Goal: Information Seeking & Learning: Check status

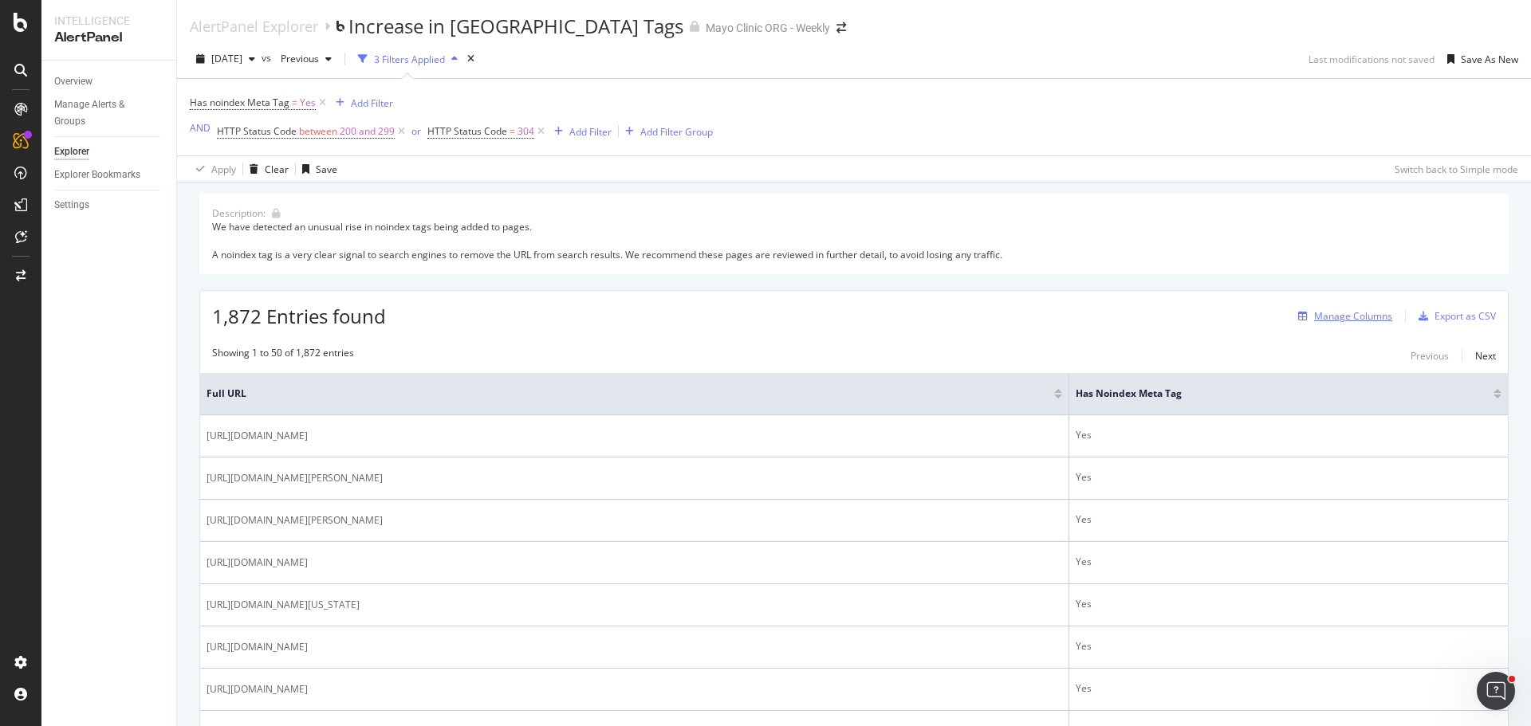
click at [1344, 314] on div "Manage Columns" at bounding box center [1353, 316] width 78 height 14
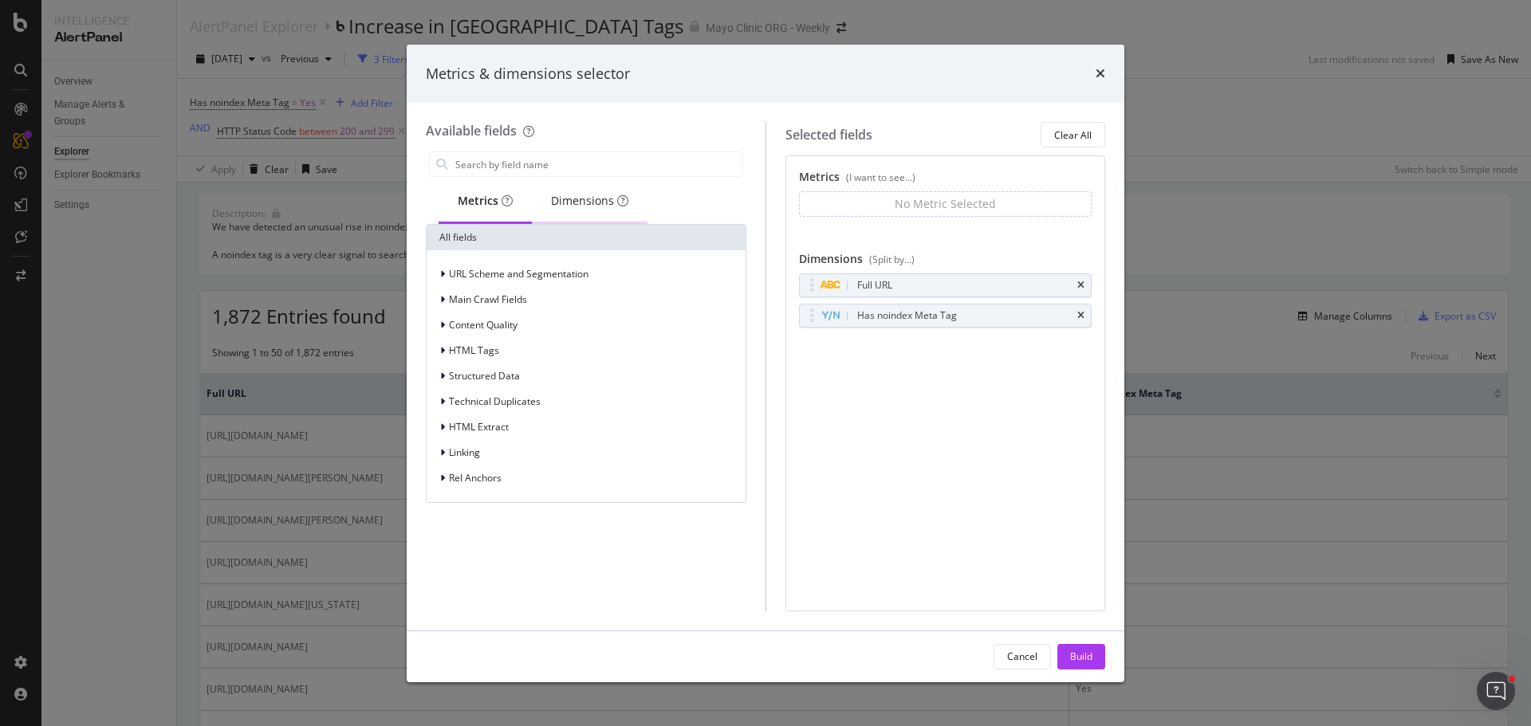
click at [572, 195] on div "Dimensions" at bounding box center [589, 201] width 77 height 16
click at [538, 171] on input "modal" at bounding box center [598, 164] width 289 height 24
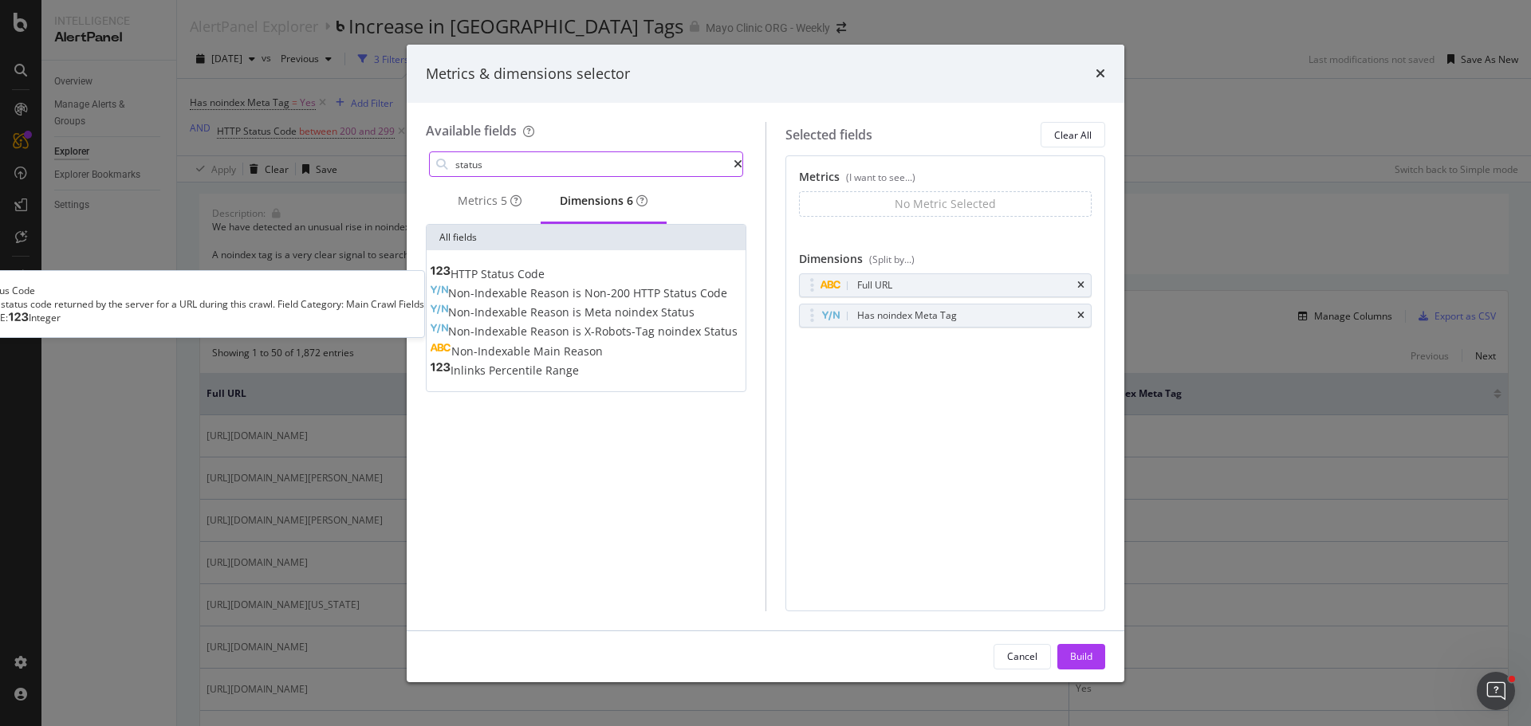
type input "status"
click at [517, 278] on span "Status" at bounding box center [499, 273] width 37 height 15
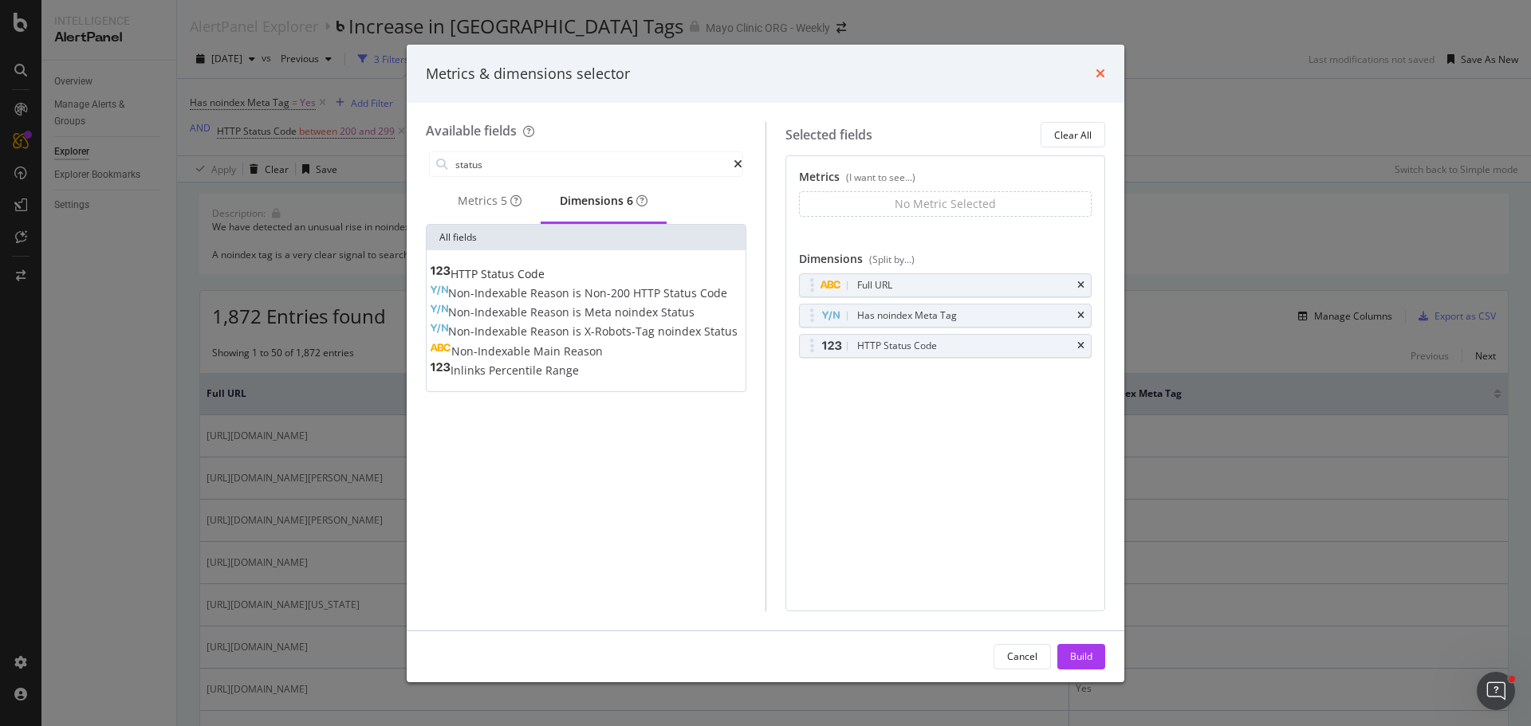
click at [1102, 71] on icon "times" at bounding box center [1100, 73] width 10 height 13
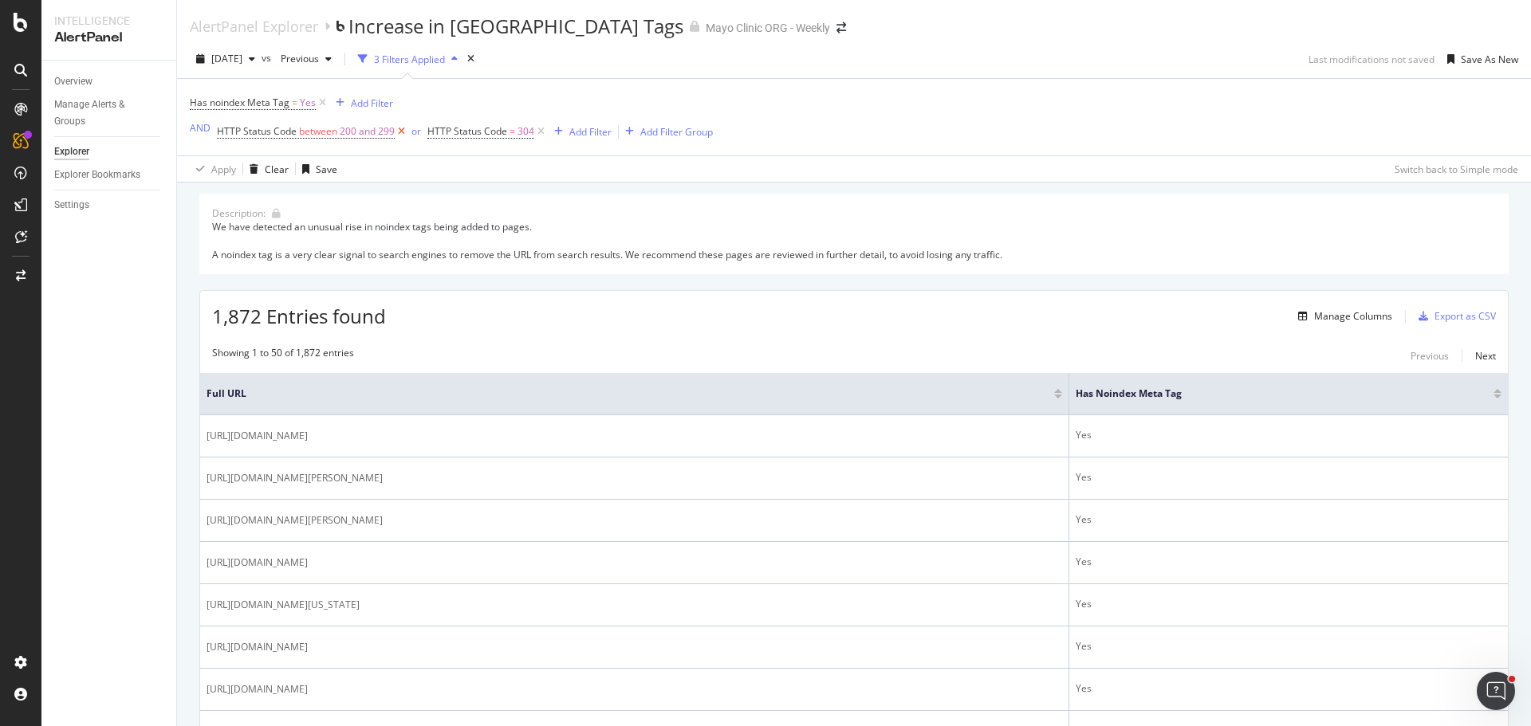
click at [401, 129] on icon at bounding box center [402, 132] width 14 height 16
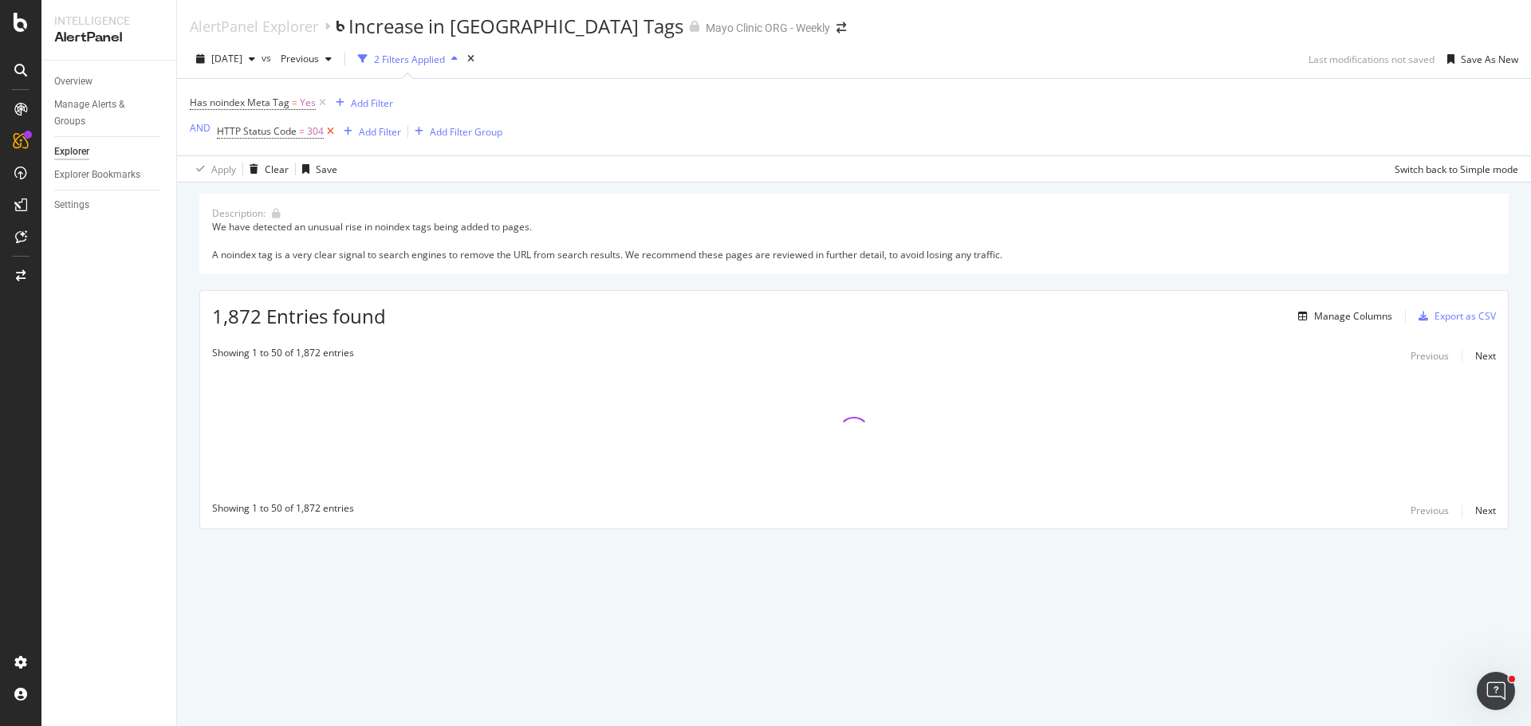
click at [332, 129] on icon at bounding box center [331, 132] width 14 height 16
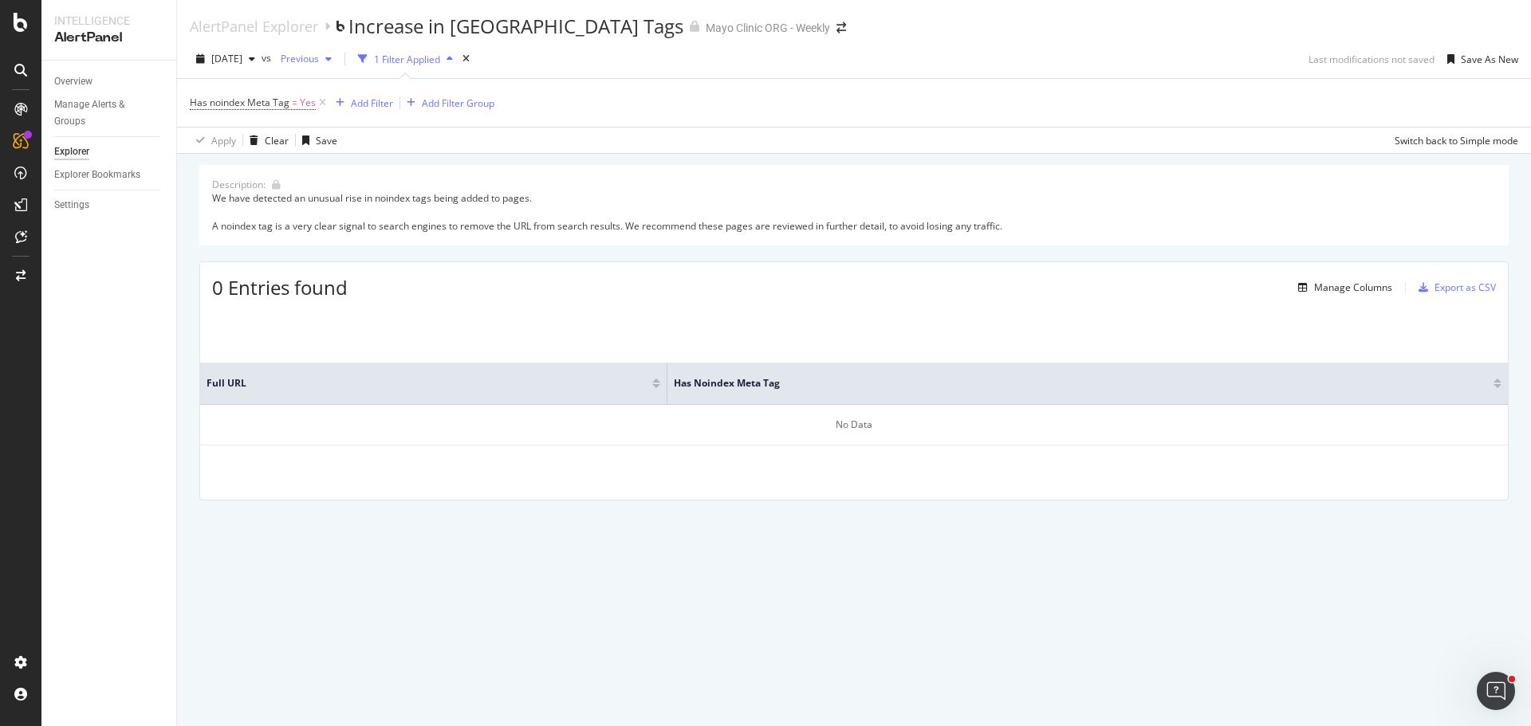
click at [338, 65] on div "Previous" at bounding box center [306, 59] width 64 height 24
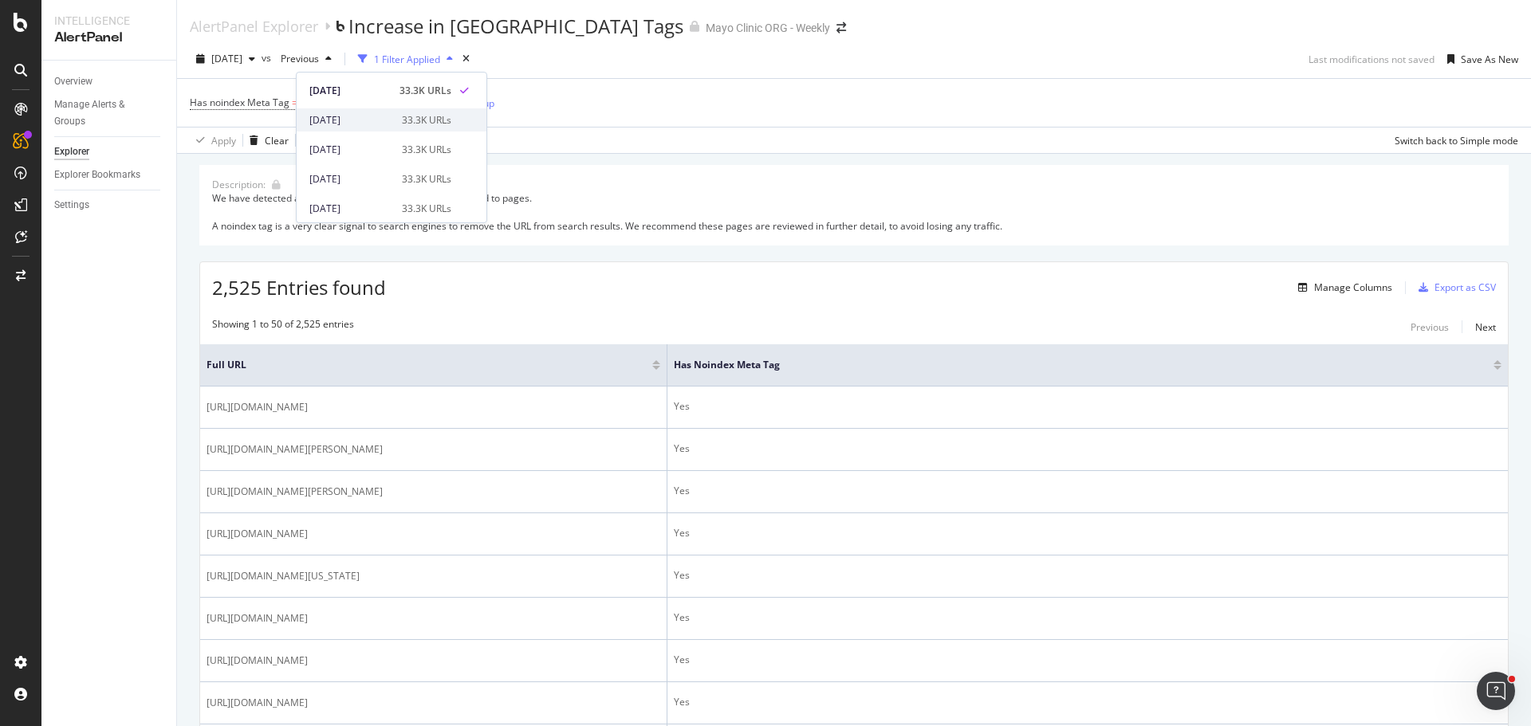
click at [342, 121] on div "2025 Oct. 9th" at bounding box center [350, 120] width 83 height 14
click at [1354, 297] on button "Manage Columns" at bounding box center [1341, 287] width 100 height 19
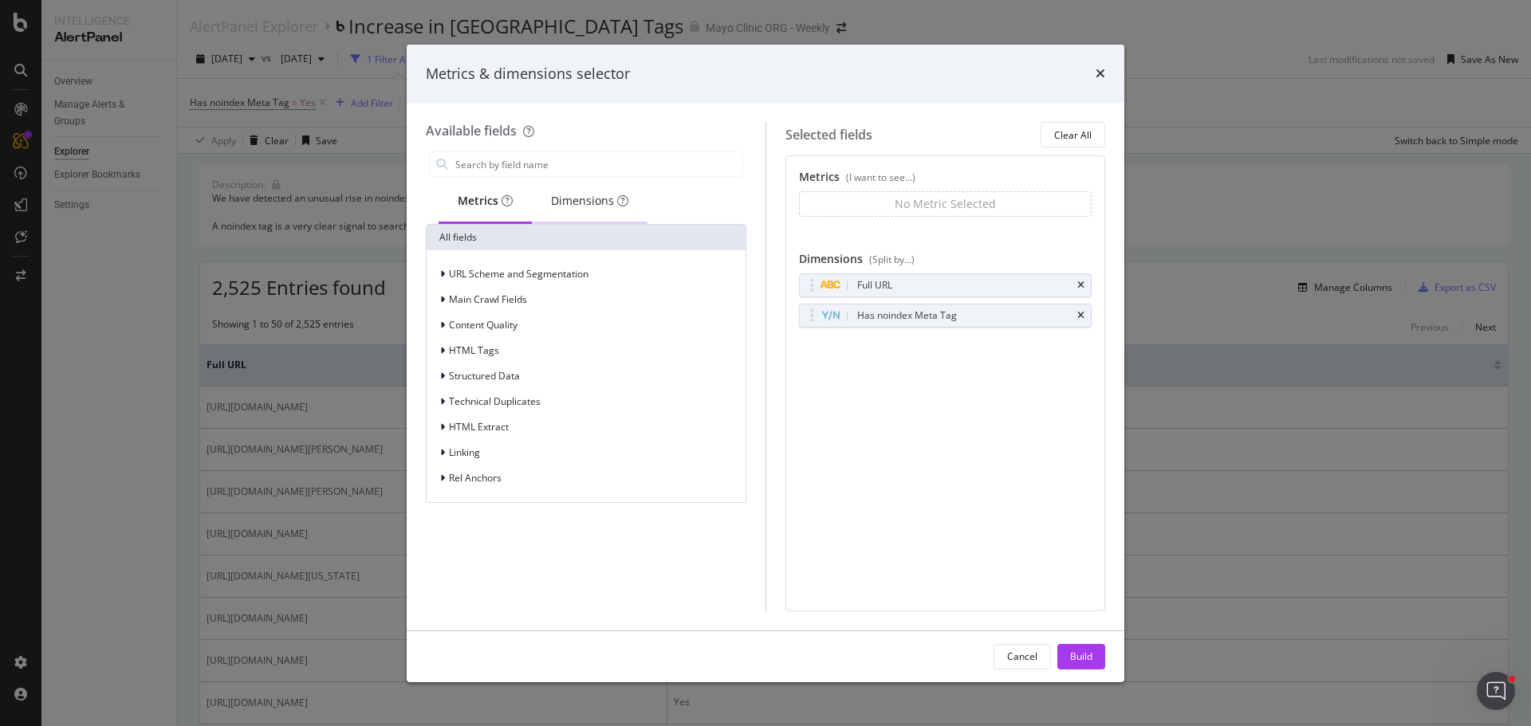
click at [586, 212] on div "Dimensions" at bounding box center [590, 202] width 116 height 44
click at [439, 352] on div "modal" at bounding box center [444, 351] width 10 height 16
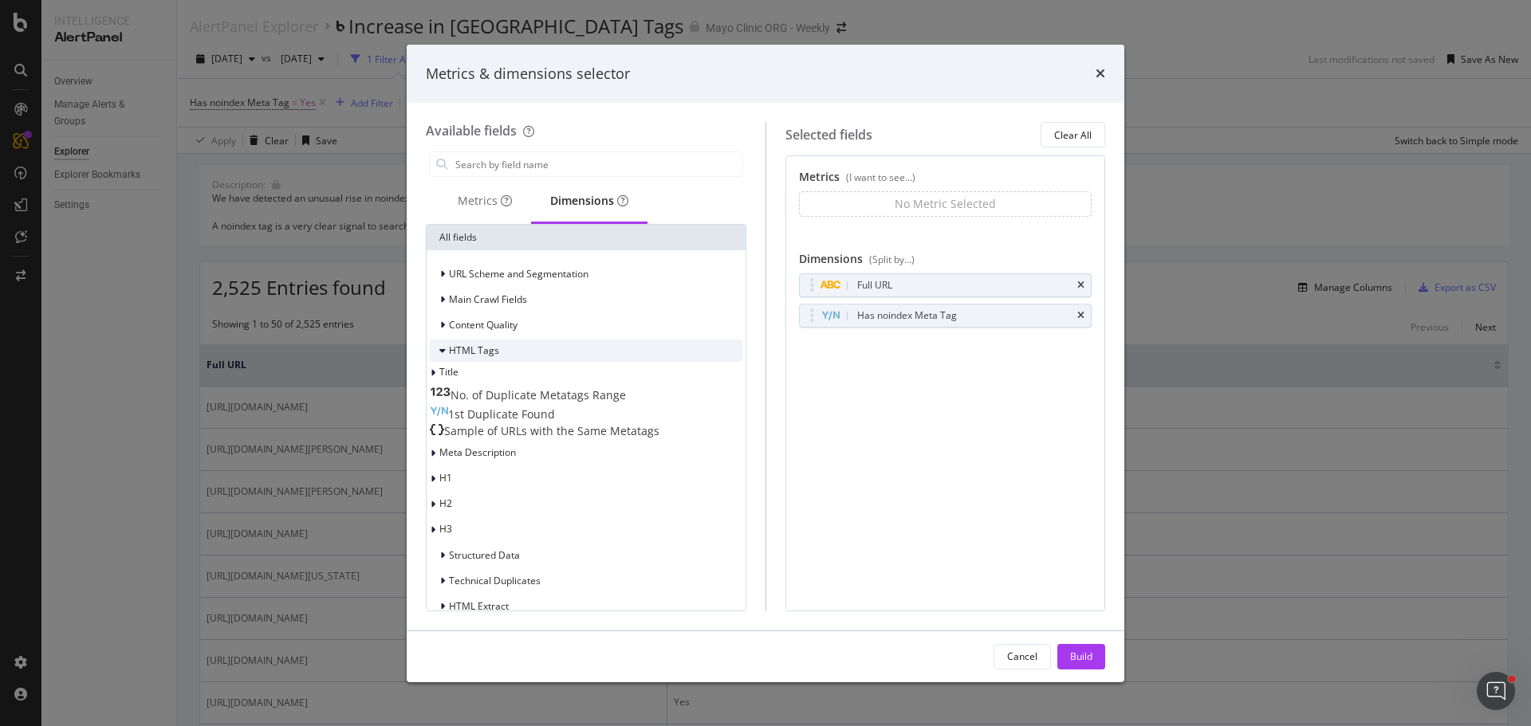
click at [439, 352] on icon "modal" at bounding box center [442, 351] width 6 height 10
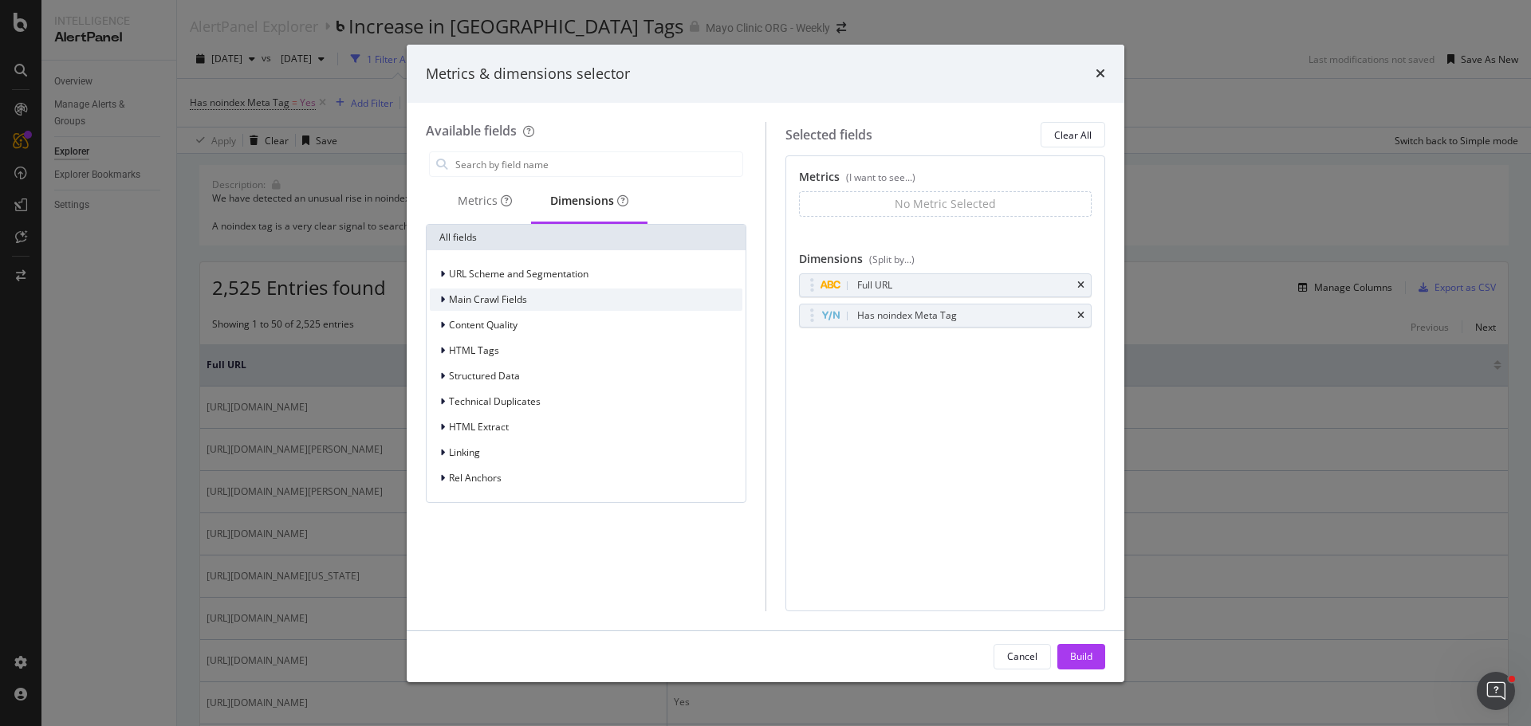
click at [442, 304] on icon "modal" at bounding box center [442, 300] width 5 height 10
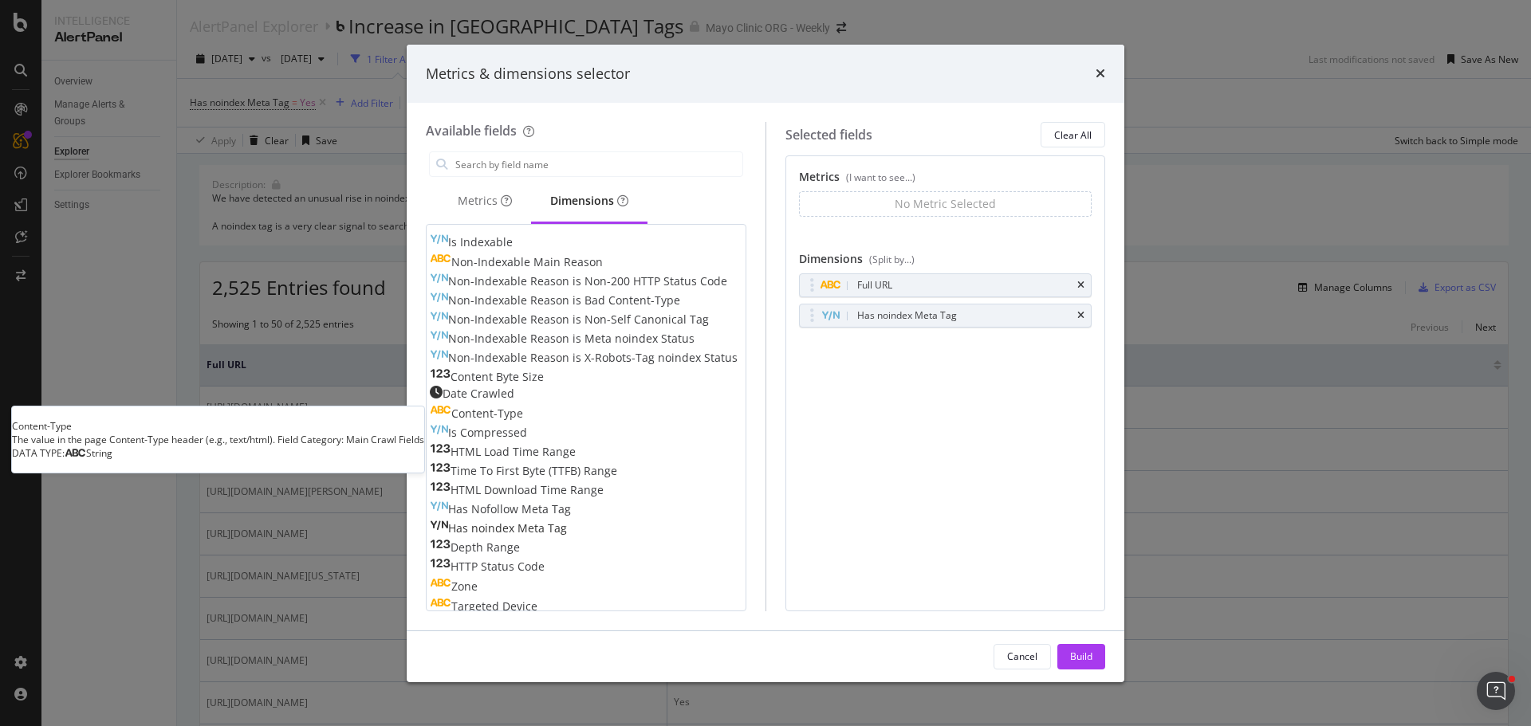
scroll to position [159, 0]
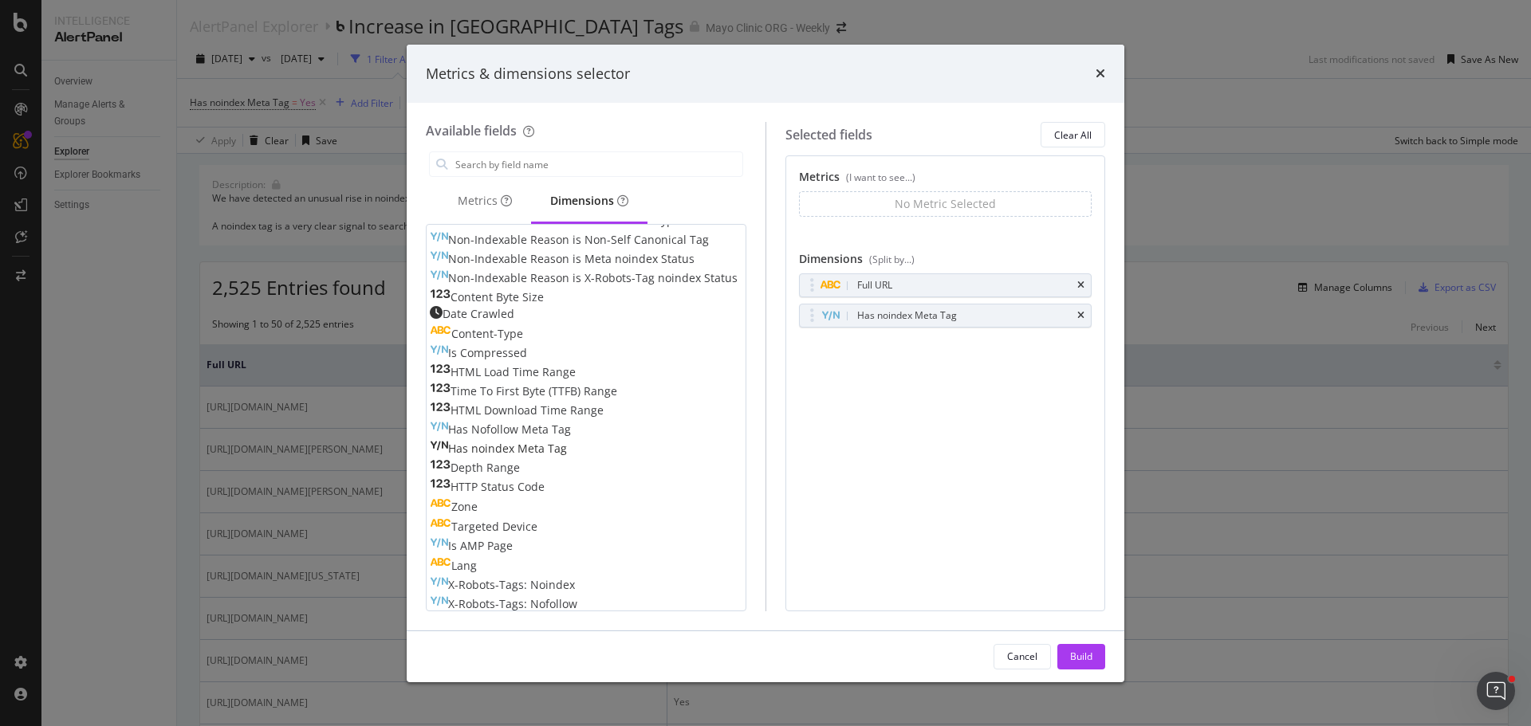
click at [536, 488] on span "HTTP Status Code" at bounding box center [497, 486] width 94 height 15
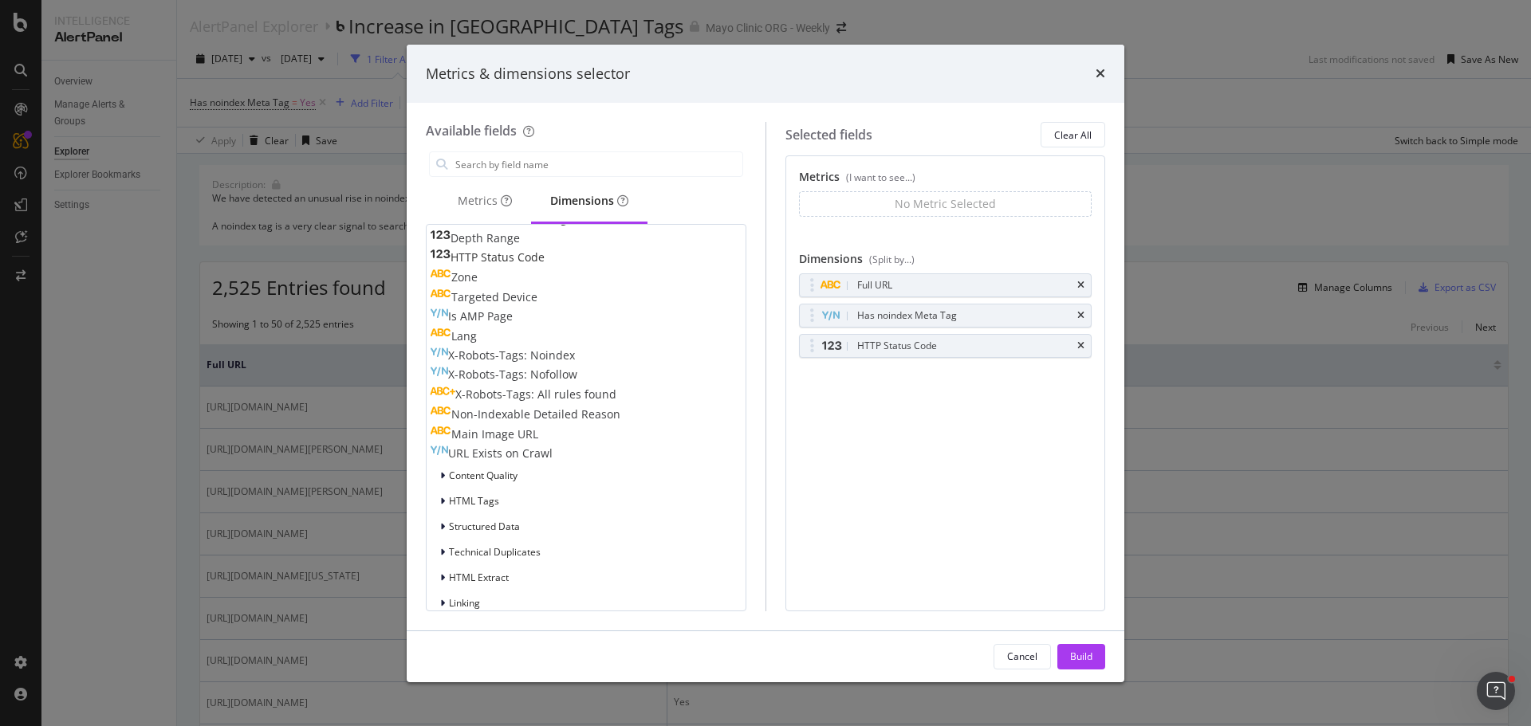
scroll to position [429, 0]
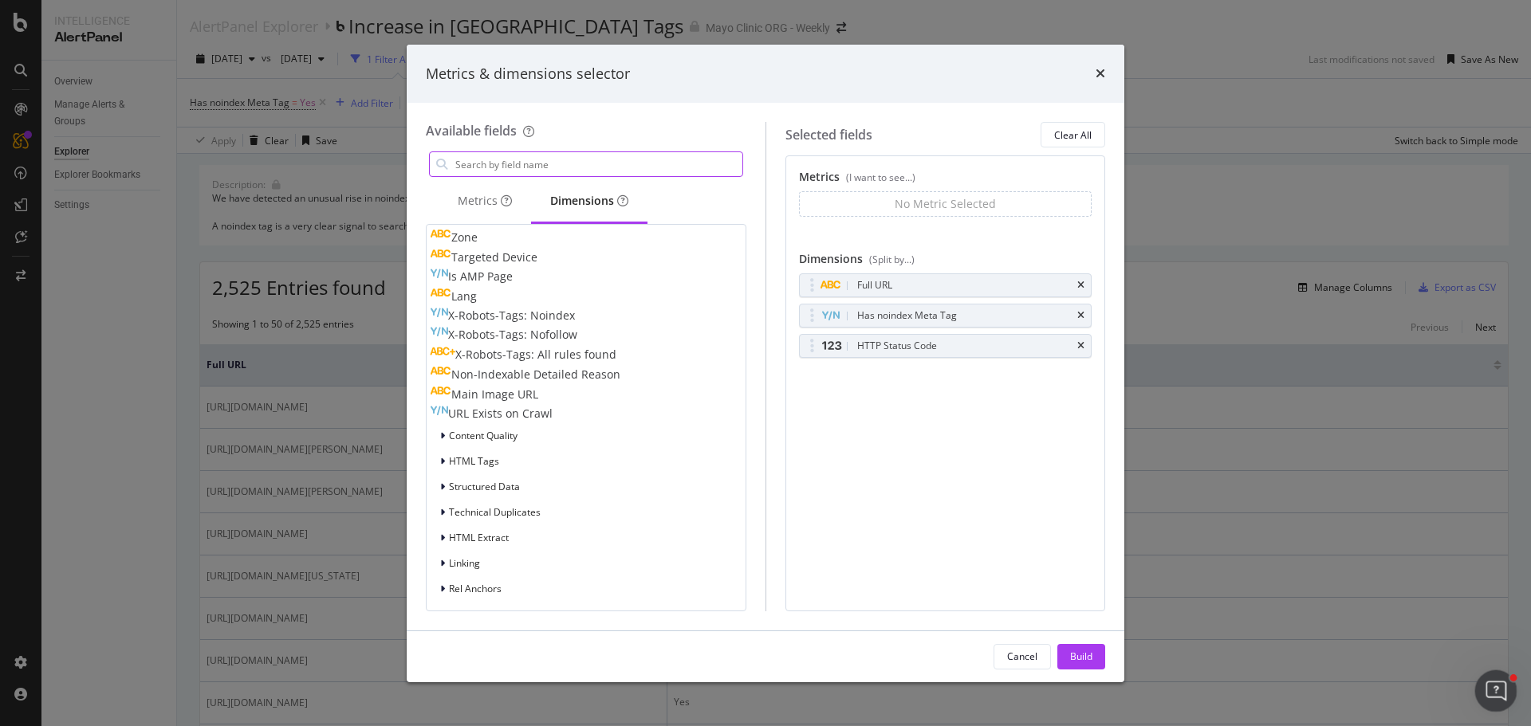
click at [1491, 685] on icon "Open Intercom Messenger" at bounding box center [1493, 689] width 26 height 26
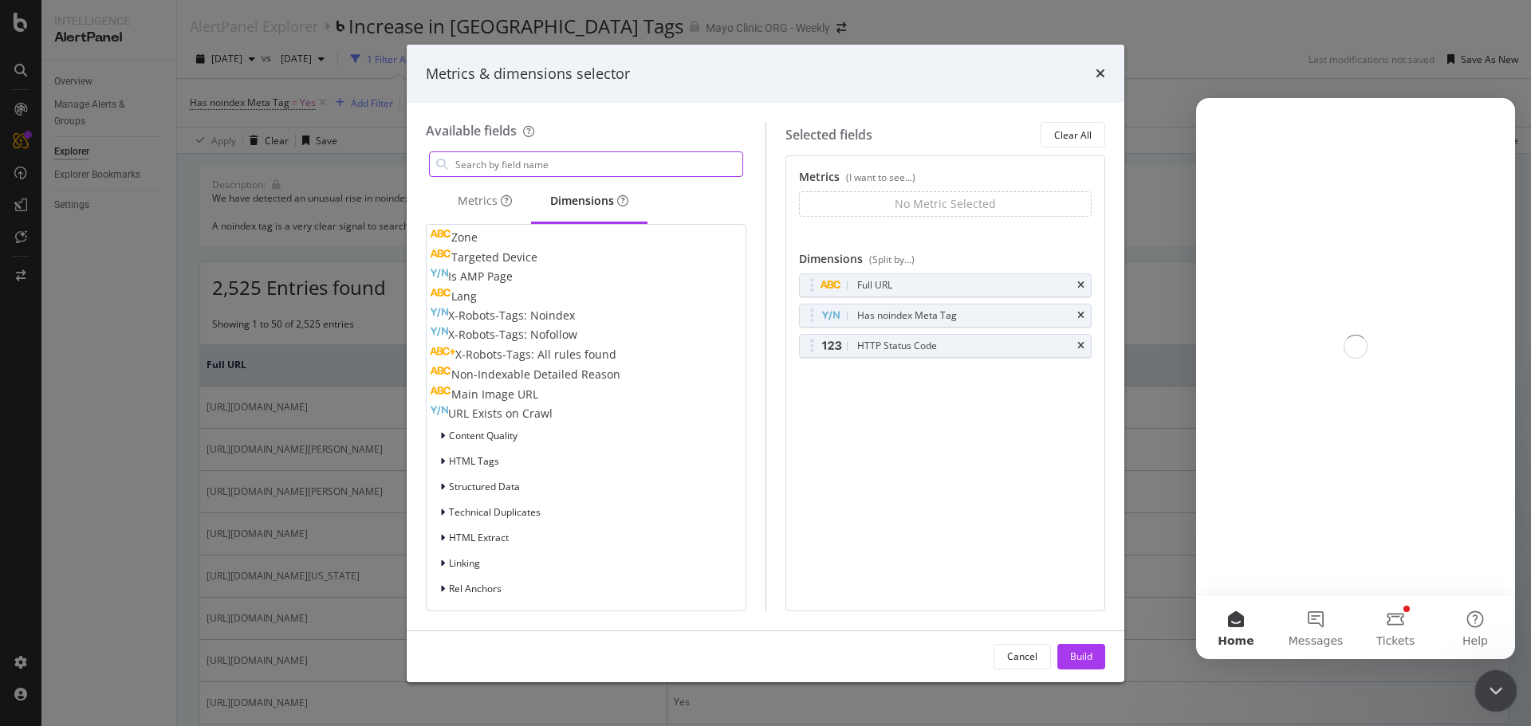
scroll to position [0, 0]
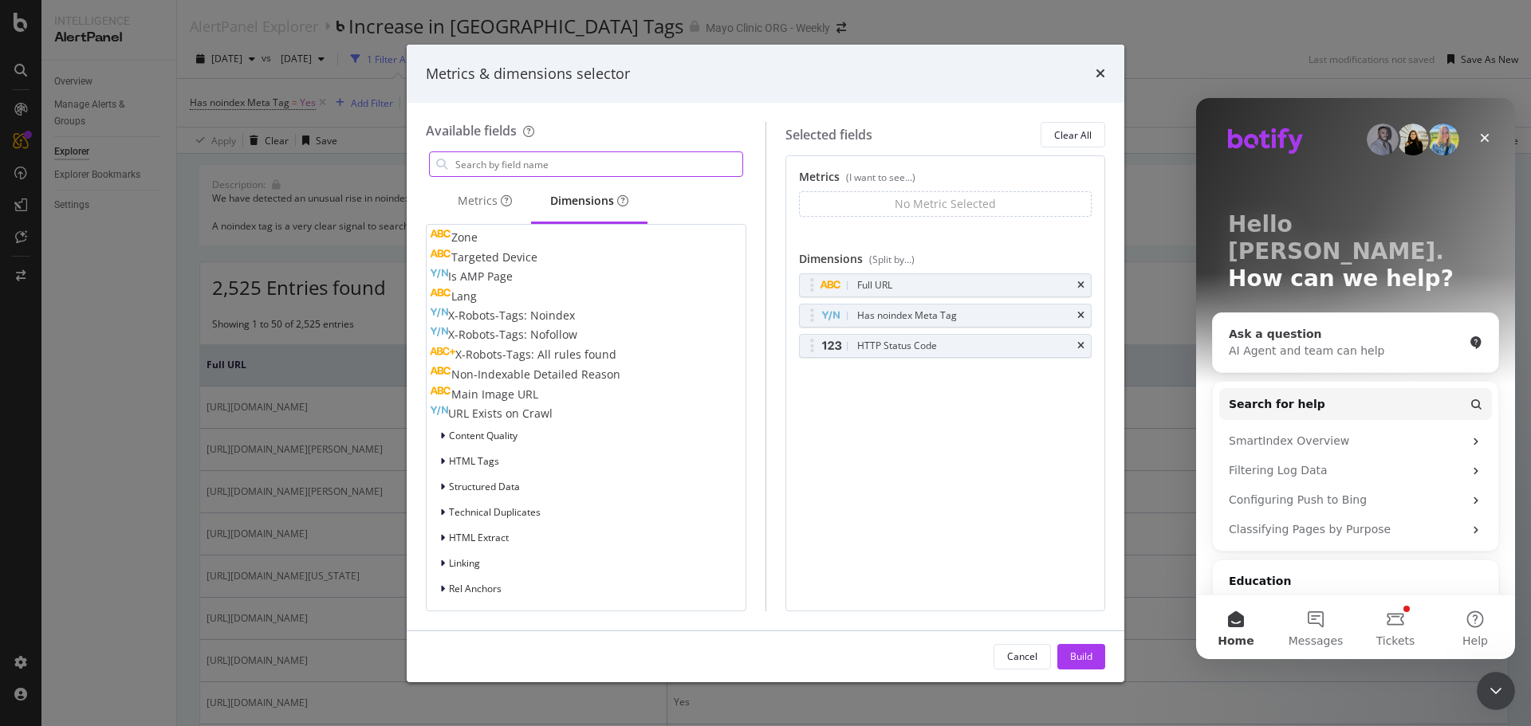
click at [1320, 343] on div "AI Agent and team can help" at bounding box center [1345, 351] width 234 height 17
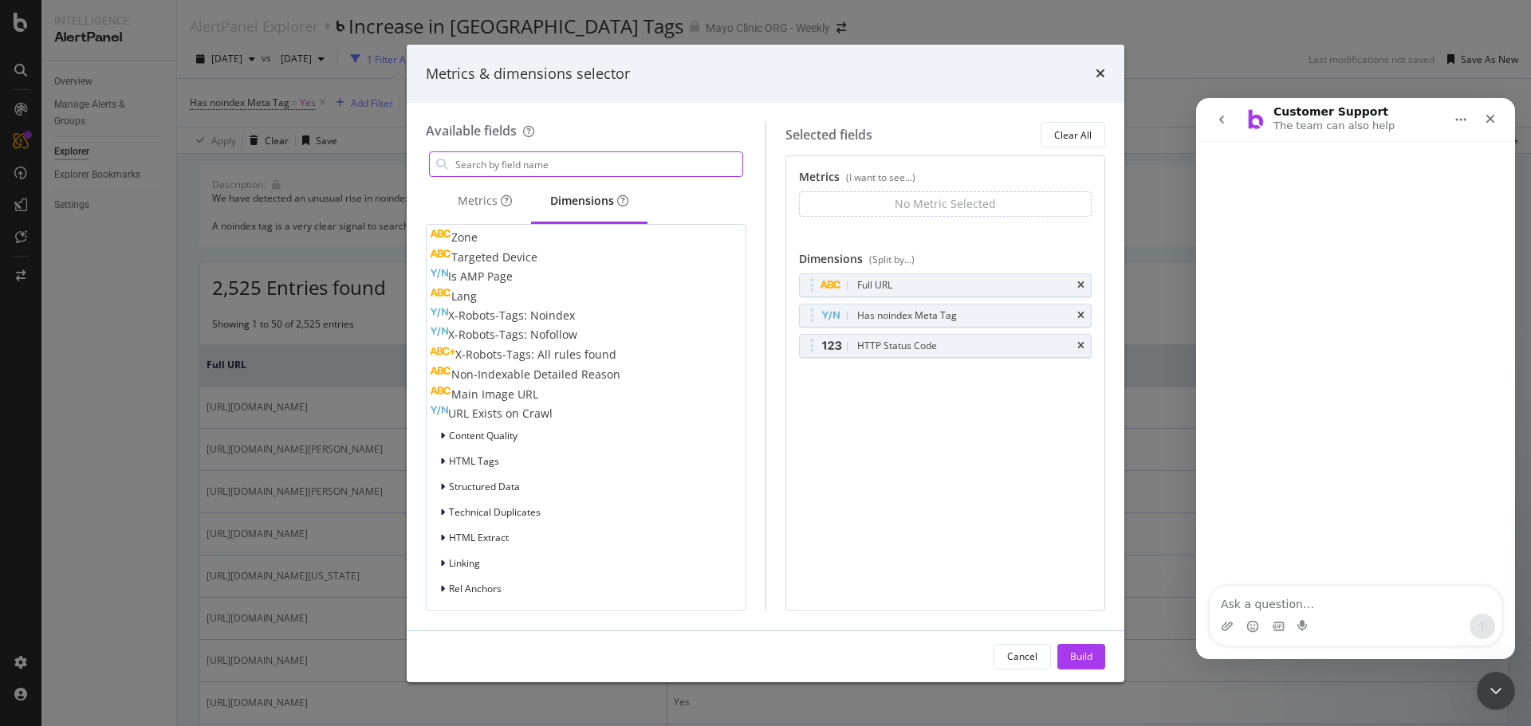
click at [1295, 596] on textarea "Ask a question…" at bounding box center [1355, 600] width 292 height 27
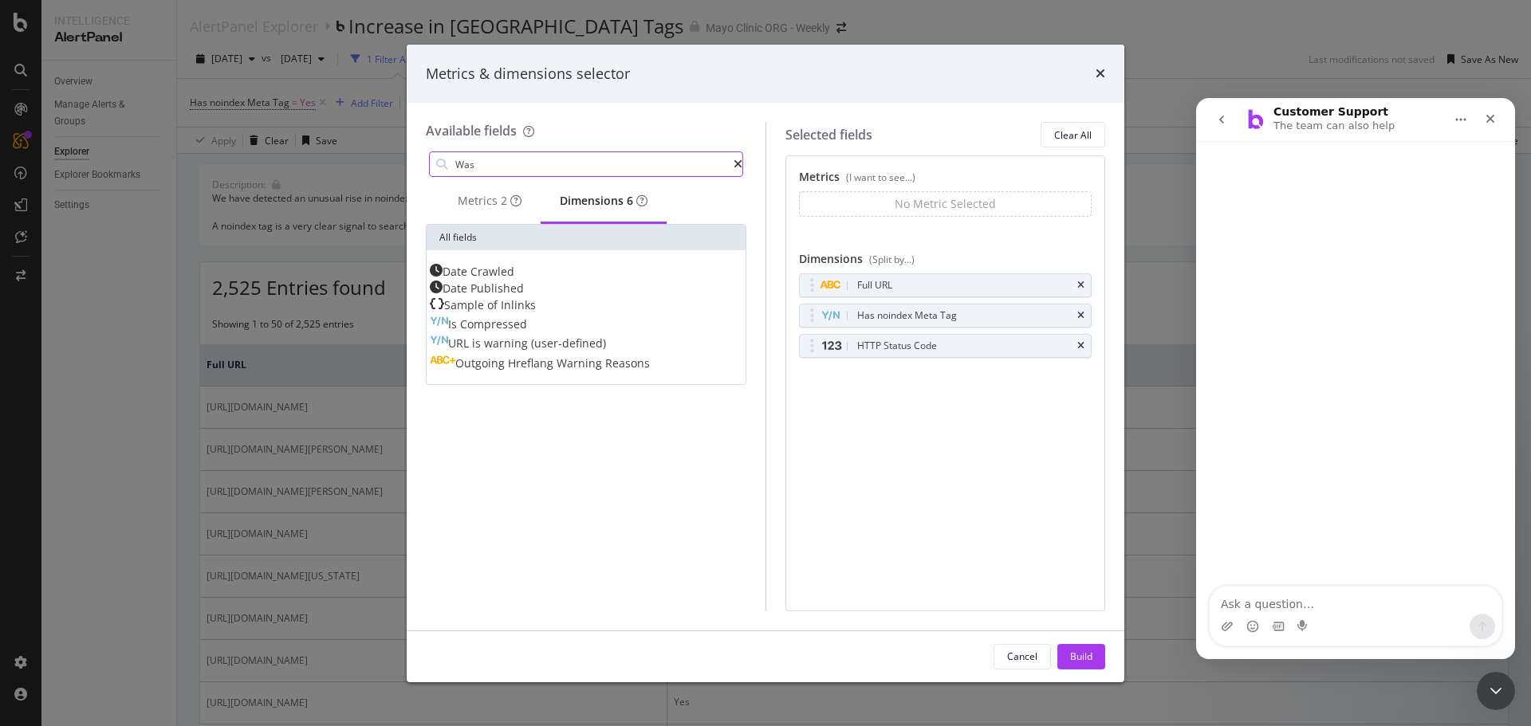
type input "Was"
click at [1295, 596] on textarea "Ask a question…" at bounding box center [1355, 600] width 292 height 27
click at [1248, 605] on textarea "Ask a question…" at bounding box center [1355, 600] width 292 height 27
click at [1230, 609] on textarea "Ask a question…" at bounding box center [1355, 600] width 292 height 27
click at [1025, 662] on div "Cancel" at bounding box center [1022, 657] width 30 height 14
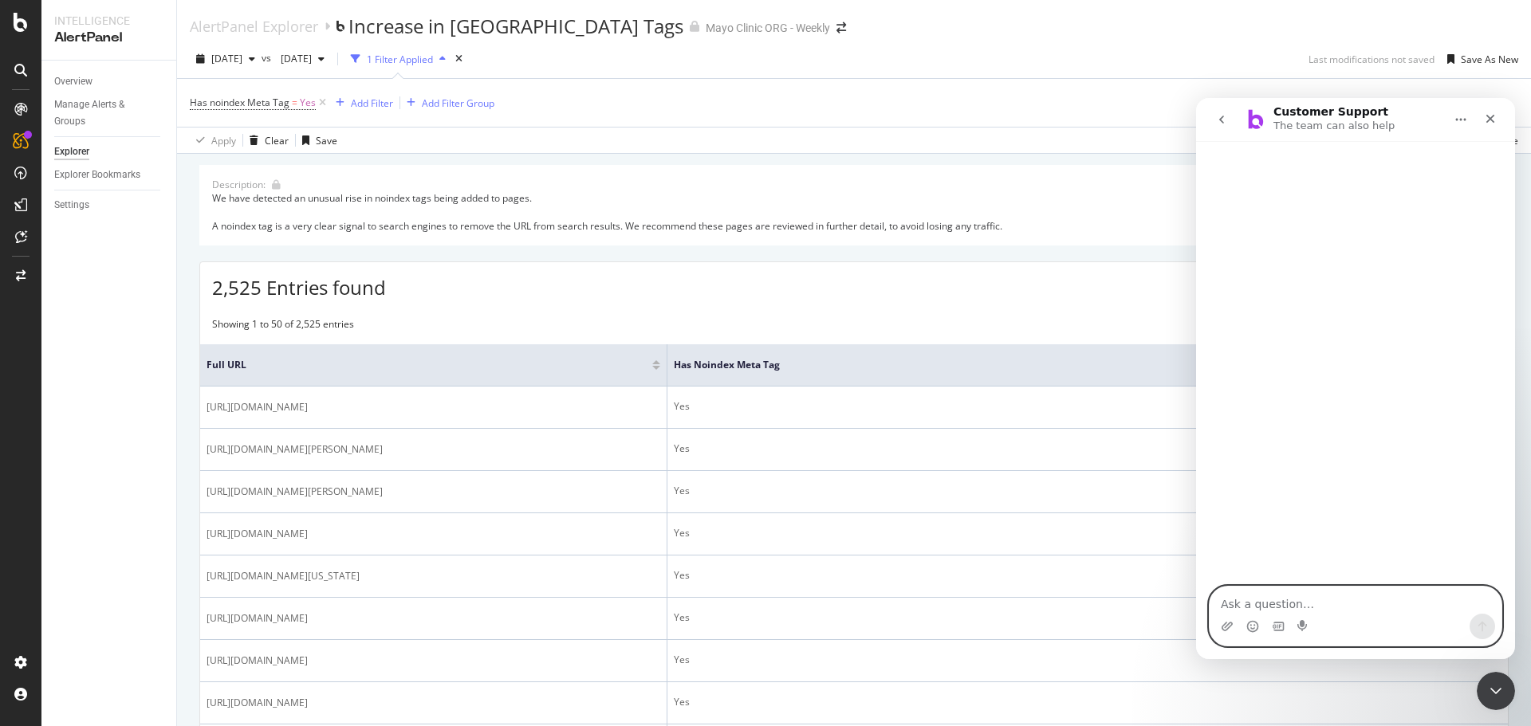
click at [1274, 603] on textarea "Ask a question…" at bounding box center [1355, 600] width 292 height 27
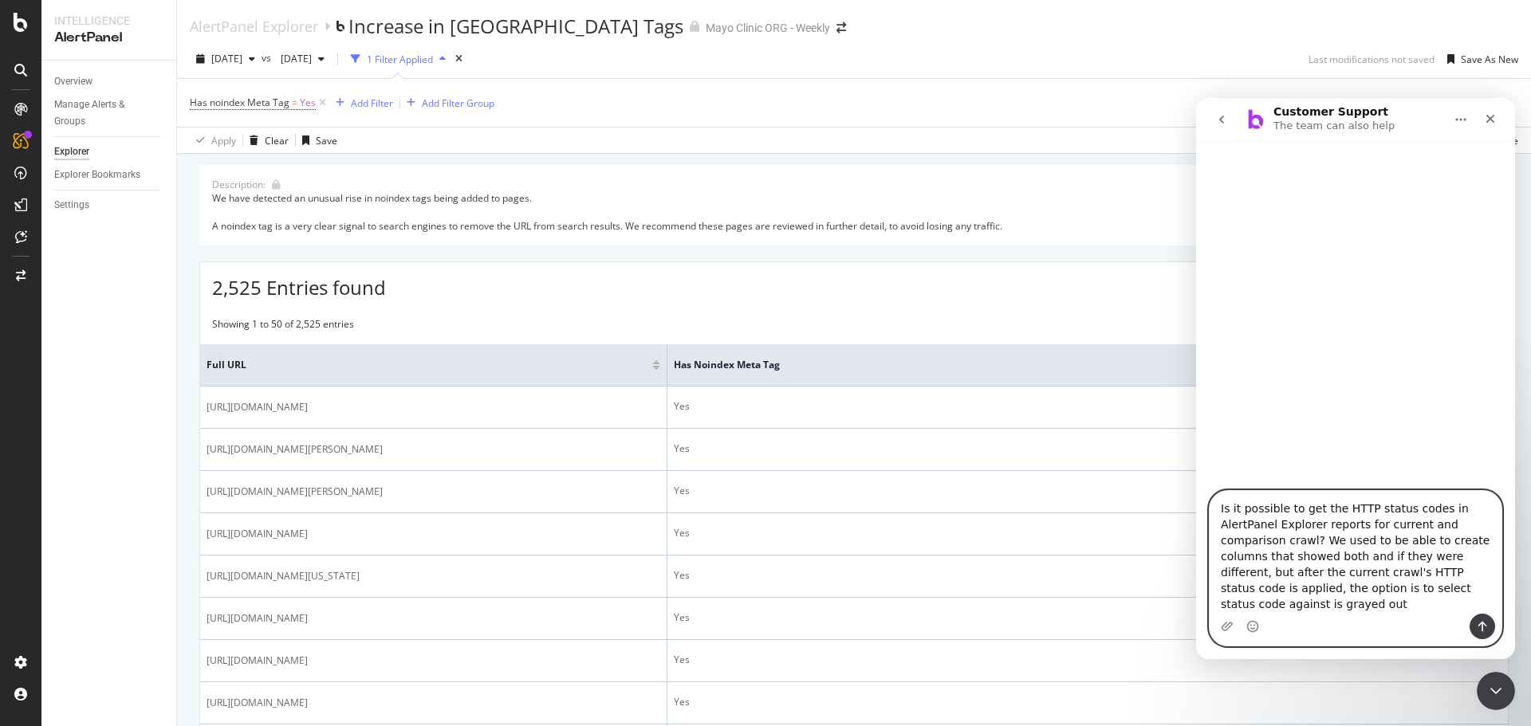
type textarea "Is it possible to get the HTTP status codes in AlertPanel Explorer reports for …"
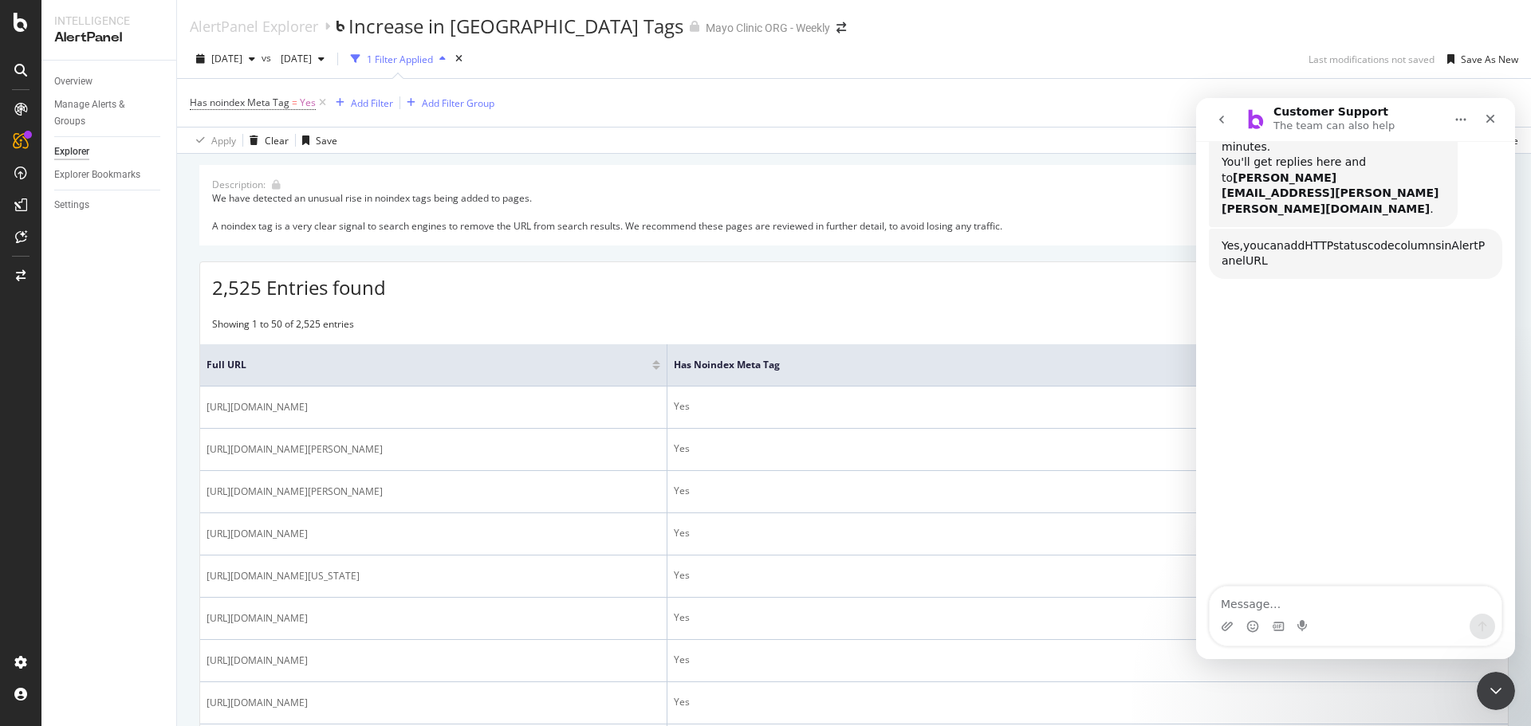
scroll to position [301, 0]
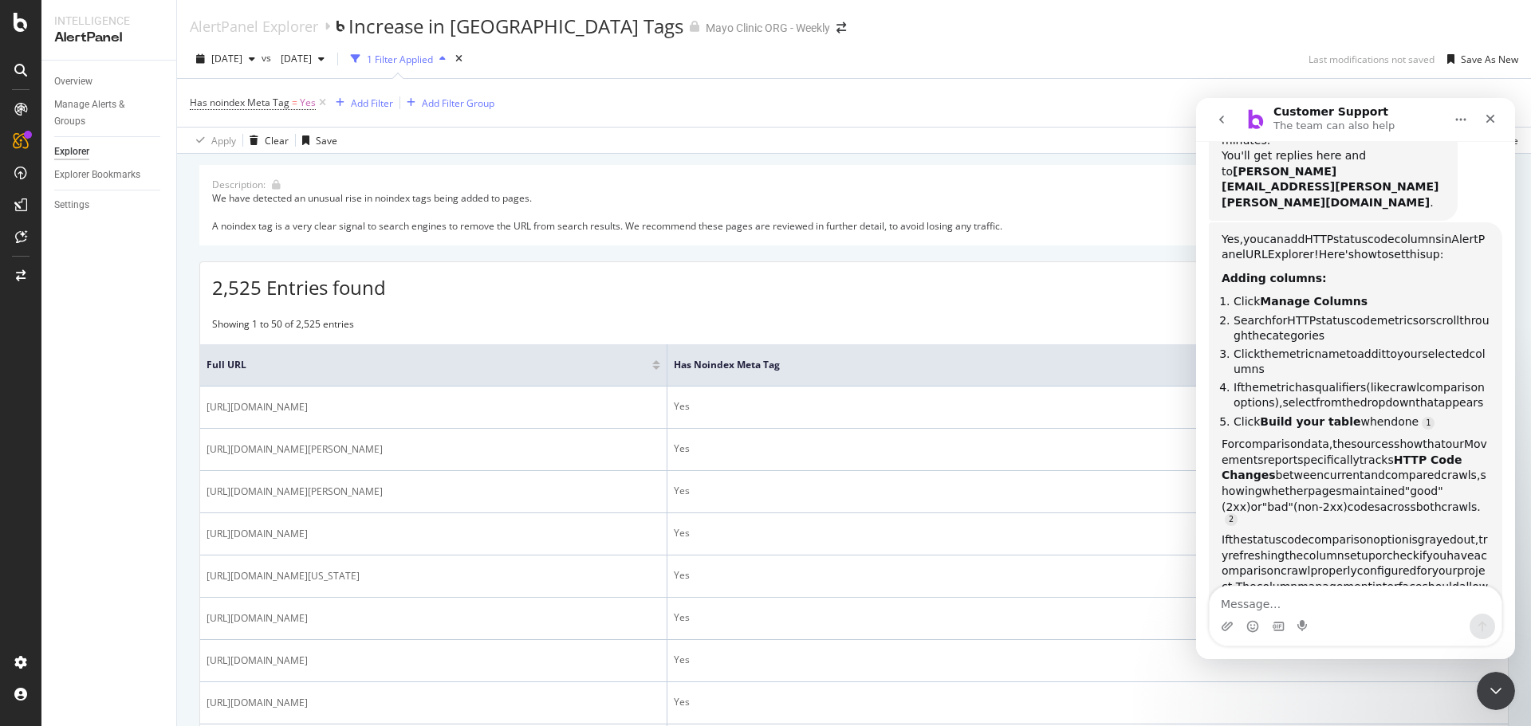
click at [1091, 220] on div "We have detected an unusual rise in noindex tags being added to pages. A noinde…" at bounding box center [853, 211] width 1283 height 41
click at [1456, 118] on icon "Home" at bounding box center [1460, 119] width 13 height 13
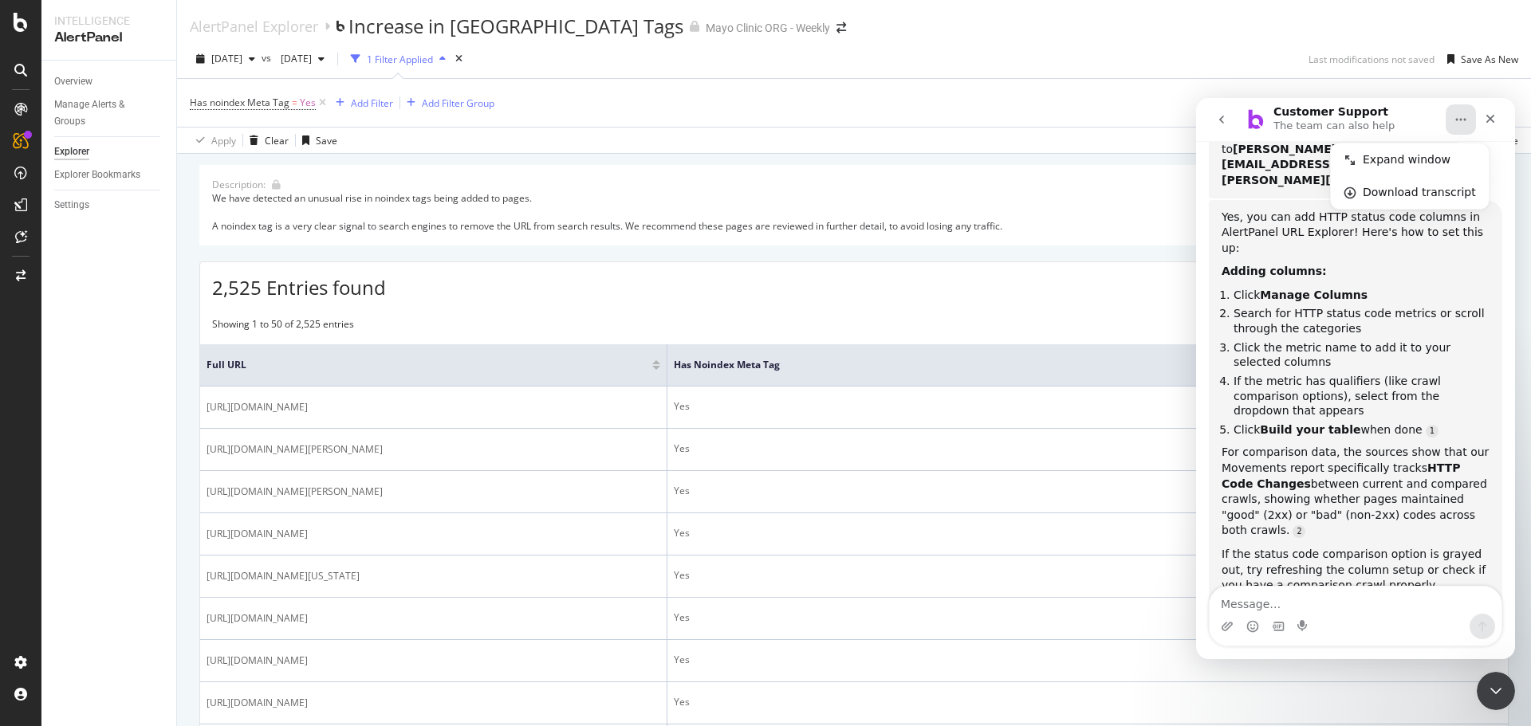
scroll to position [335, 0]
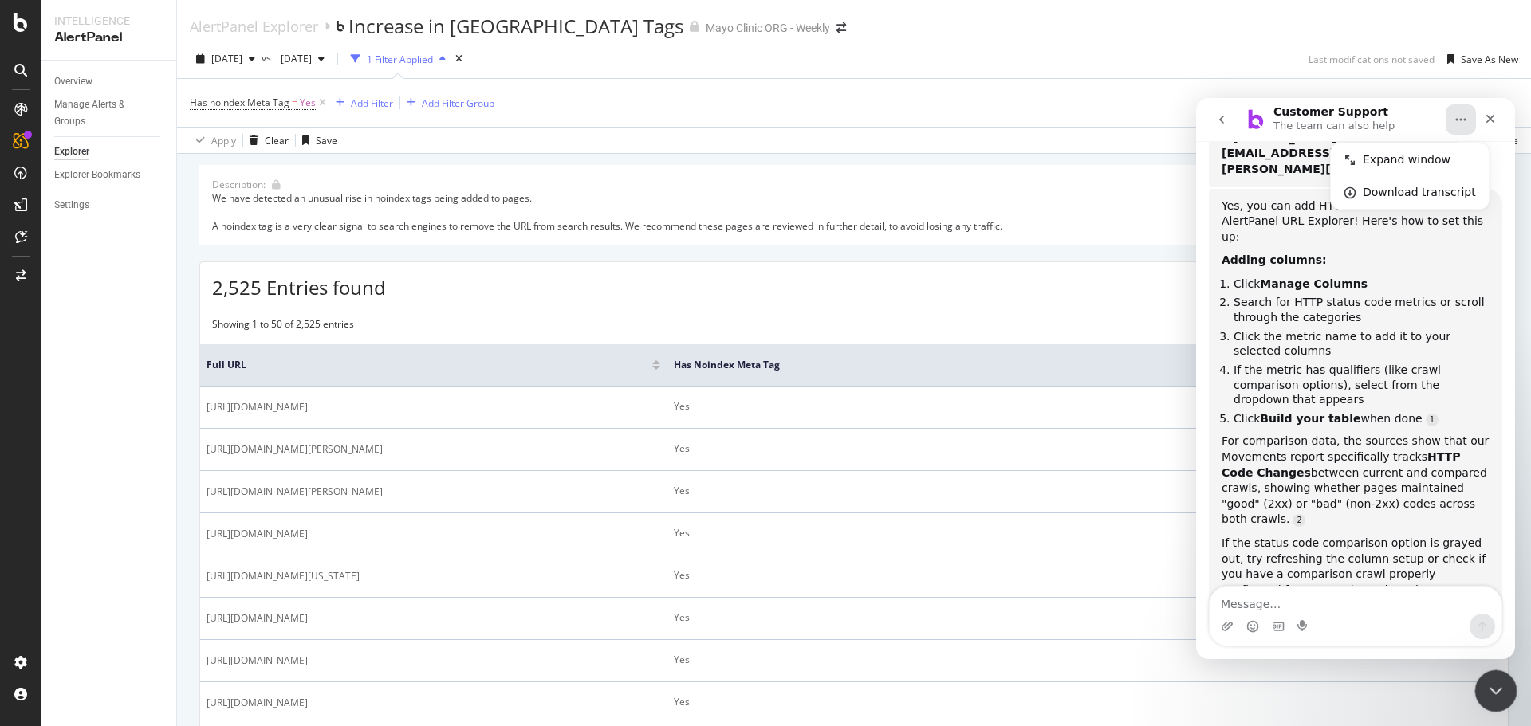
click at [1488, 689] on icon "Close Intercom Messenger" at bounding box center [1493, 688] width 19 height 19
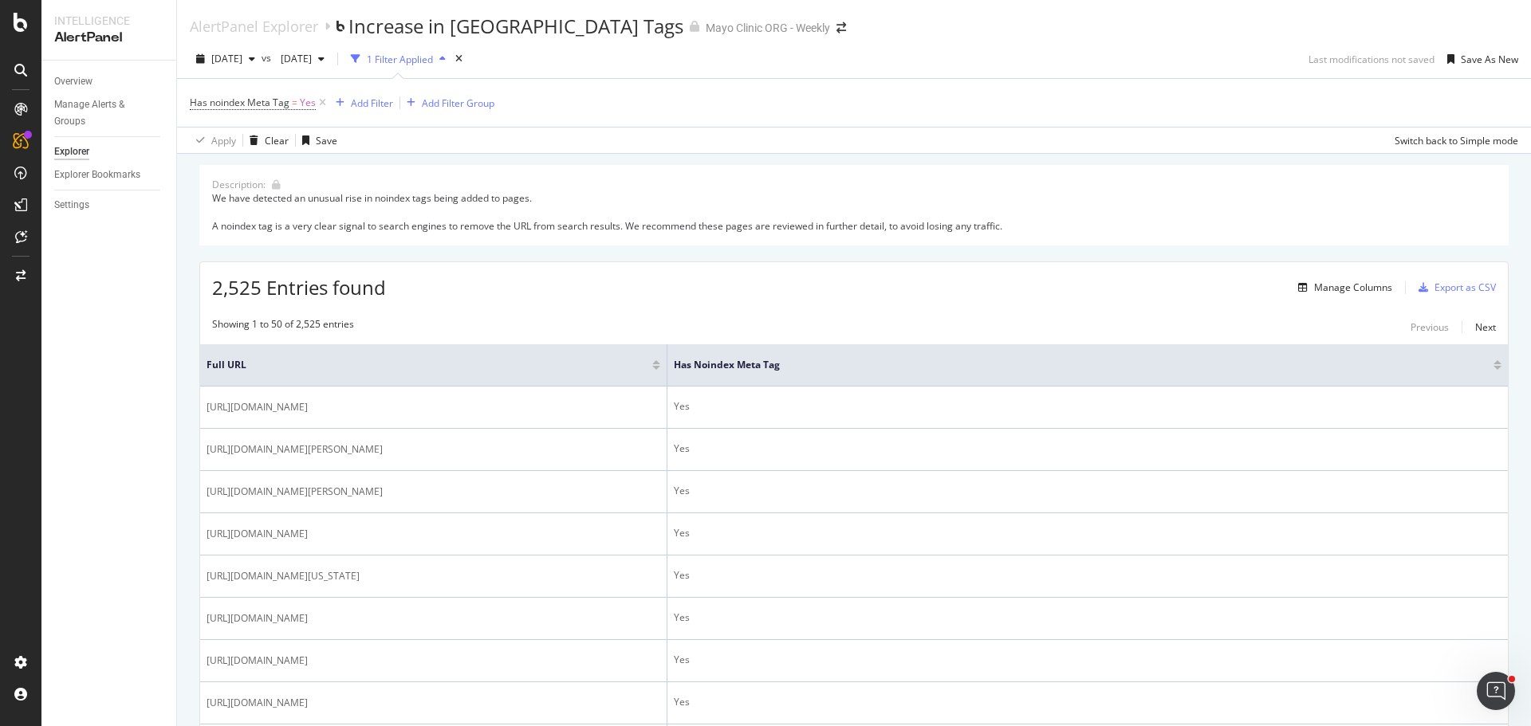
scroll to position [309, 0]
click at [1327, 300] on div "Manage Columns Export as CSV" at bounding box center [1393, 287] width 204 height 27
click at [1326, 292] on div "Manage Columns" at bounding box center [1353, 288] width 78 height 14
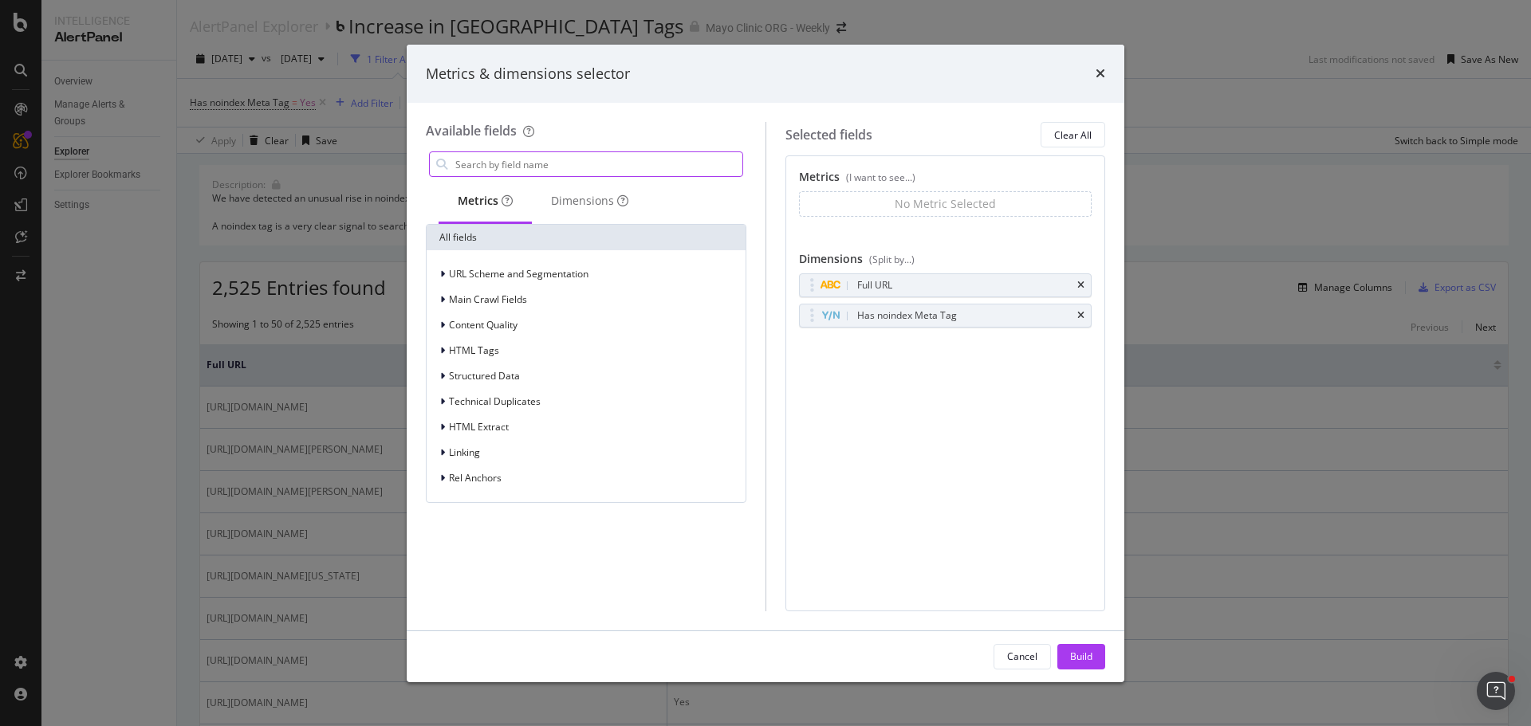
click at [560, 163] on input "modal" at bounding box center [598, 164] width 289 height 24
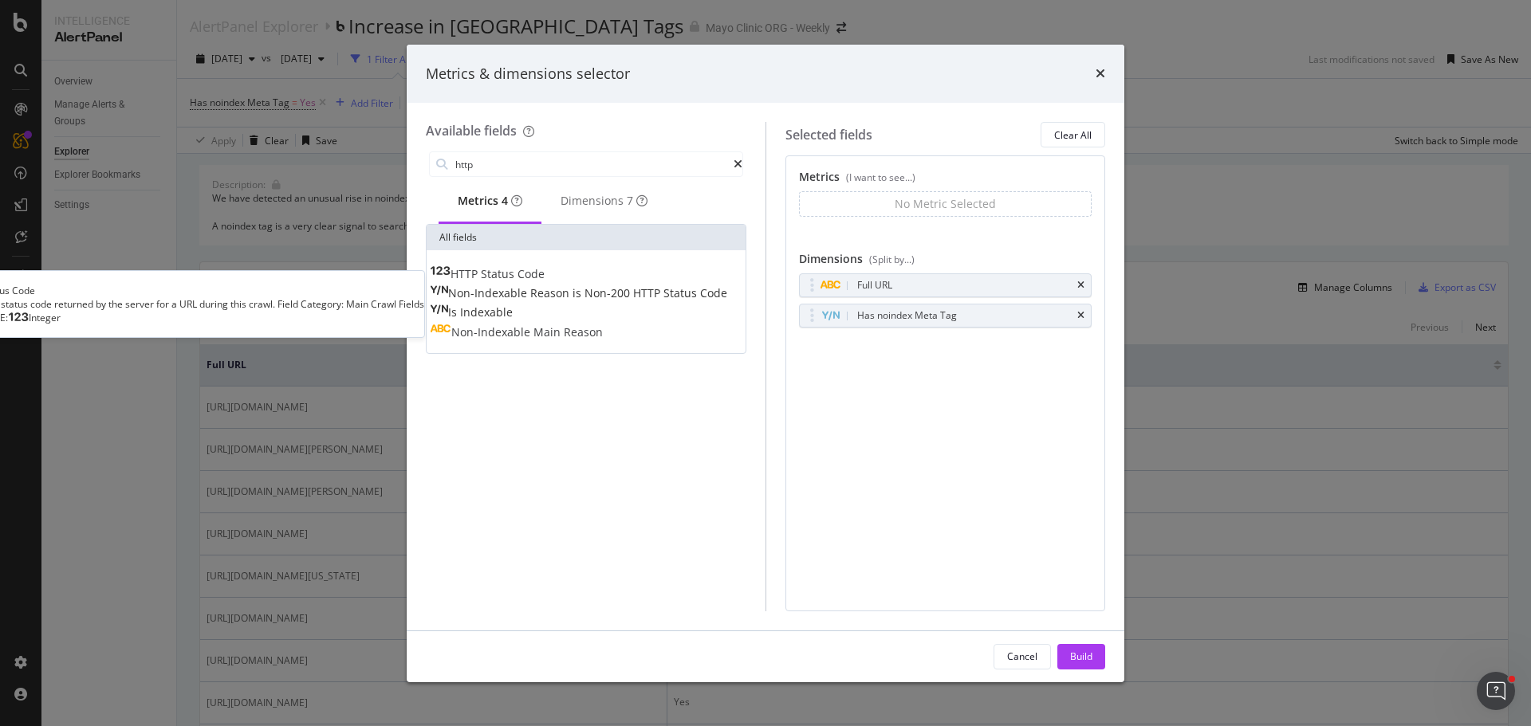
type input "http"
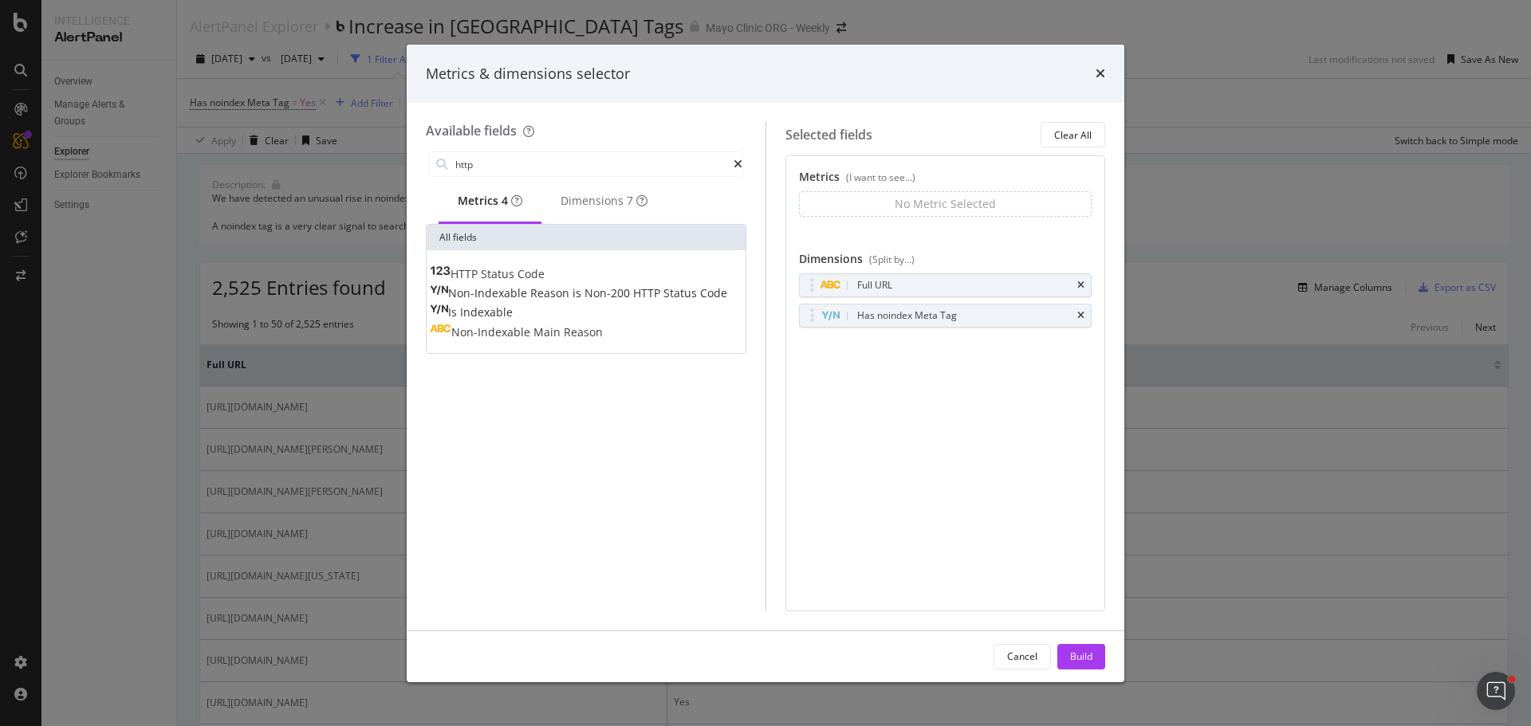
click at [544, 281] on span "Code" at bounding box center [530, 273] width 27 height 15
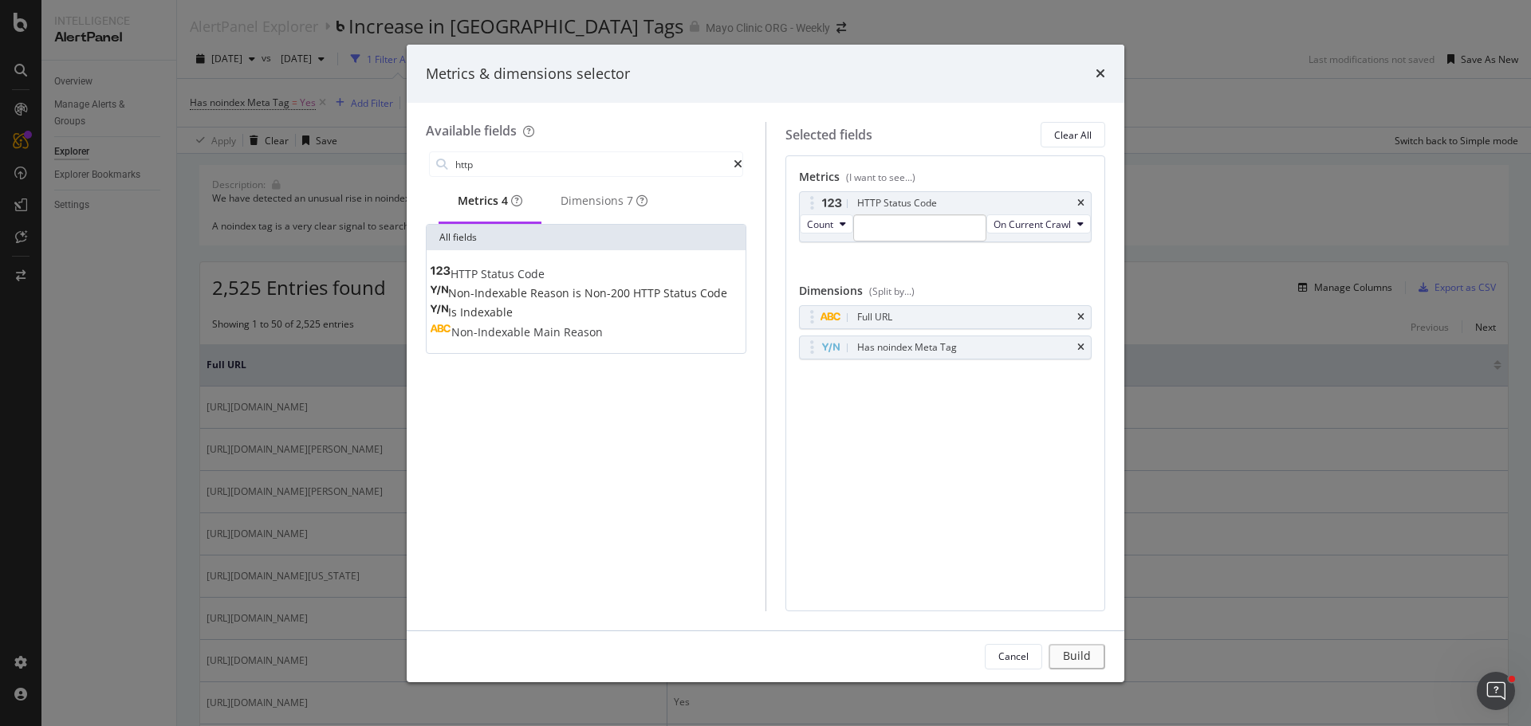
click at [544, 281] on span "Code" at bounding box center [530, 273] width 27 height 15
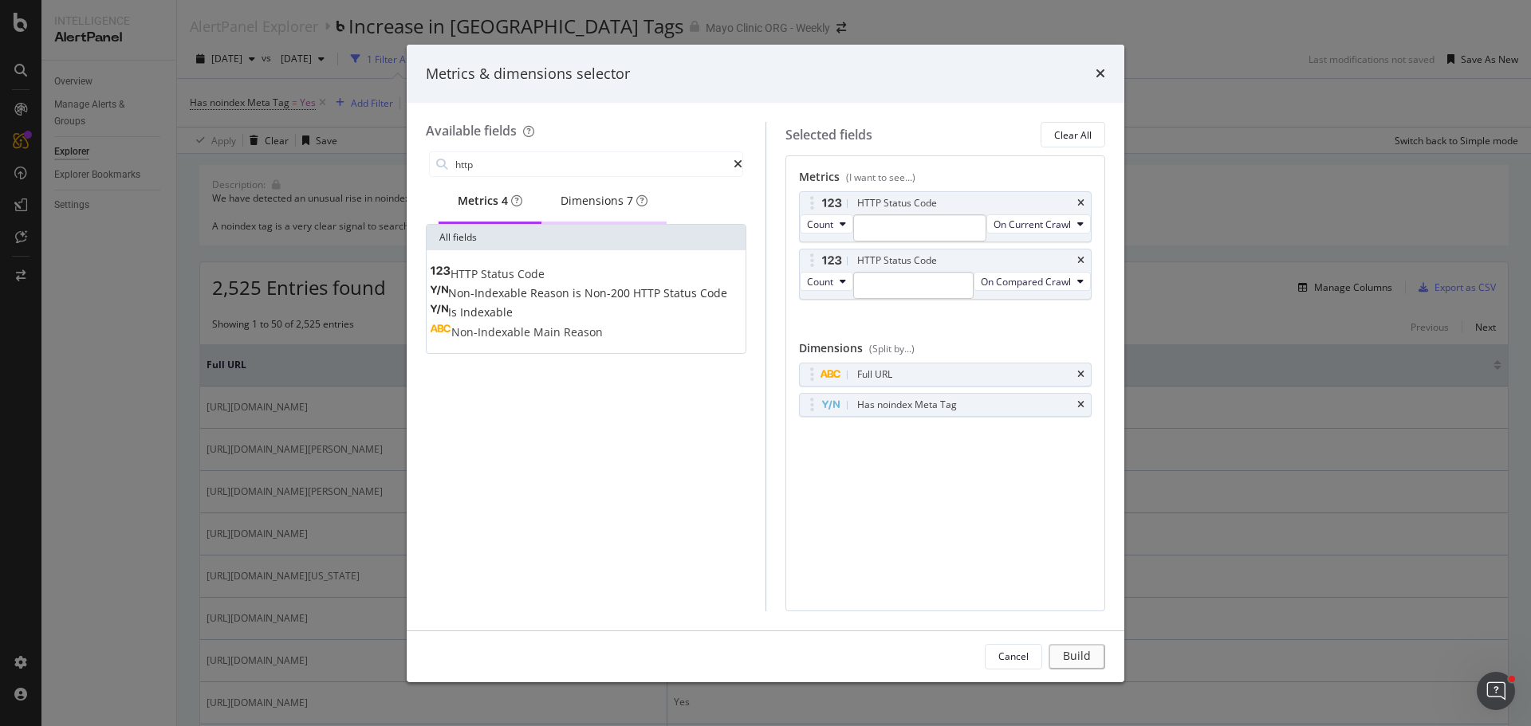
click at [604, 203] on div "Dimensions 7" at bounding box center [603, 201] width 87 height 16
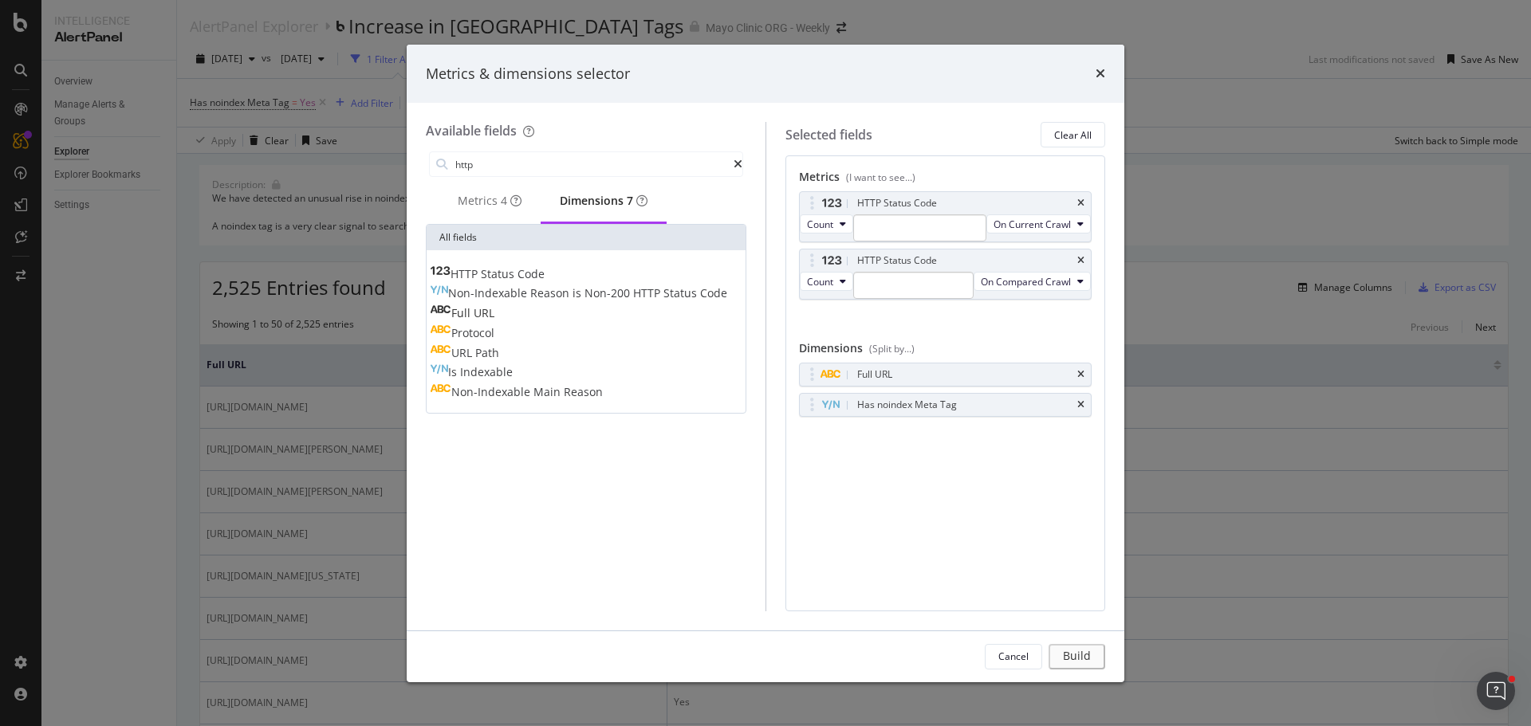
click at [513, 281] on span "Status" at bounding box center [499, 273] width 37 height 15
click at [831, 225] on span "Count" at bounding box center [820, 225] width 26 height 14
click at [890, 225] on input "modal" at bounding box center [920, 227] width 134 height 27
click at [885, 245] on span "200" at bounding box center [887, 251] width 58 height 16
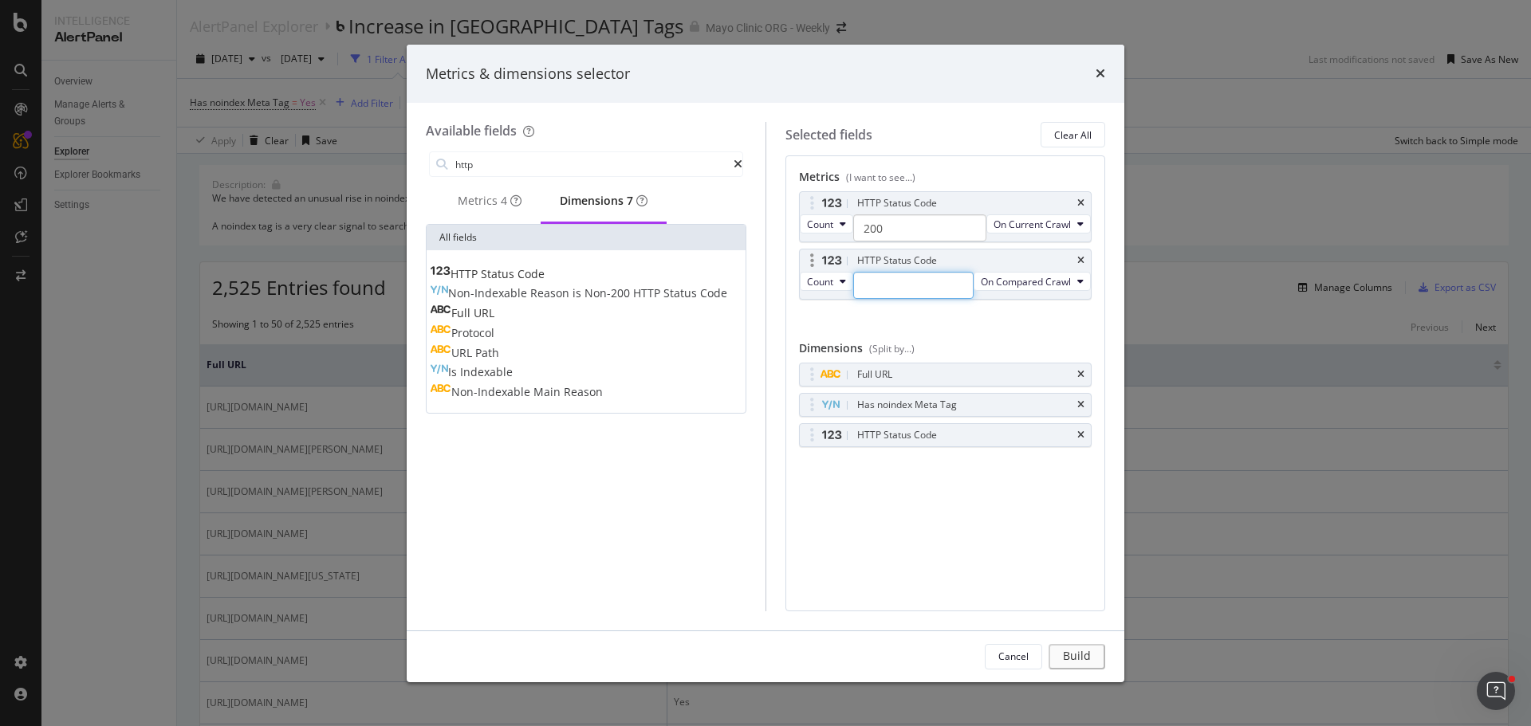
click at [882, 299] on input "modal" at bounding box center [913, 285] width 121 height 27
click at [881, 316] on span "200" at bounding box center [880, 309] width 45 height 16
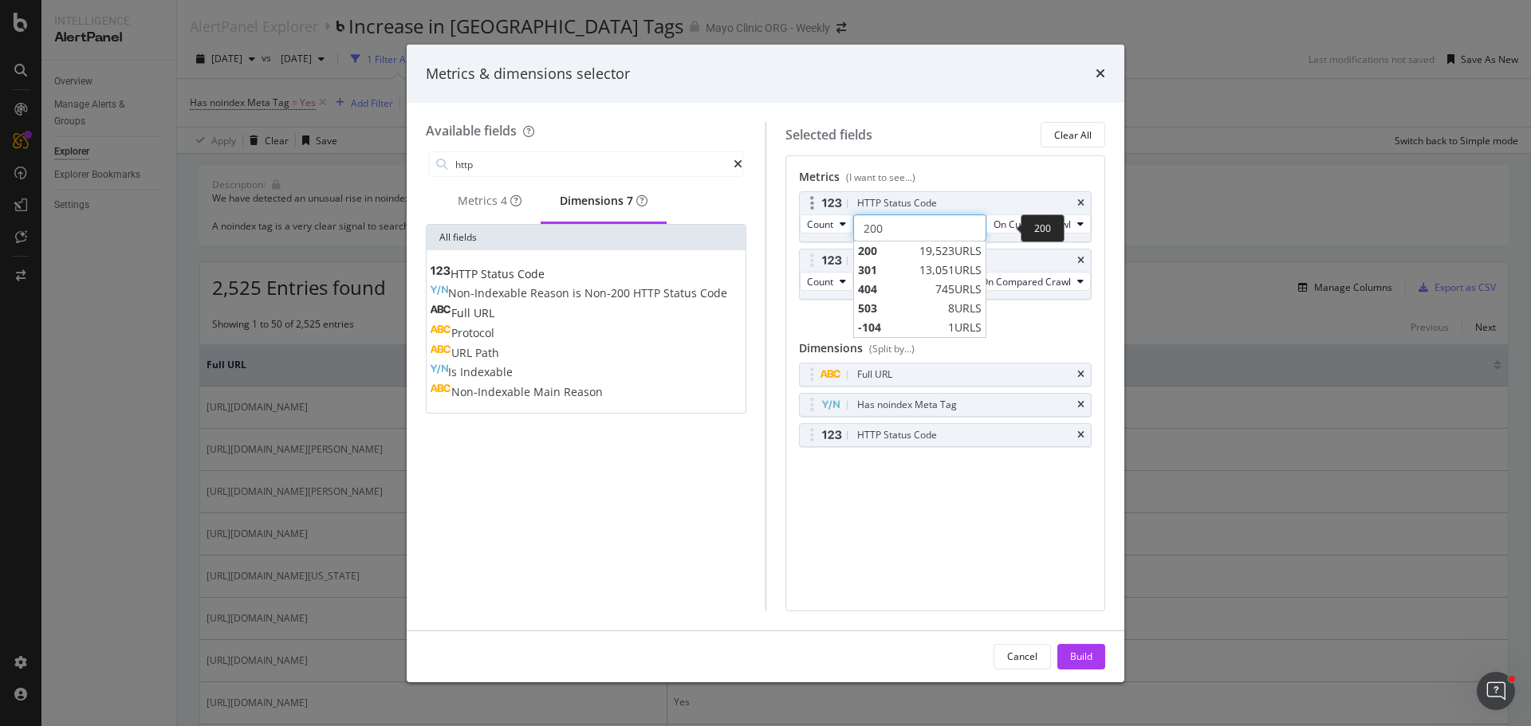
click at [910, 224] on input "200" at bounding box center [920, 227] width 134 height 27
click at [995, 334] on div "HTTP Status Code Count 200 200 200 19,523 URLS 301 13,051 URLS 404 745 URLS 503…" at bounding box center [945, 262] width 293 height 143
click at [470, 202] on div "Metrics 4" at bounding box center [490, 201] width 64 height 16
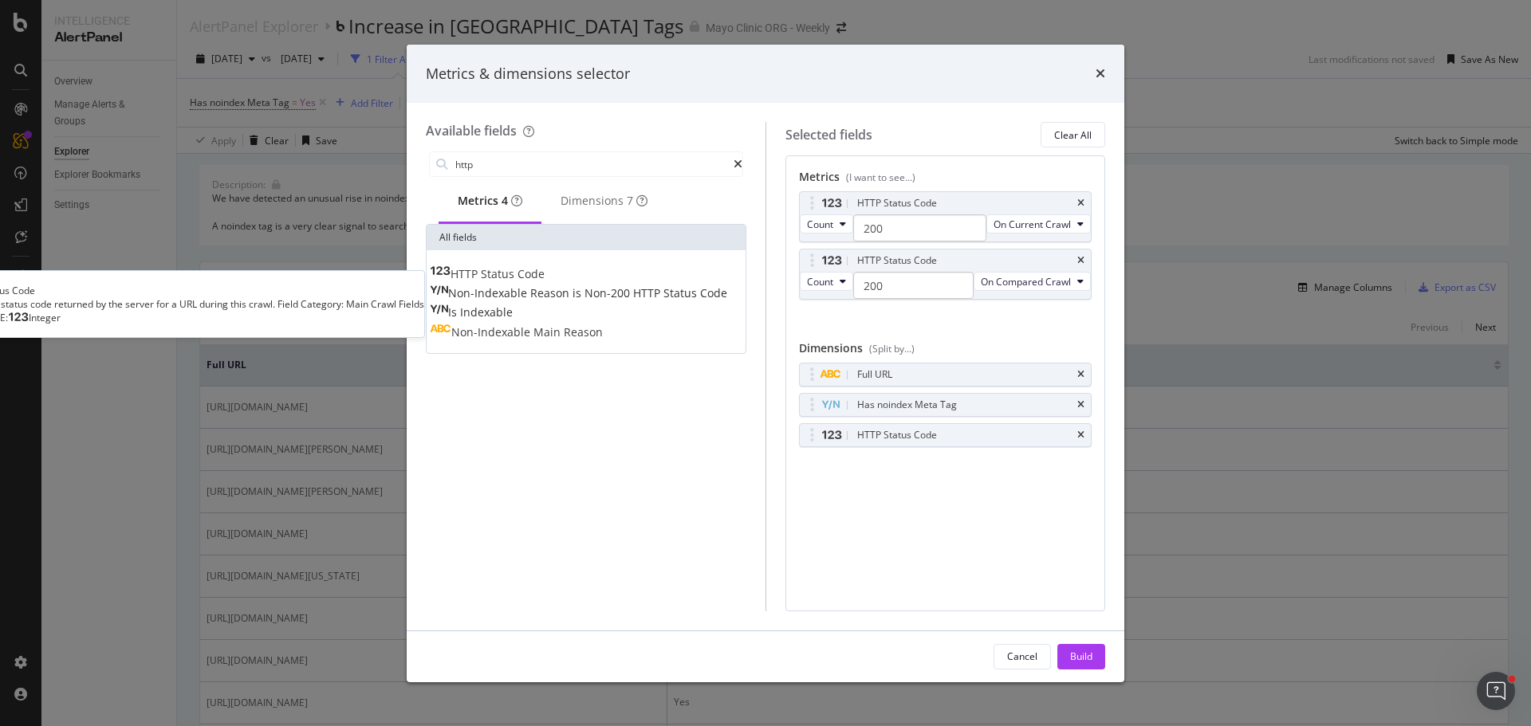
click at [517, 273] on span "Status" at bounding box center [499, 273] width 37 height 15
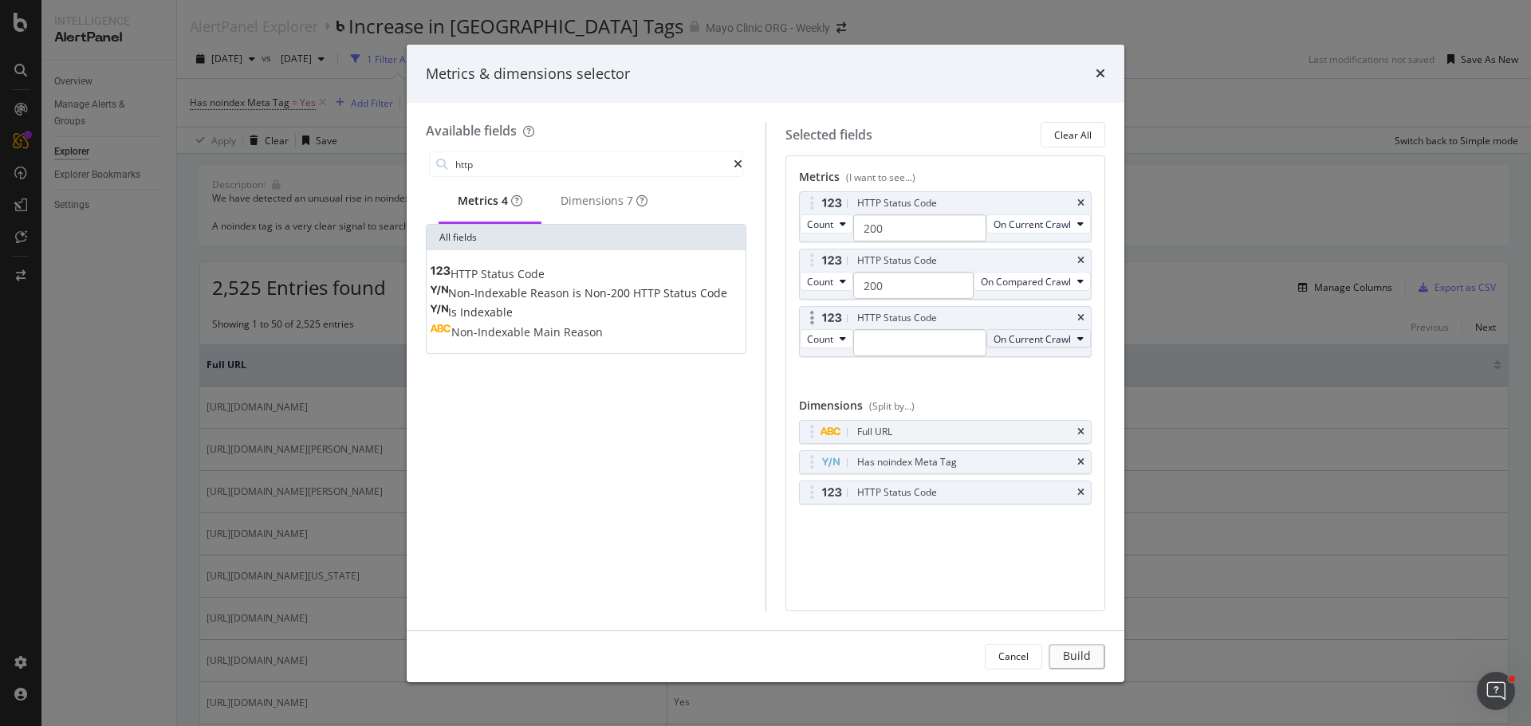
click at [993, 346] on span "On Current Crawl" at bounding box center [1031, 339] width 77 height 14
click at [849, 495] on span "Changed" at bounding box center [861, 502] width 90 height 14
click at [880, 356] on input "modal" at bounding box center [926, 342] width 146 height 27
click at [882, 374] on span "200" at bounding box center [893, 366] width 70 height 16
click at [1080, 662] on div "Build" at bounding box center [1081, 657] width 22 height 14
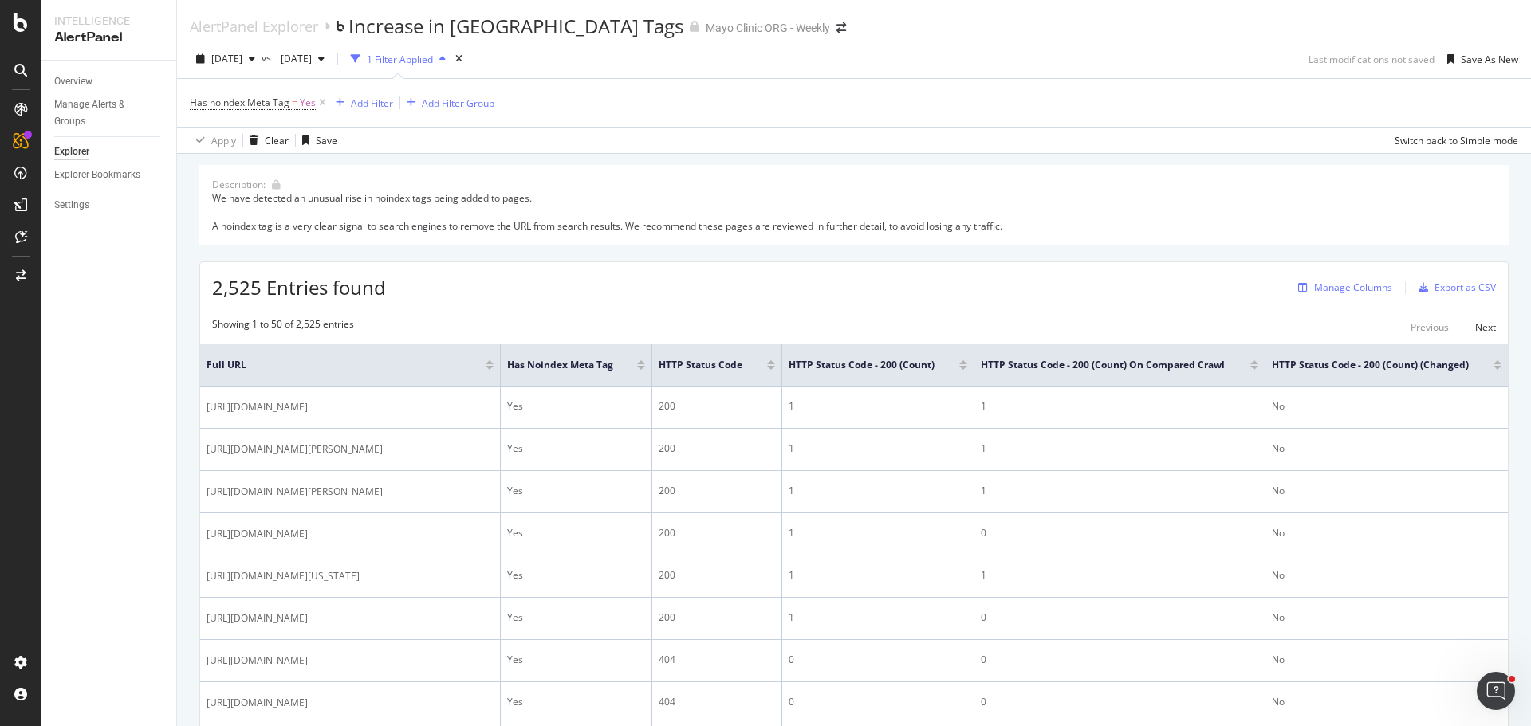
click at [1336, 285] on div "Manage Columns" at bounding box center [1353, 288] width 78 height 14
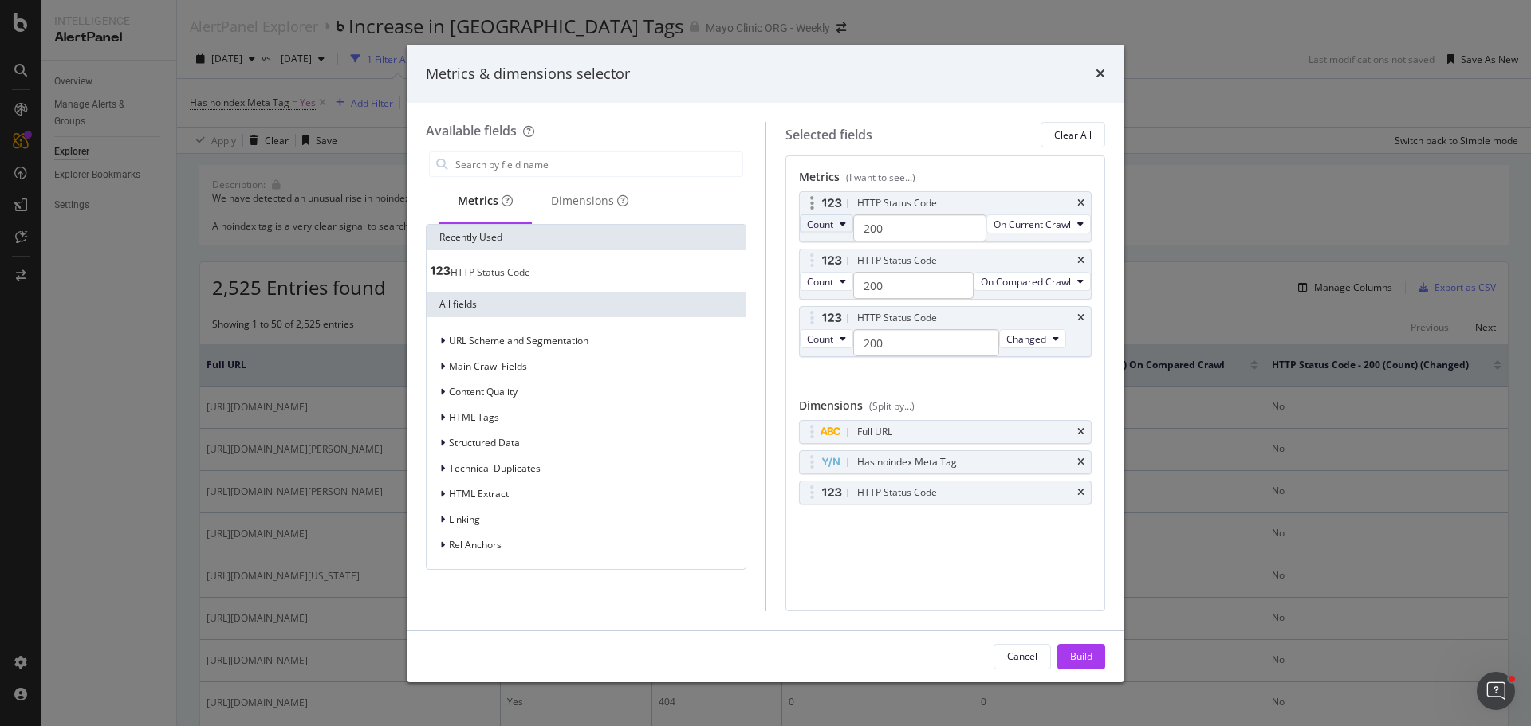
click at [838, 232] on button "Count" at bounding box center [826, 223] width 53 height 19
click at [1032, 651] on div "Cancel" at bounding box center [1022, 657] width 30 height 14
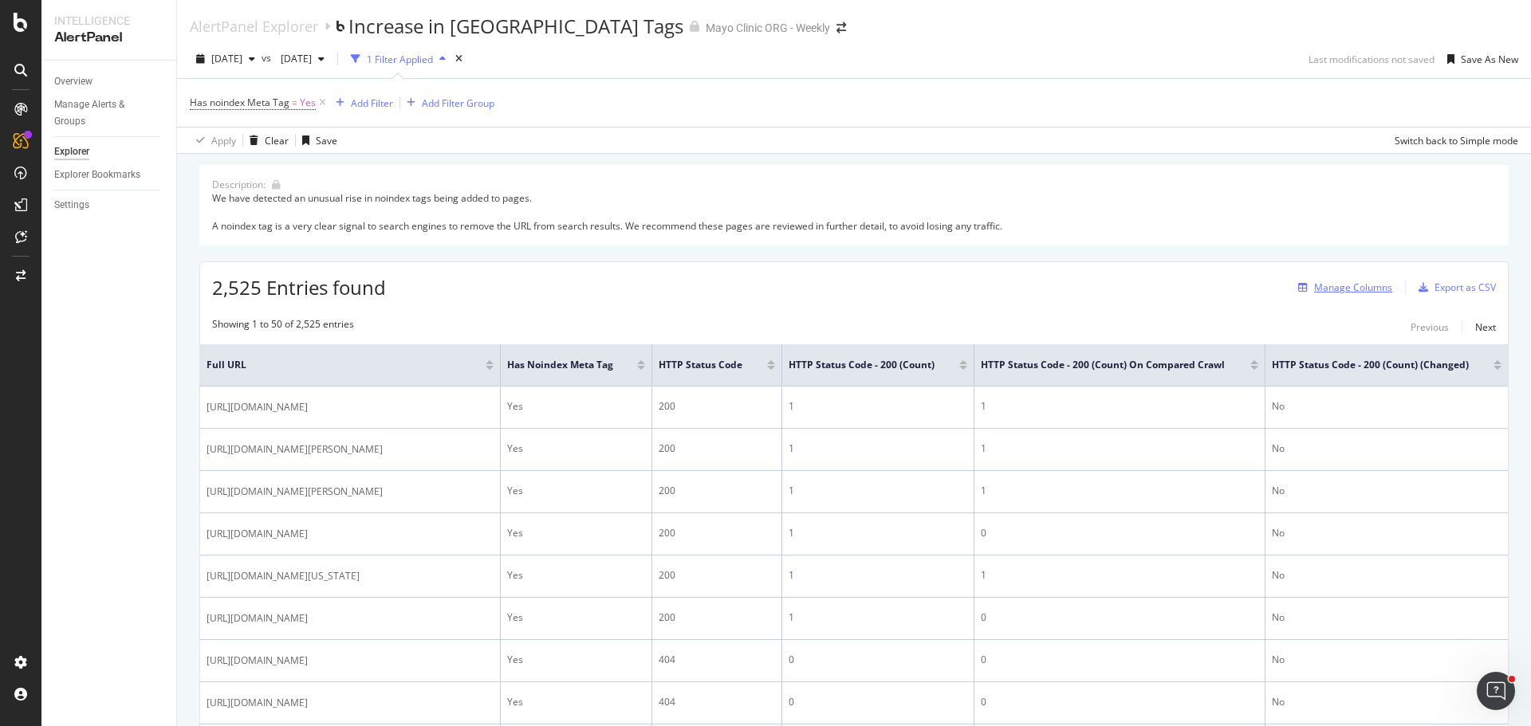
click at [1356, 286] on div "Manage Columns" at bounding box center [1353, 288] width 78 height 14
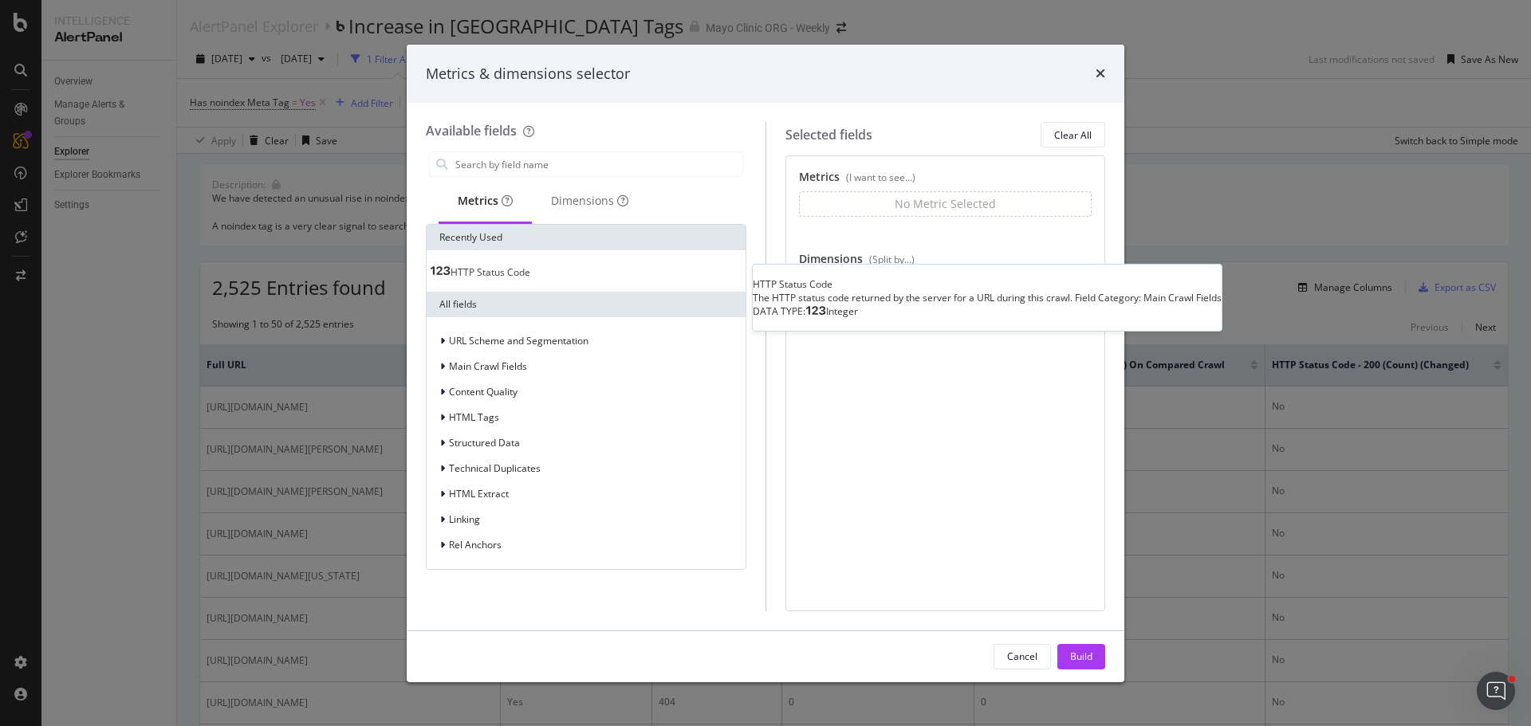
click at [506, 267] on span "HTTP Status Code" at bounding box center [490, 272] width 80 height 14
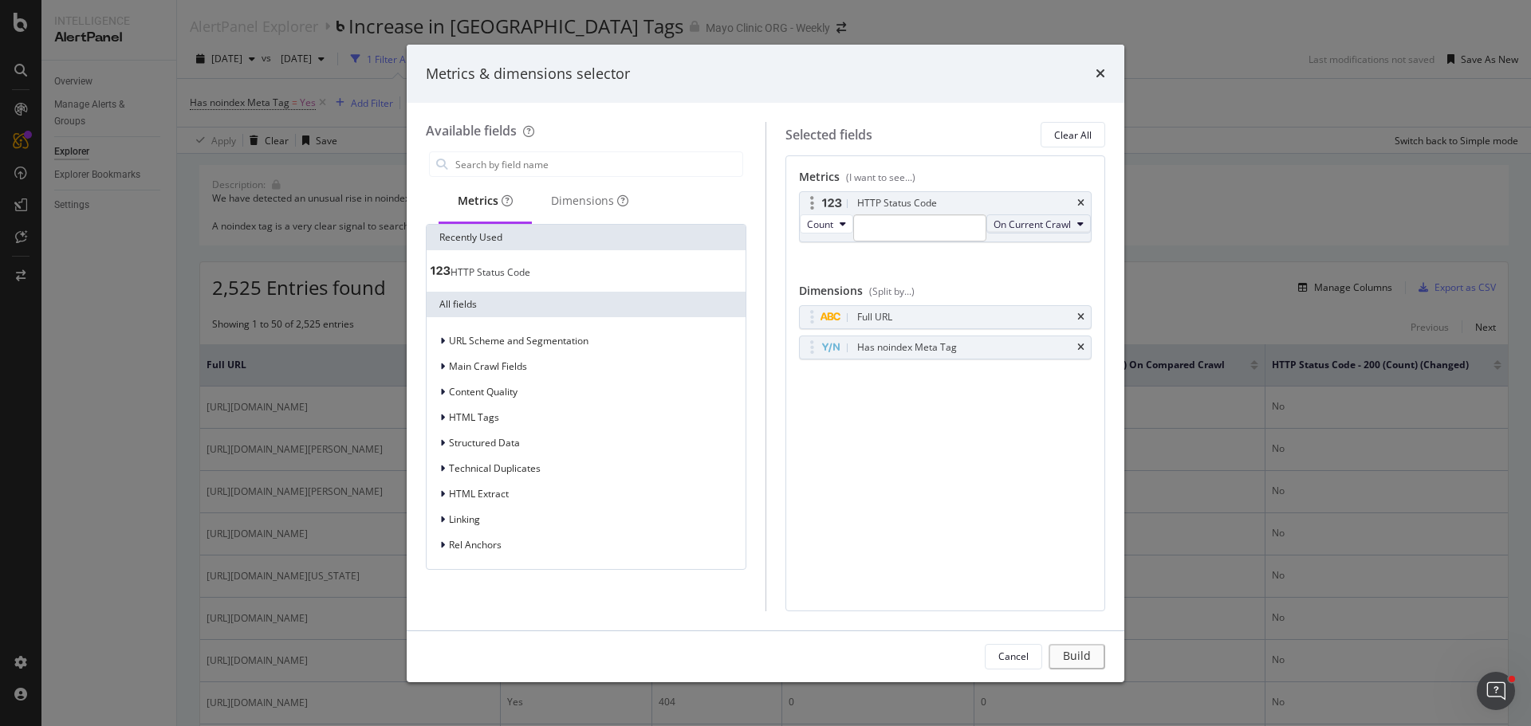
click at [993, 231] on span "On Current Crawl" at bounding box center [1031, 225] width 77 height 14
click at [835, 341] on span "Changed" at bounding box center [861, 338] width 90 height 14
click at [932, 226] on input "modal" at bounding box center [926, 227] width 146 height 27
click at [1103, 64] on div "times" at bounding box center [1100, 74] width 10 height 21
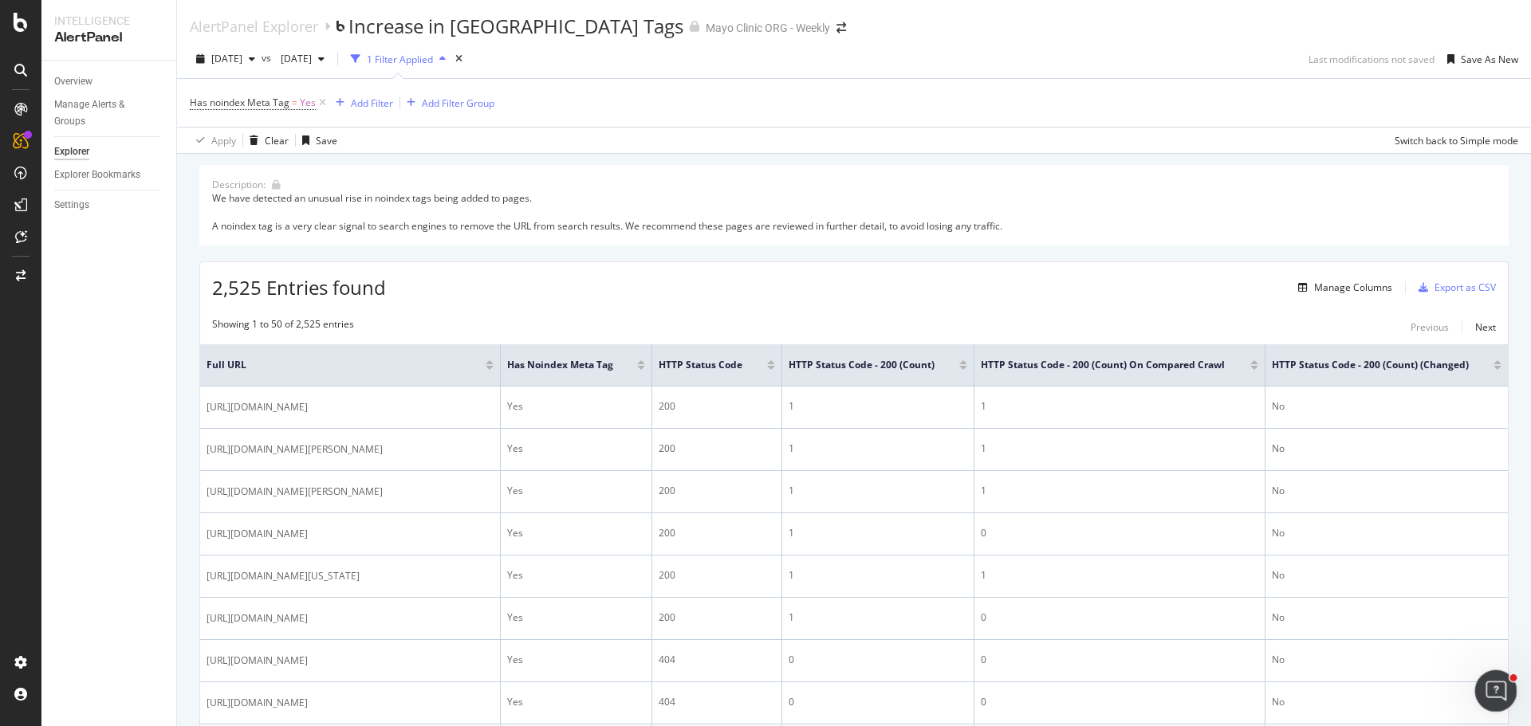
click at [1491, 678] on icon "Open Intercom Messenger" at bounding box center [1493, 689] width 26 height 26
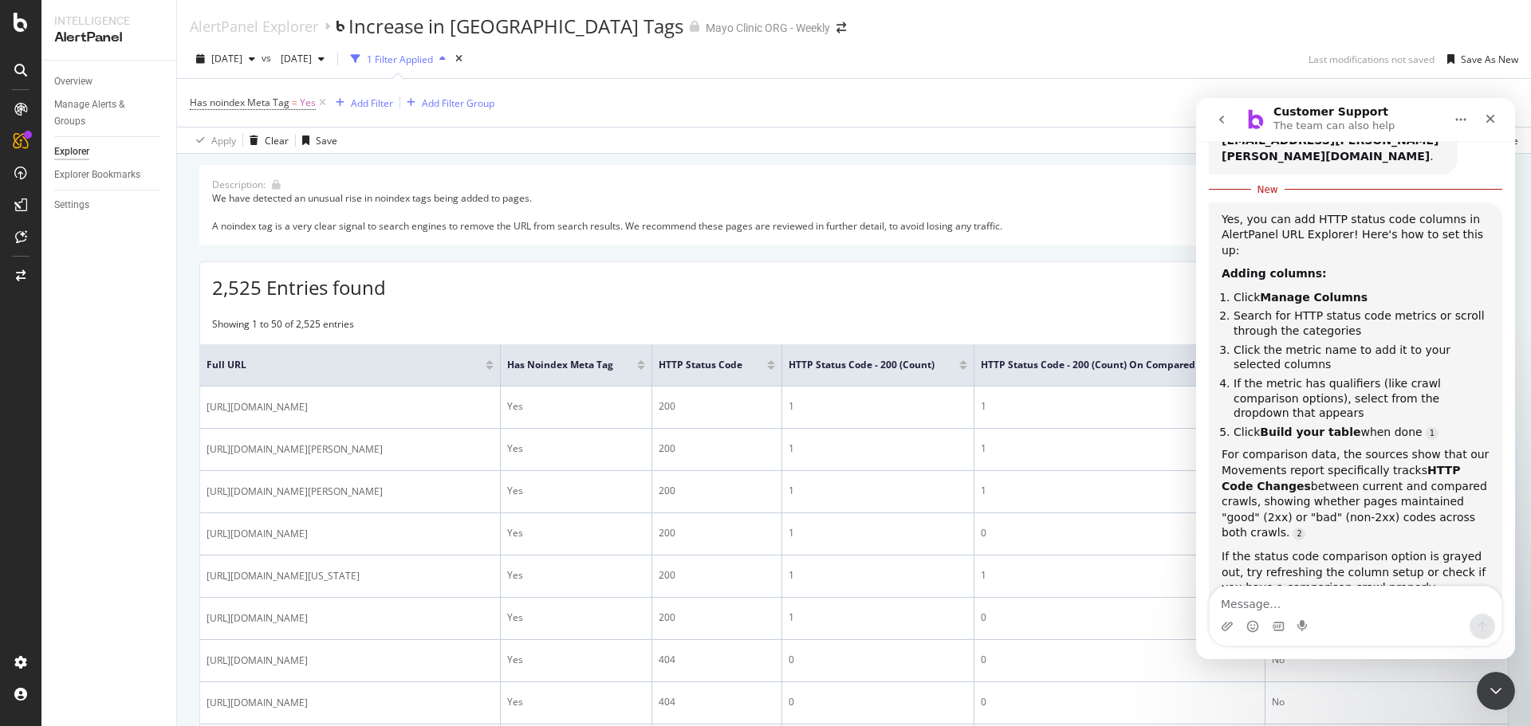
scroll to position [361, 0]
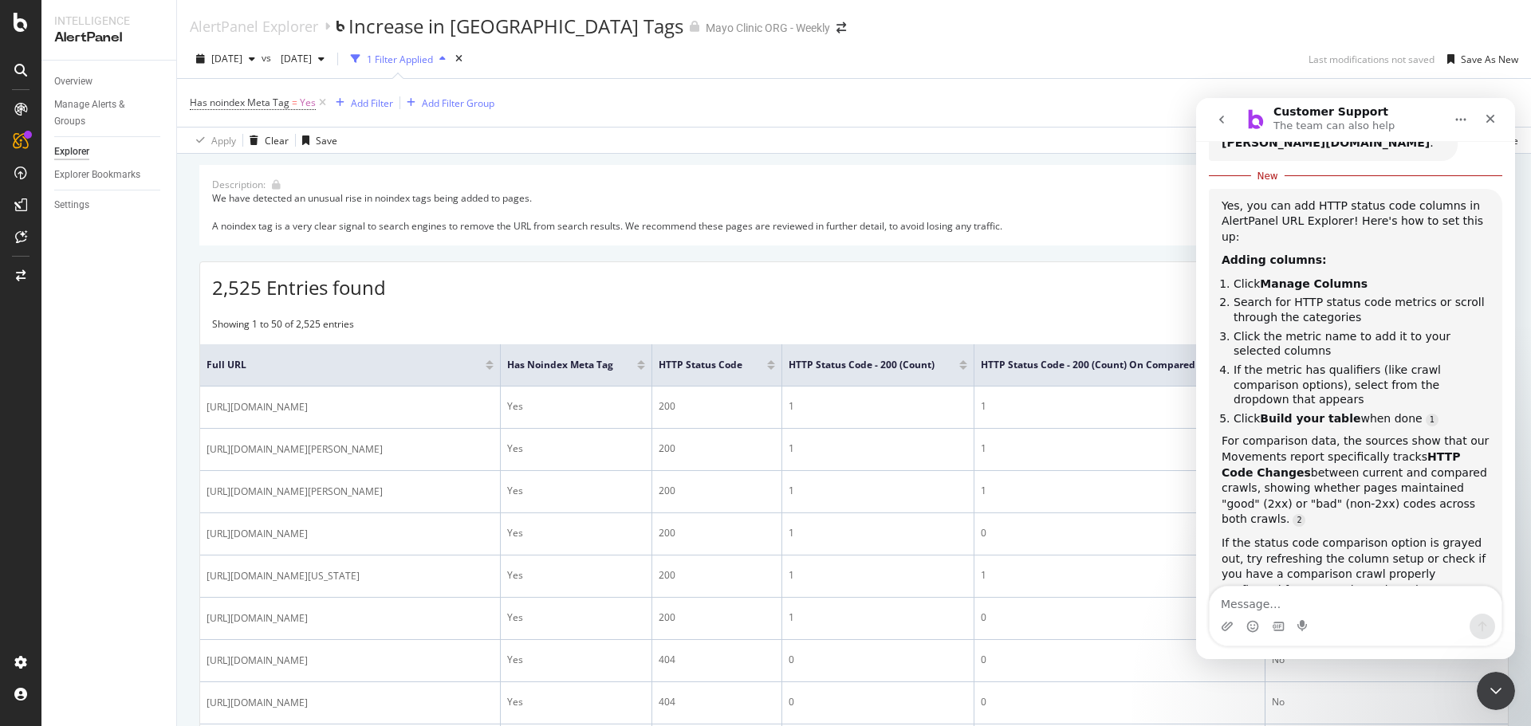
click at [1313, 598] on textarea "Message…" at bounding box center [1355, 600] width 292 height 27
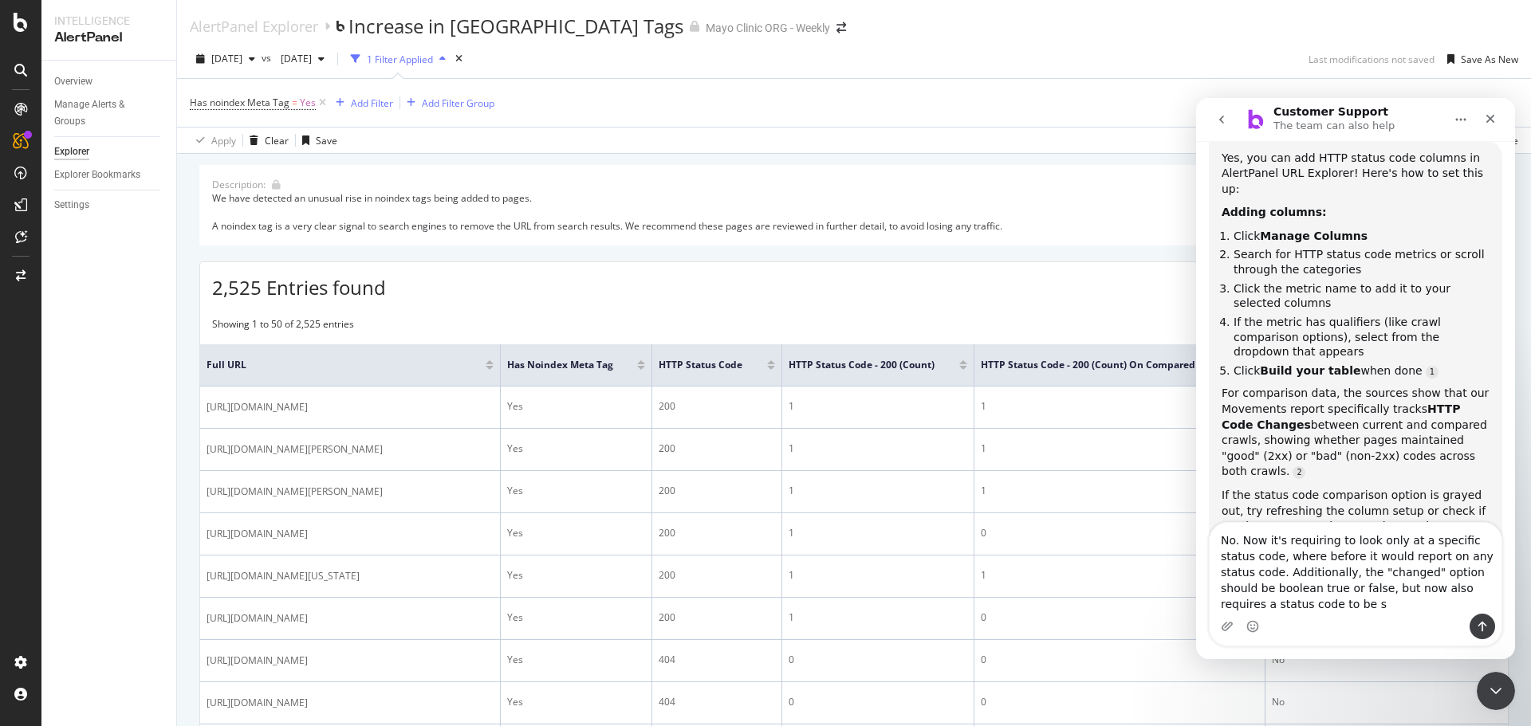
scroll to position [425, 0]
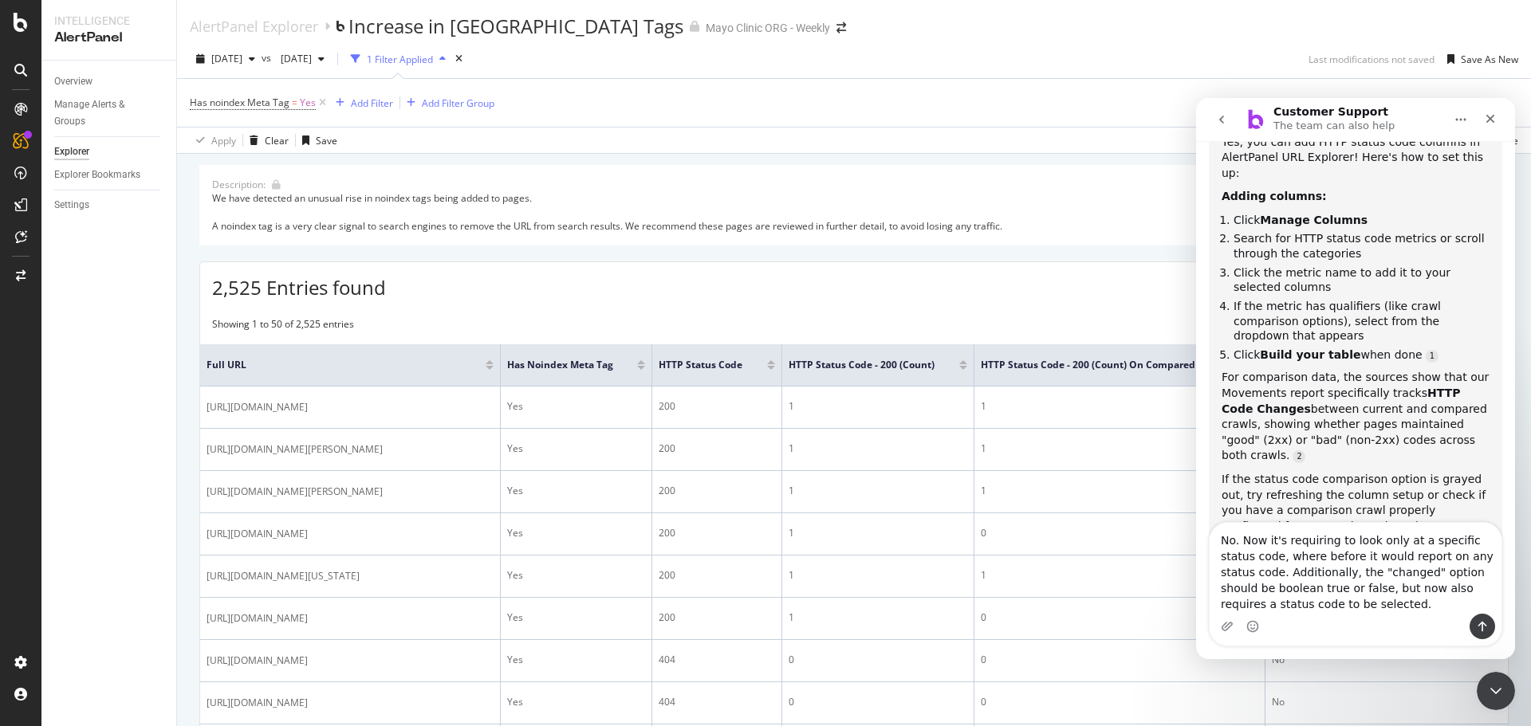
type textarea "No. Now it's requiring to look only at a specific status code, where before it …"
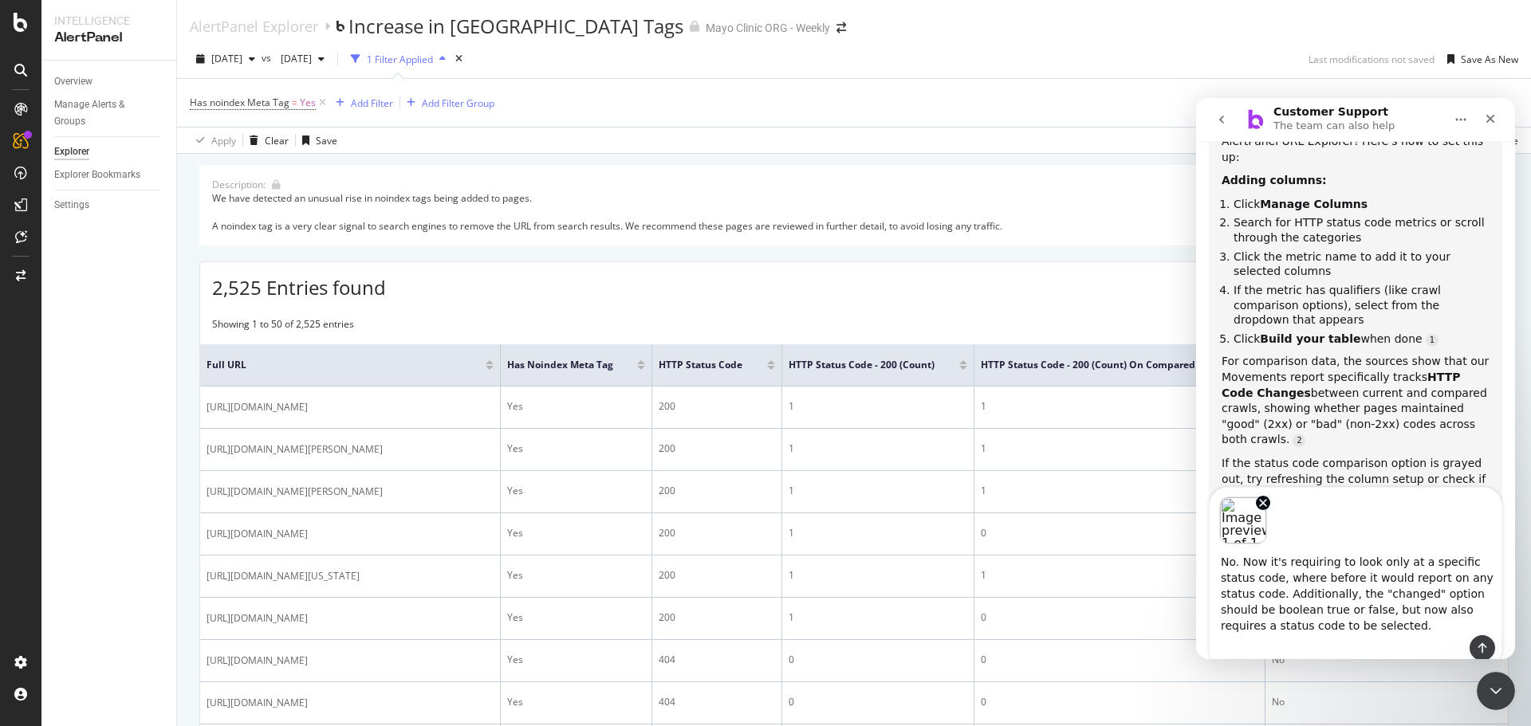
scroll to position [460, 0]
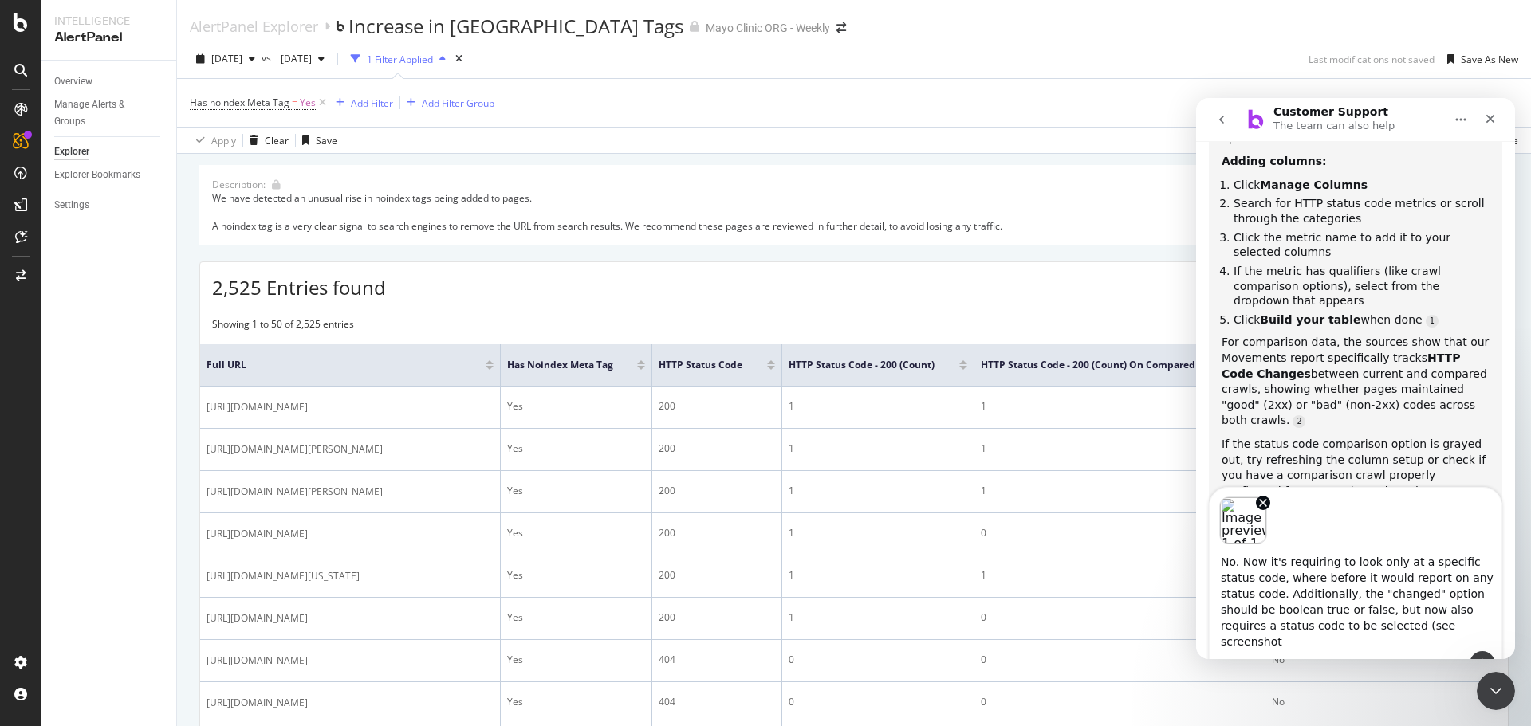
type textarea "No. Now it's requiring to look only at a specific status code, where before it …"
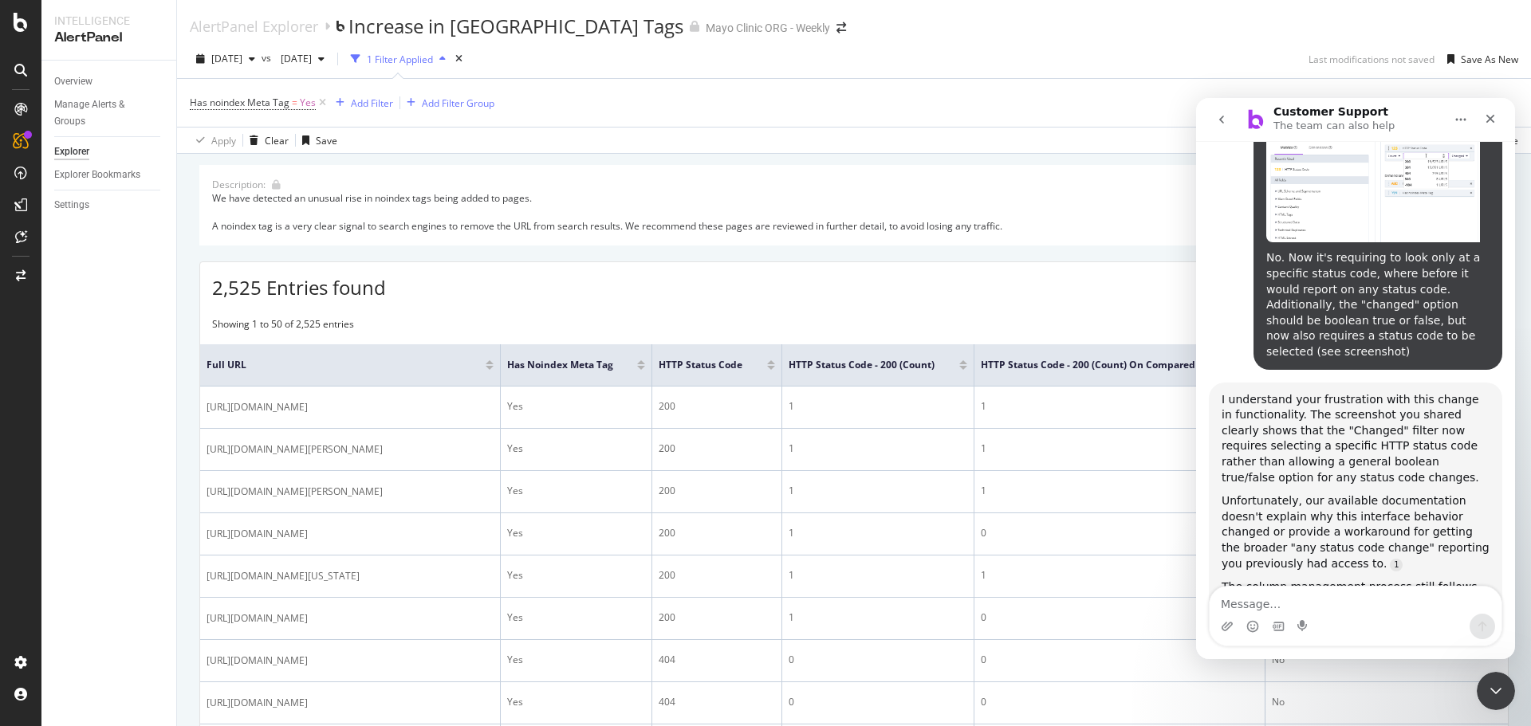
scroll to position [963, 0]
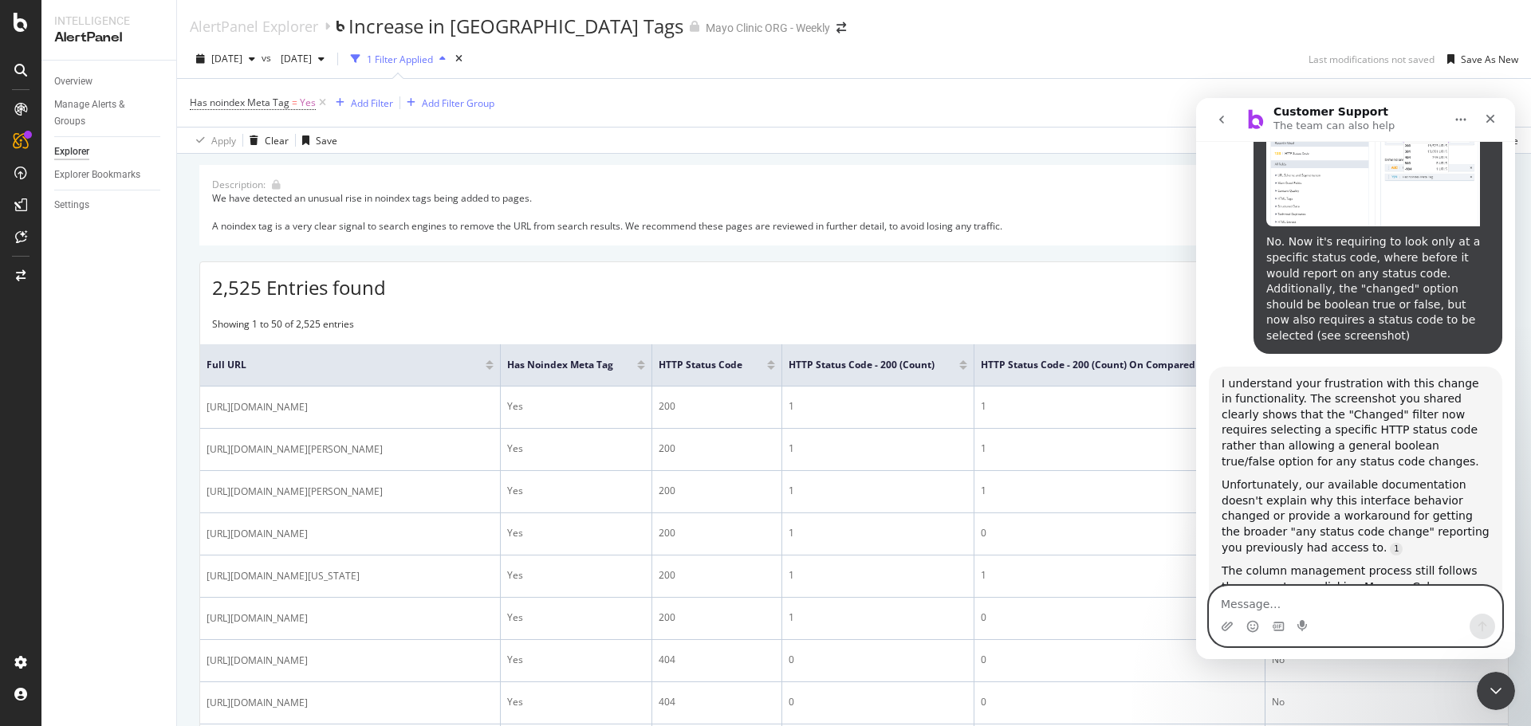
click at [1386, 595] on textarea "Message…" at bounding box center [1355, 600] width 292 height 27
type textarea "There is not."
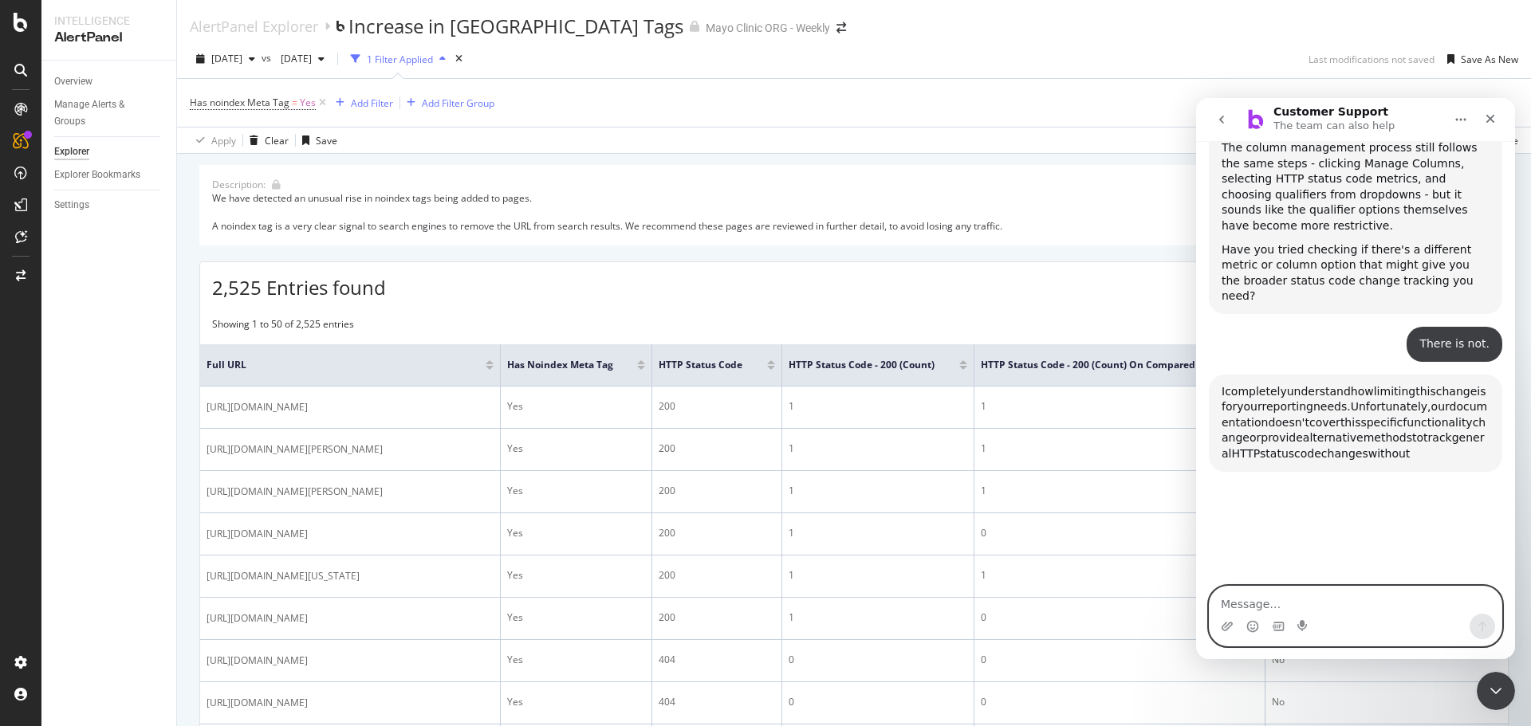
scroll to position [1392, 0]
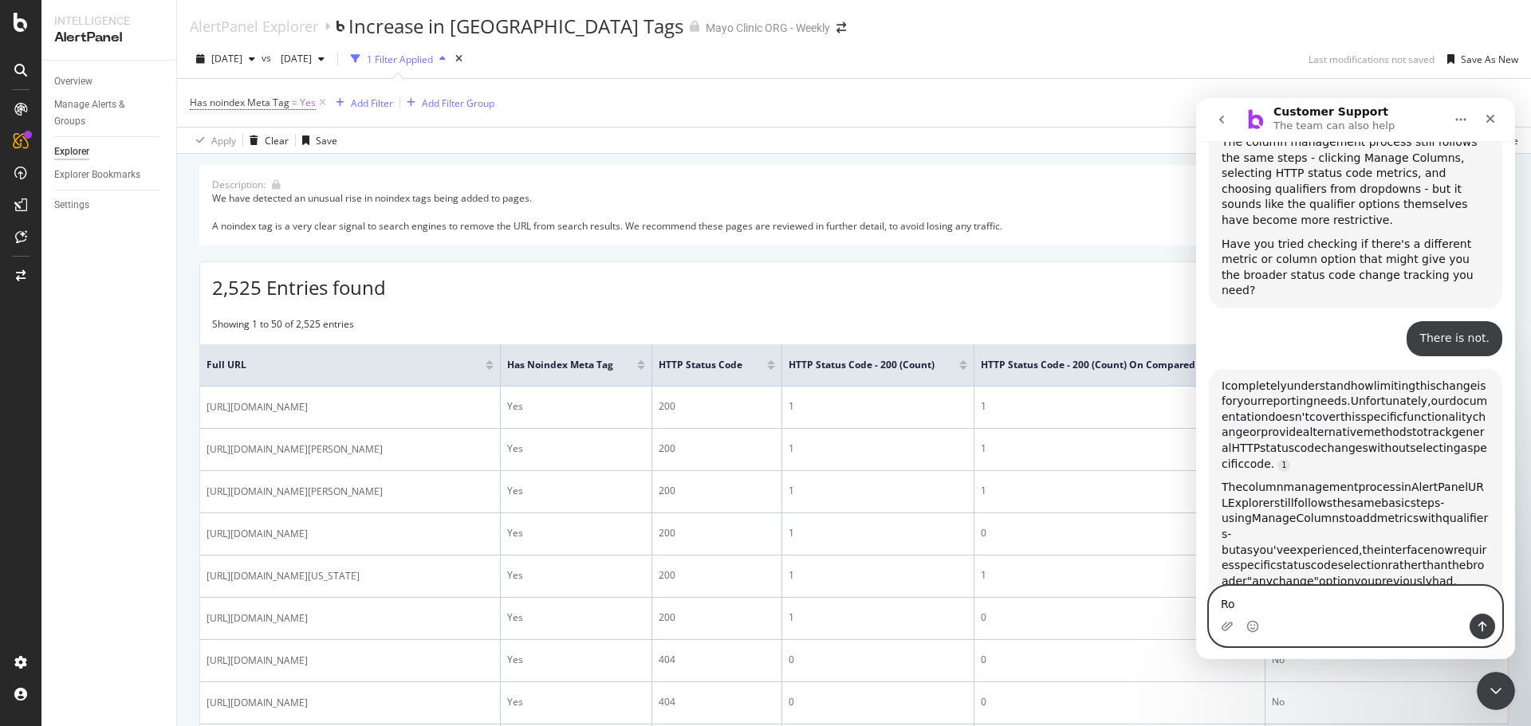
type textarea "R"
type textarea "Today"
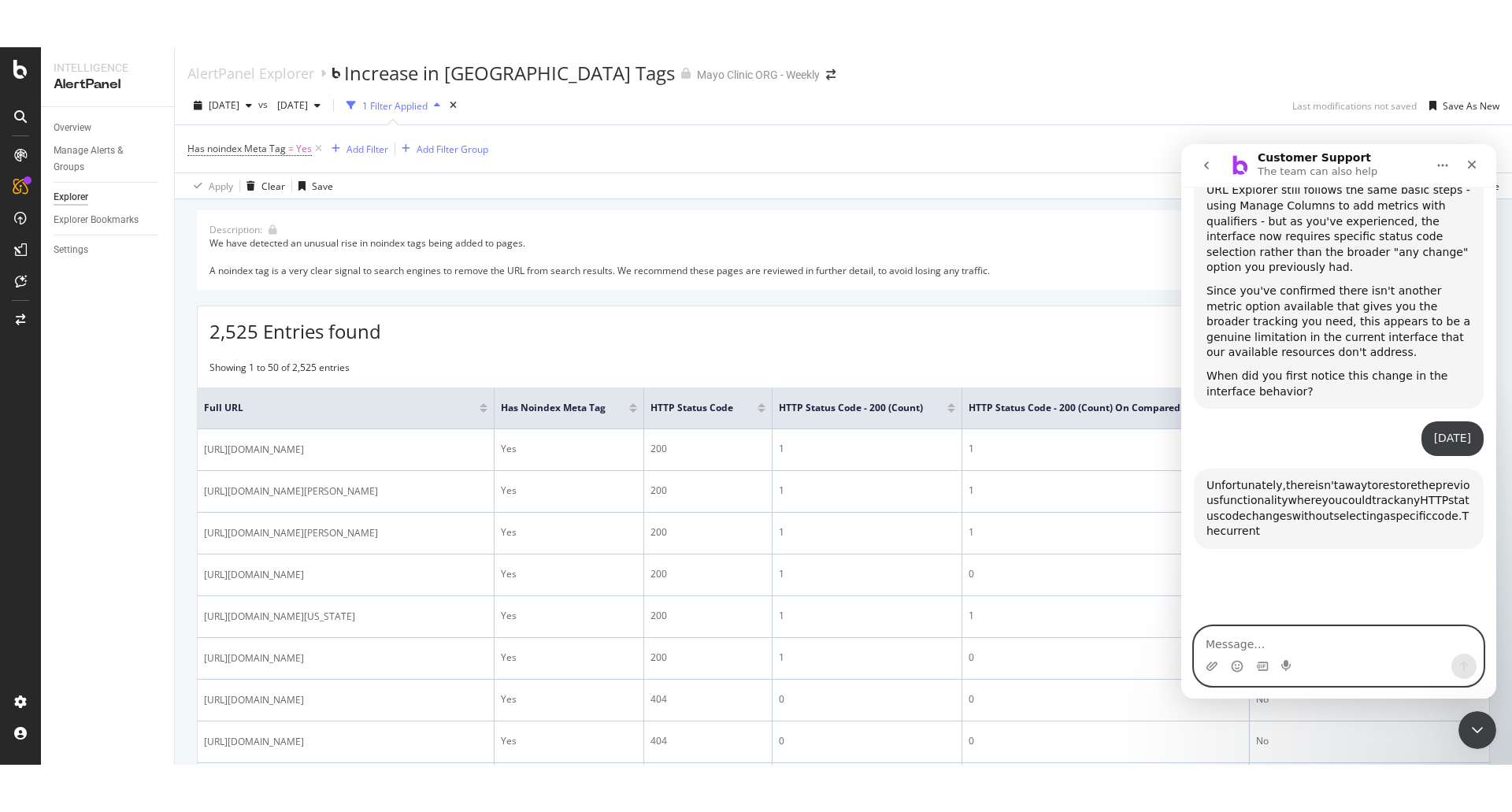
scroll to position [1770, 0]
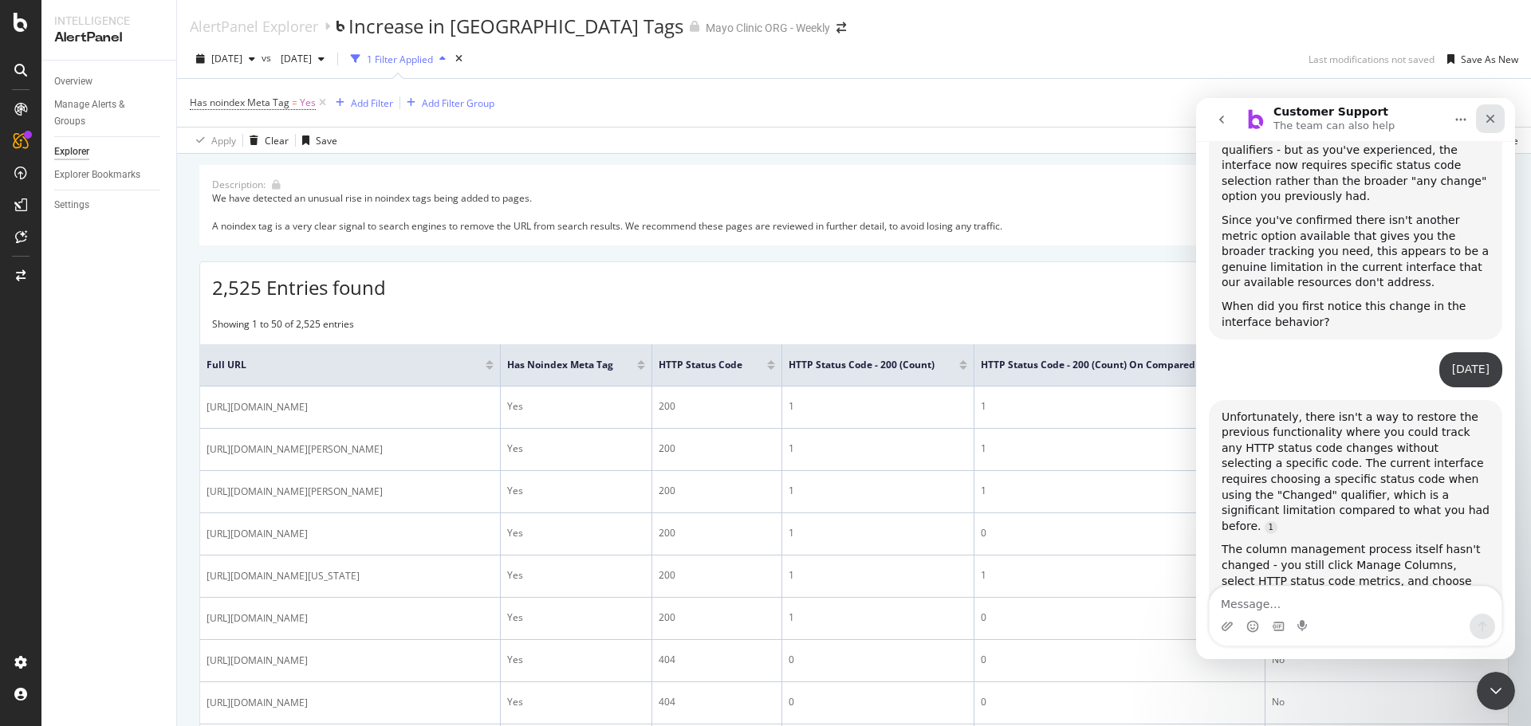
click at [1493, 116] on icon "Close" at bounding box center [1490, 119] width 9 height 9
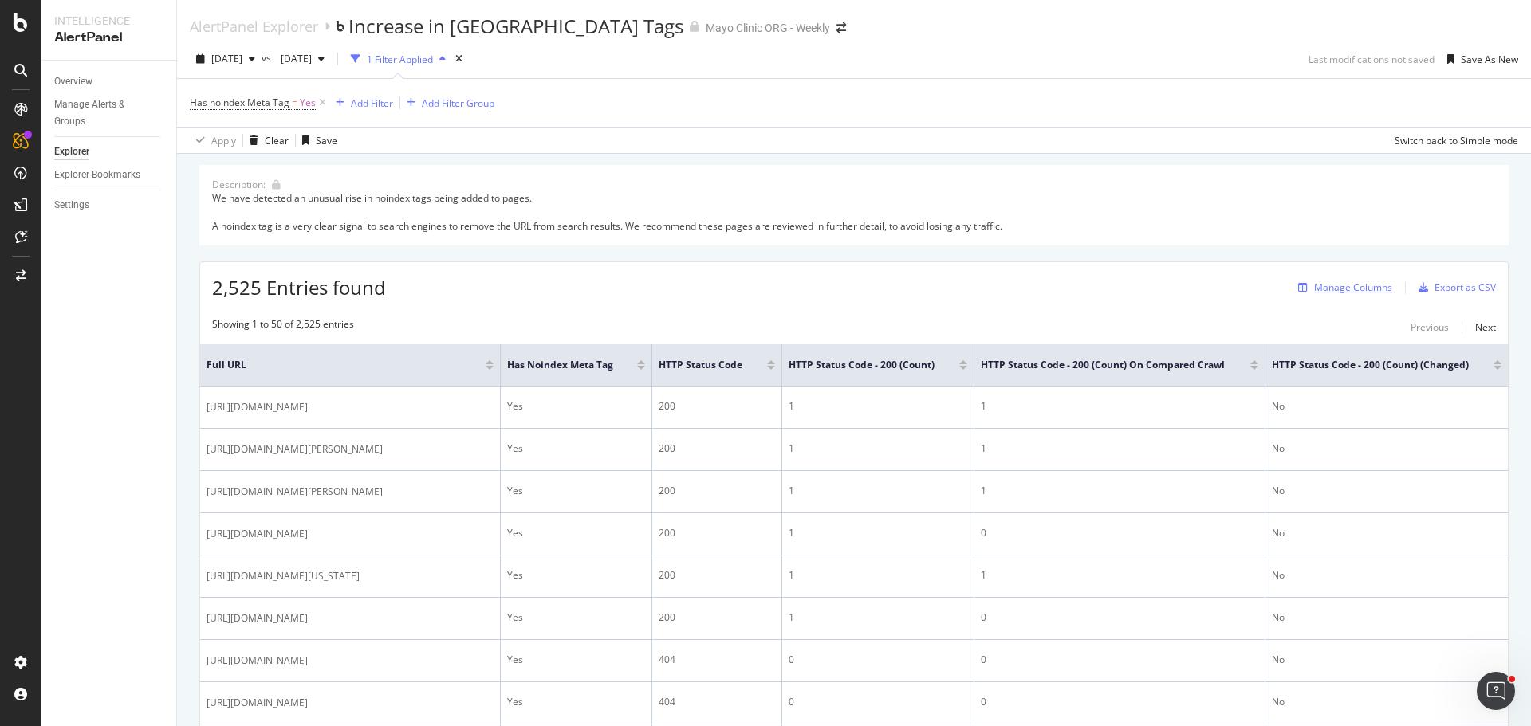
click at [1331, 291] on div "Manage Columns" at bounding box center [1353, 288] width 78 height 14
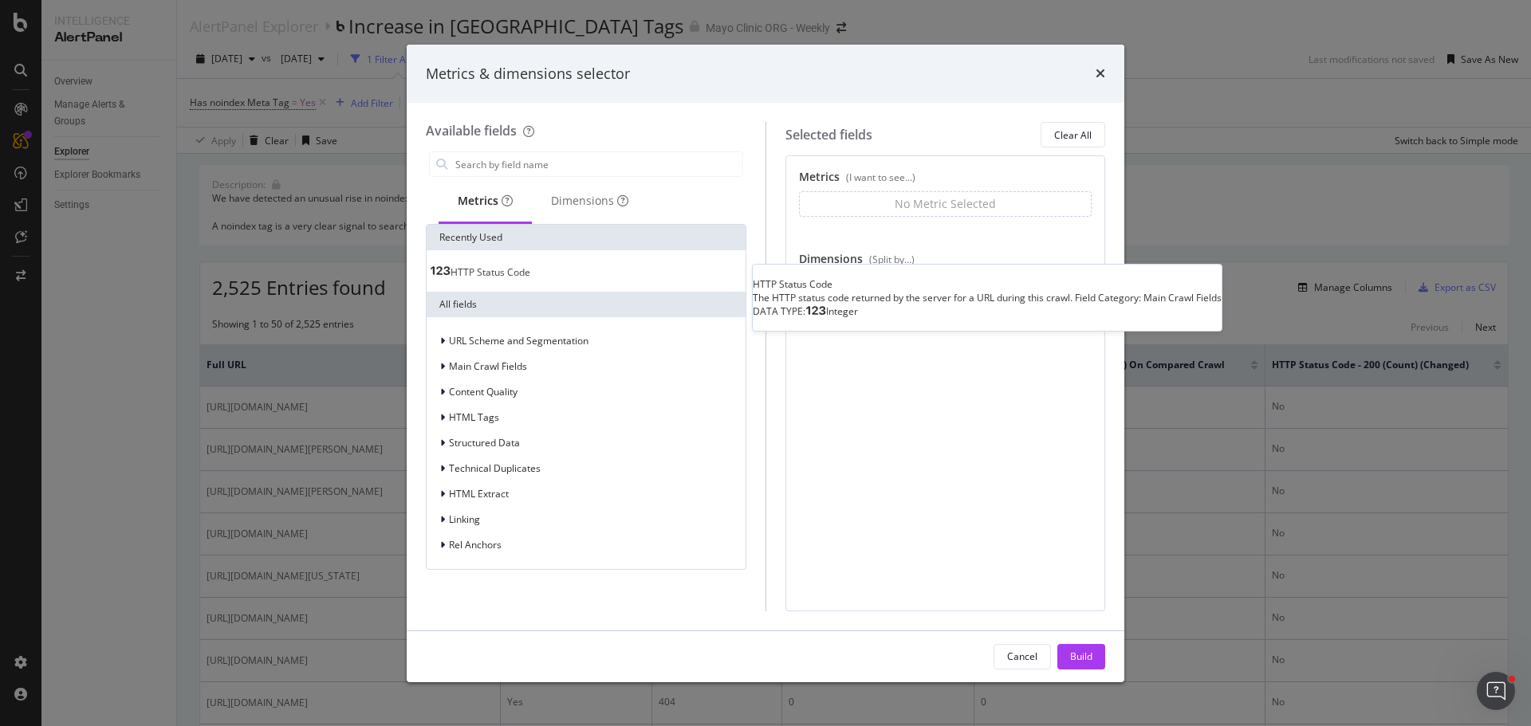
click at [528, 268] on span "HTTP Status Code" at bounding box center [490, 272] width 80 height 14
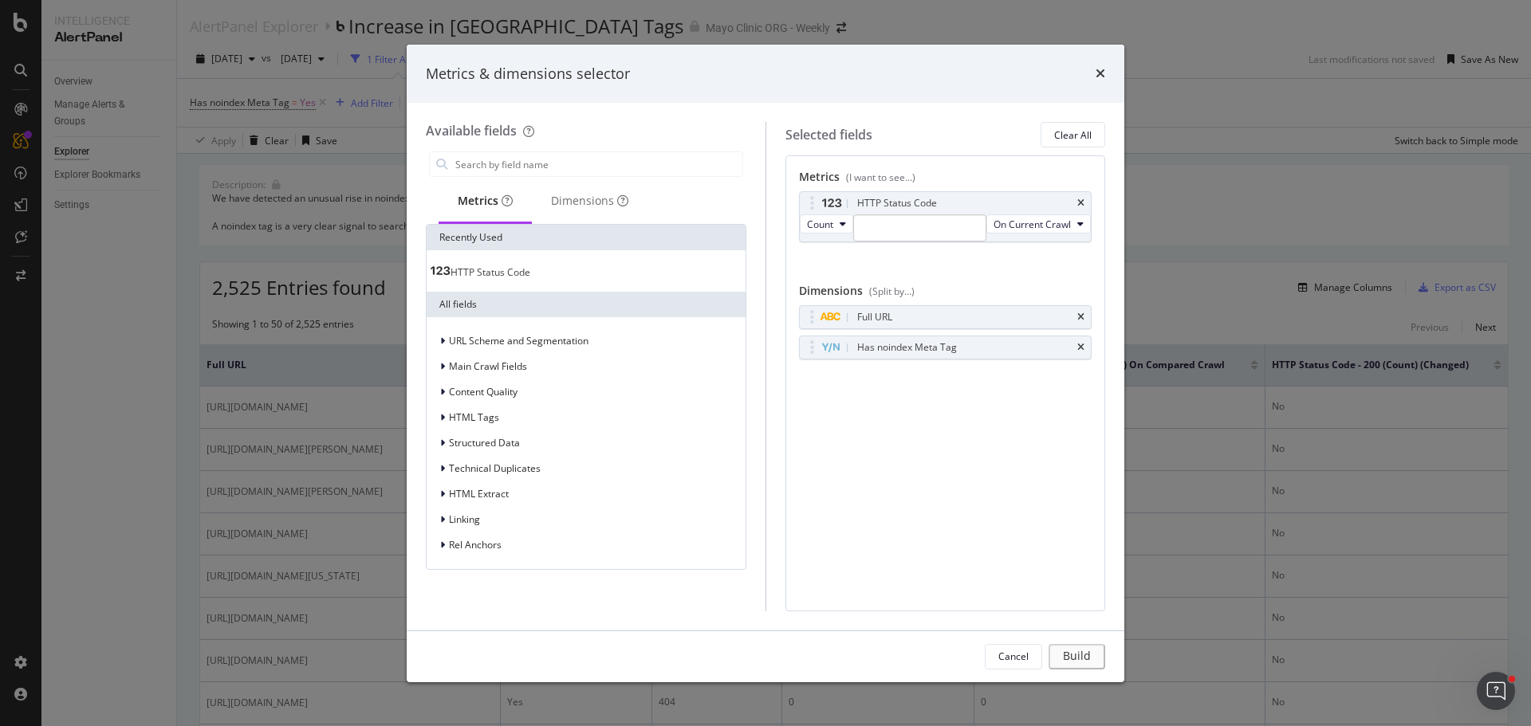
click at [528, 268] on span "HTTP Status Code" at bounding box center [490, 272] width 80 height 14
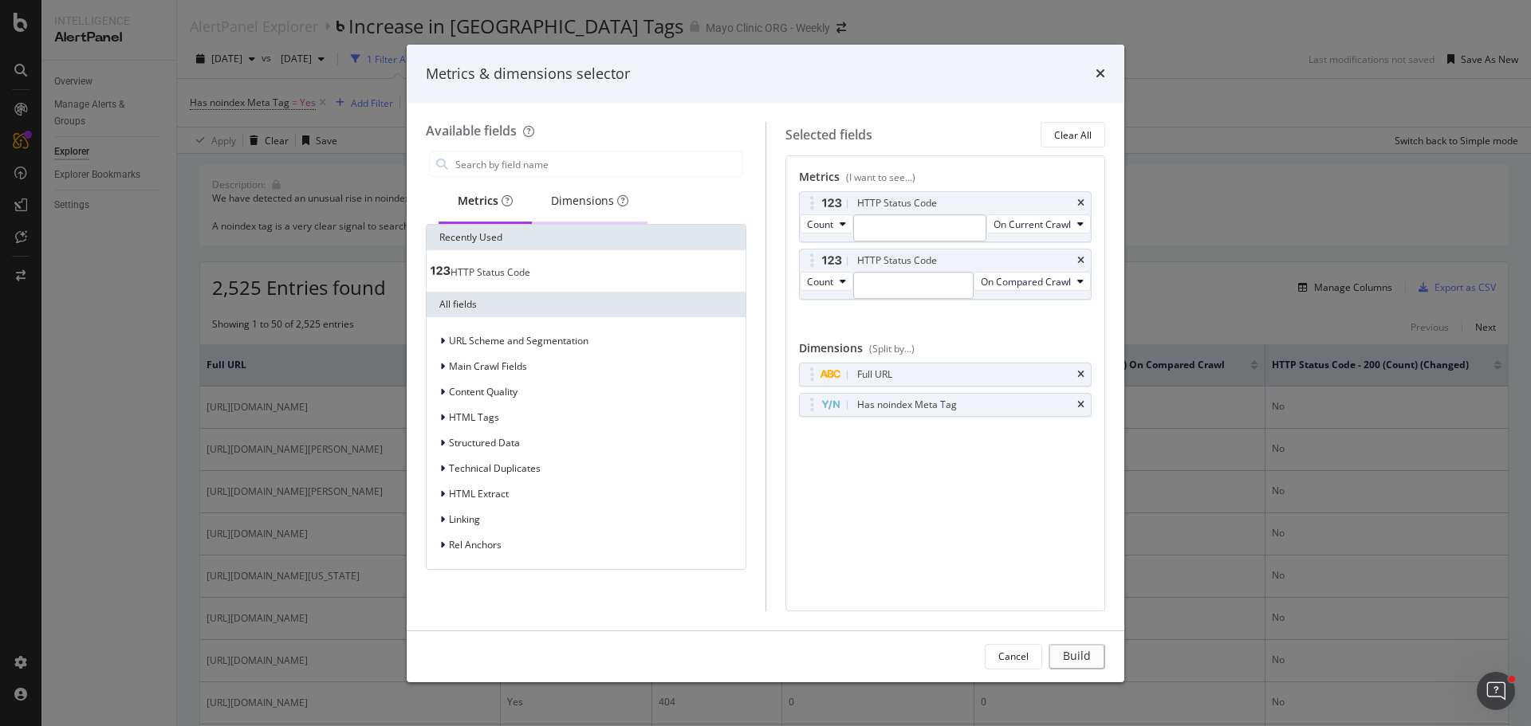
click at [580, 199] on div "Dimensions" at bounding box center [589, 201] width 77 height 16
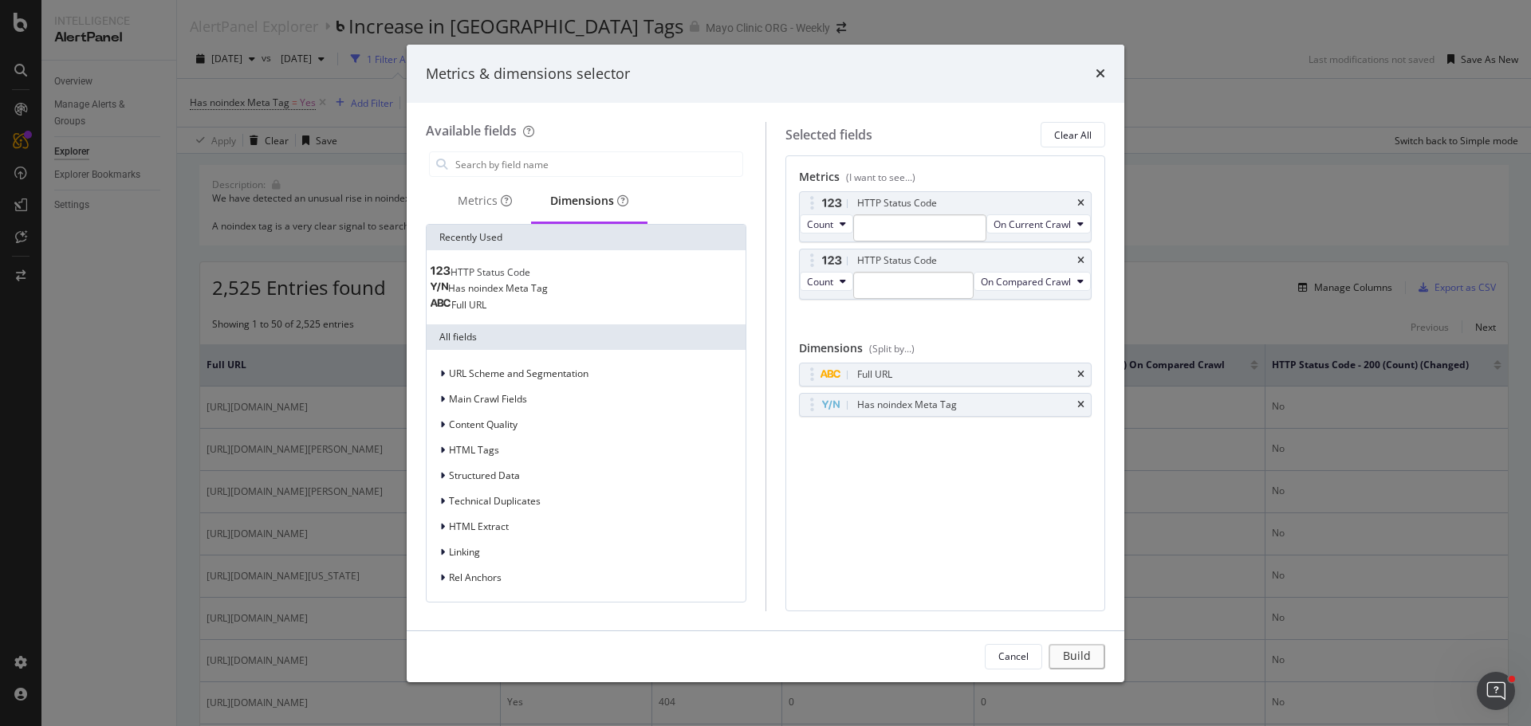
click at [501, 269] on span "HTTP Status Code" at bounding box center [490, 272] width 80 height 14
click at [459, 199] on div "Metrics" at bounding box center [485, 201] width 54 height 16
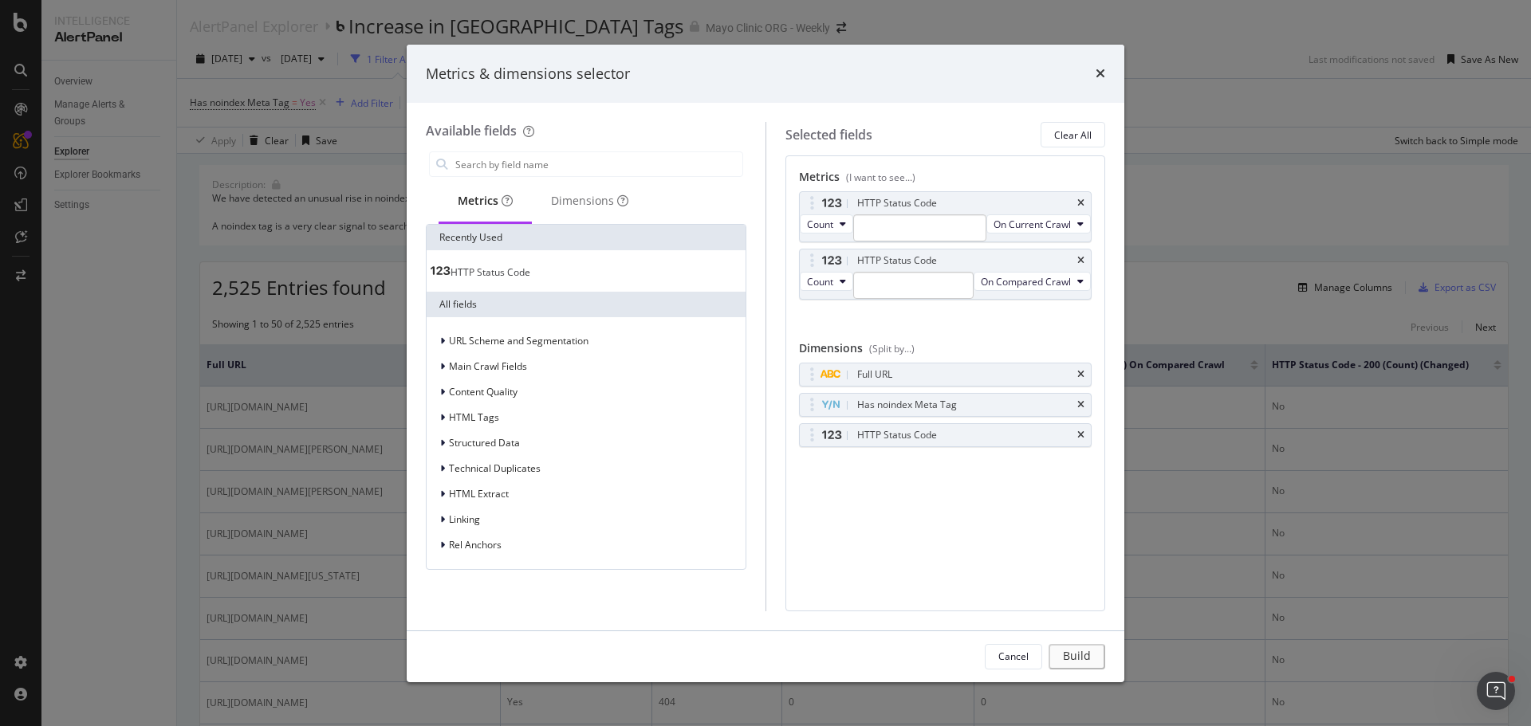
click at [512, 269] on span "HTTP Status Code" at bounding box center [490, 272] width 80 height 14
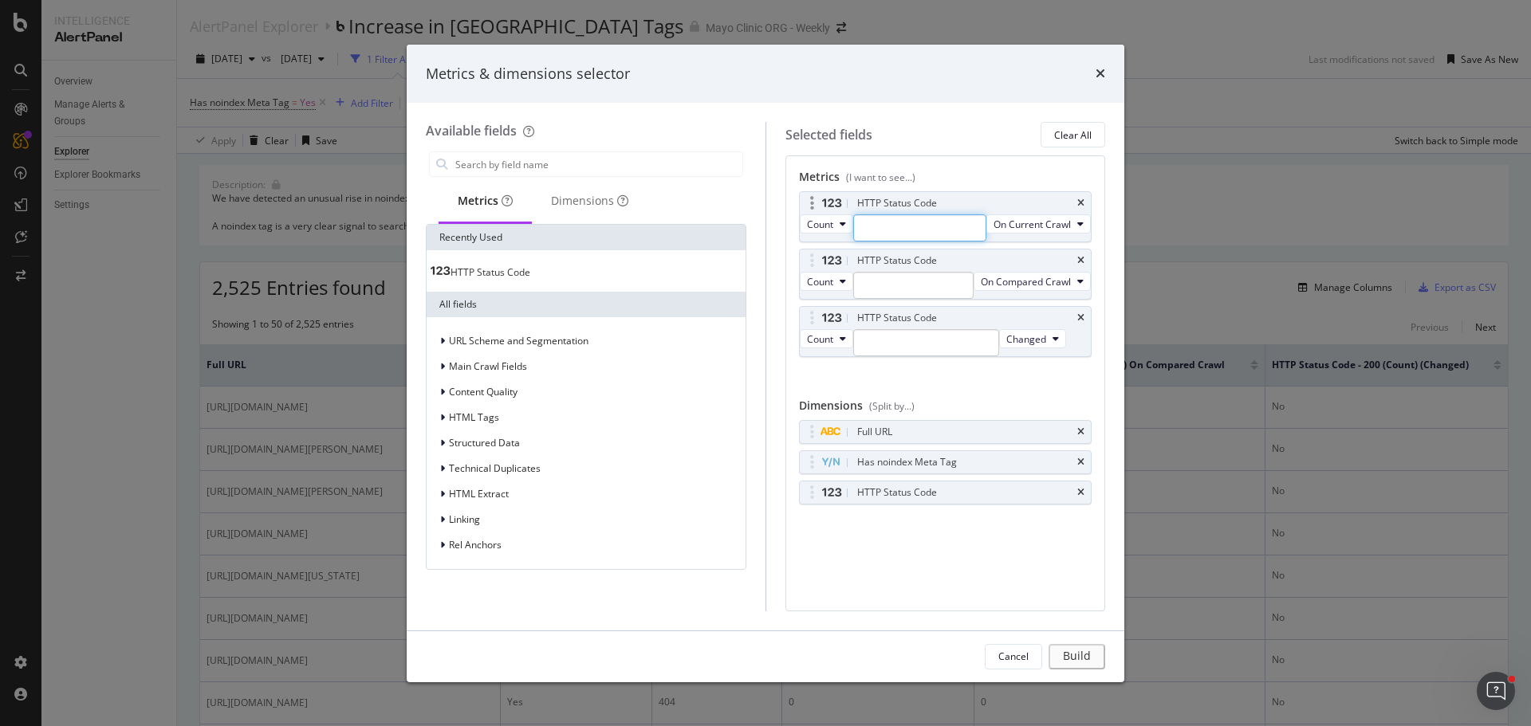
click at [894, 227] on input "modal" at bounding box center [920, 227] width 134 height 27
click at [897, 356] on input "modal" at bounding box center [926, 342] width 146 height 27
click at [1052, 391] on div "HTTP Status Code Count On Current Crawl HTTP Status Code Count On Compared Craw…" at bounding box center [945, 291] width 293 height 200
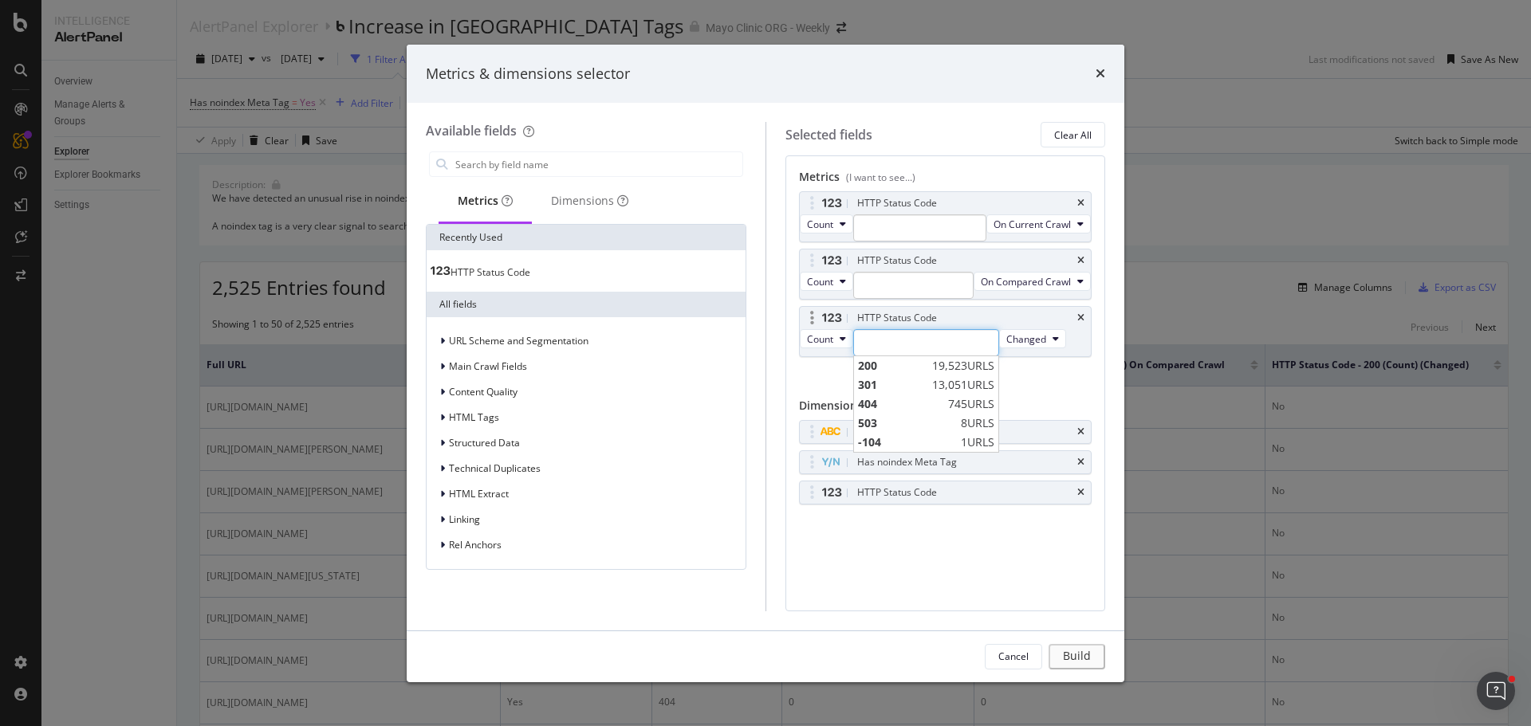
click at [976, 356] on input "modal" at bounding box center [926, 342] width 146 height 27
click at [150, 360] on div "Metrics & dimensions selector Available fields Metrics Dimensions Recently Used…" at bounding box center [765, 363] width 1531 height 726
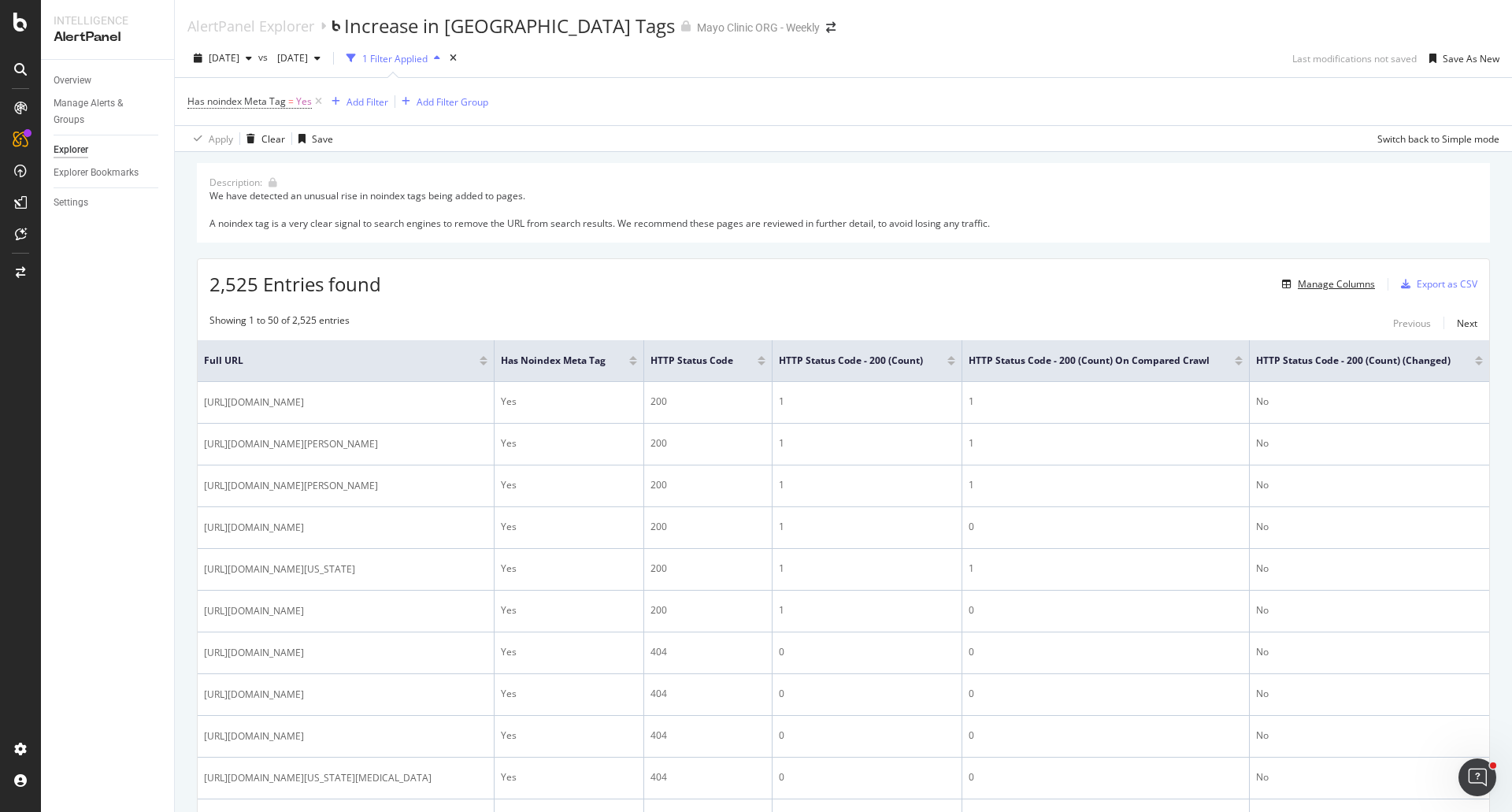
scroll to position [1754, 0]
click at [1335, 284] on div "Manage Columns" at bounding box center [1336, 284] width 77 height 14
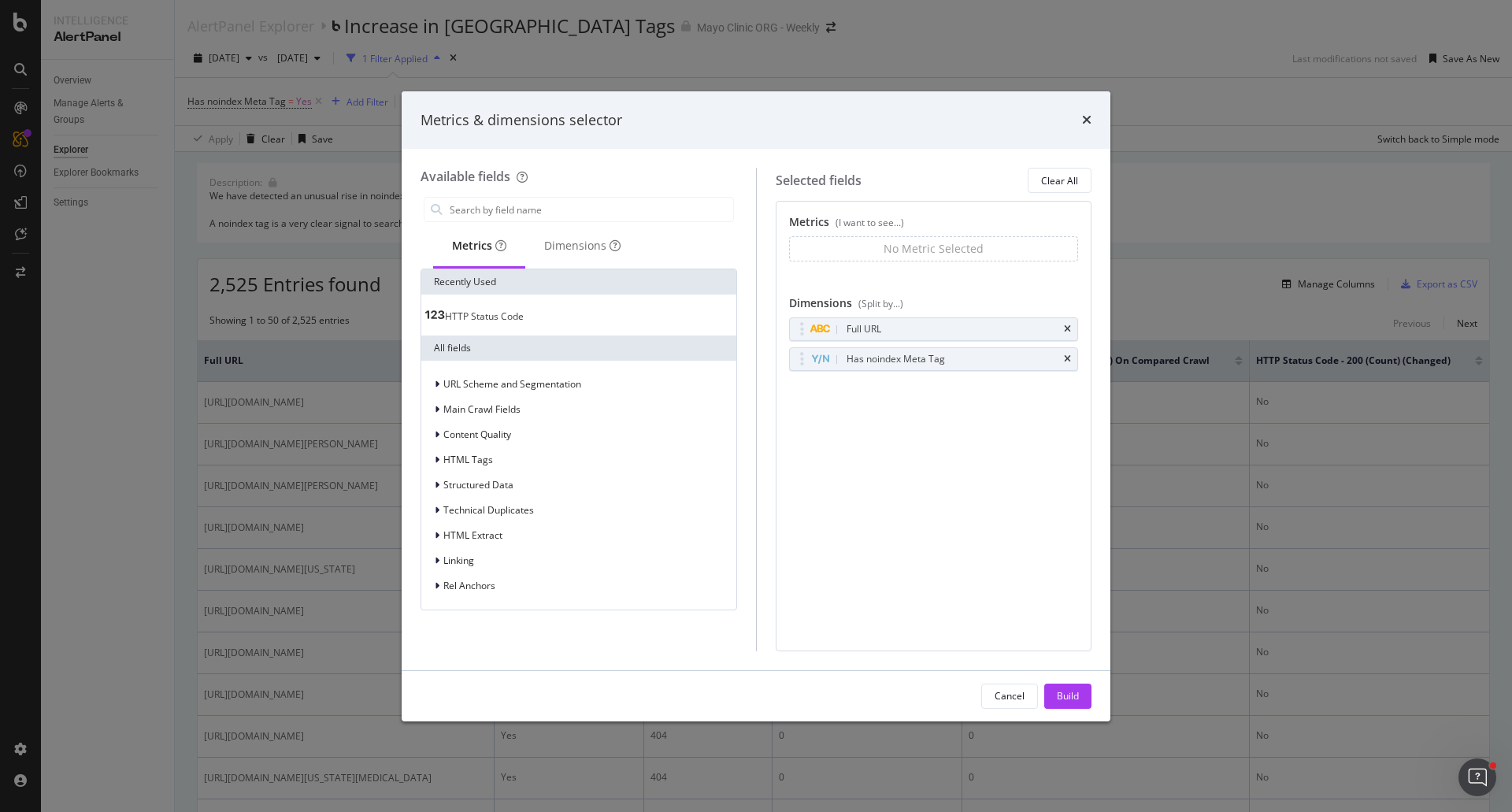
click at [498, 313] on span "HTTP Status Code" at bounding box center [484, 316] width 79 height 14
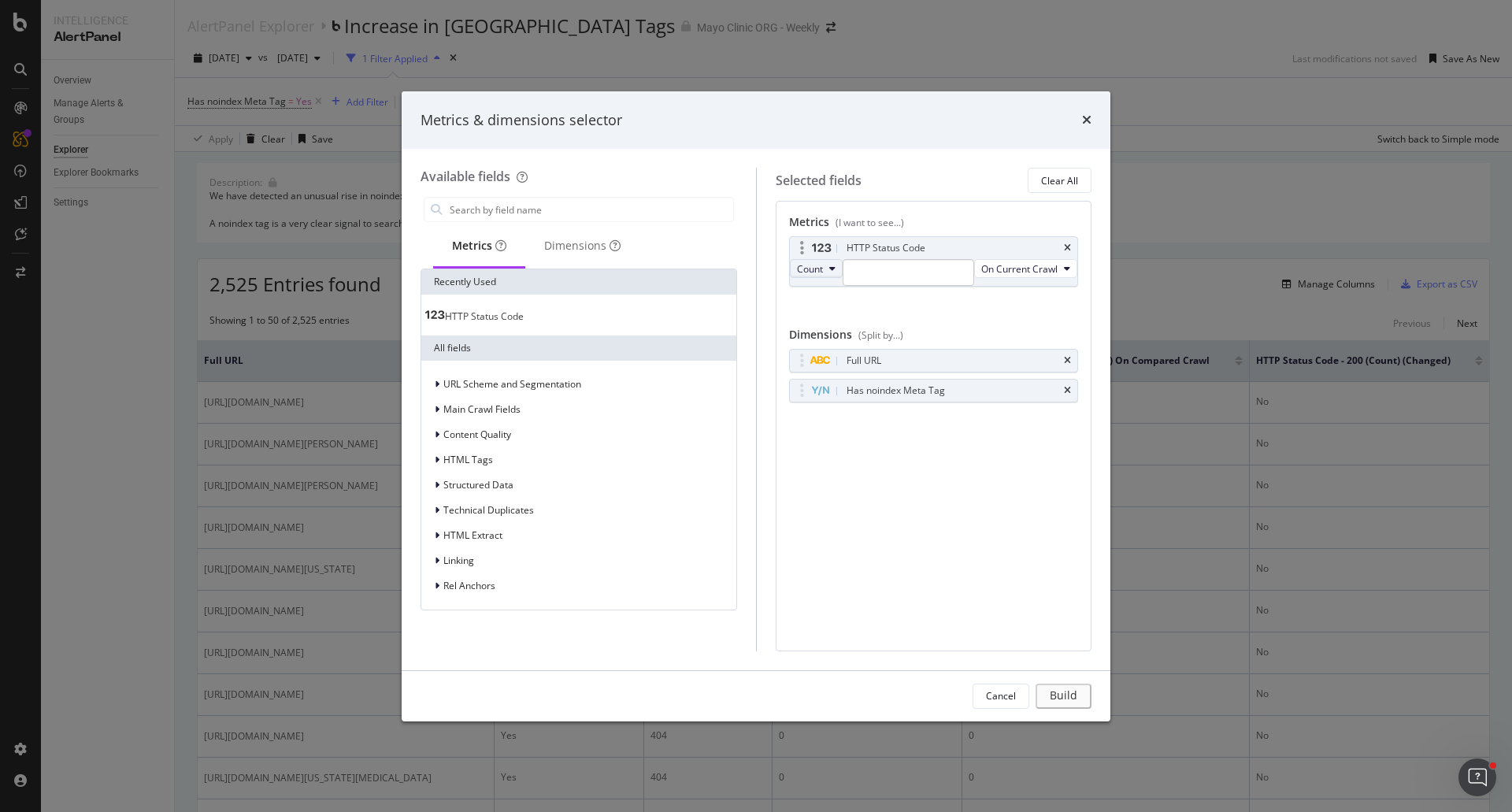
click at [816, 270] on span "Count" at bounding box center [810, 269] width 26 height 14
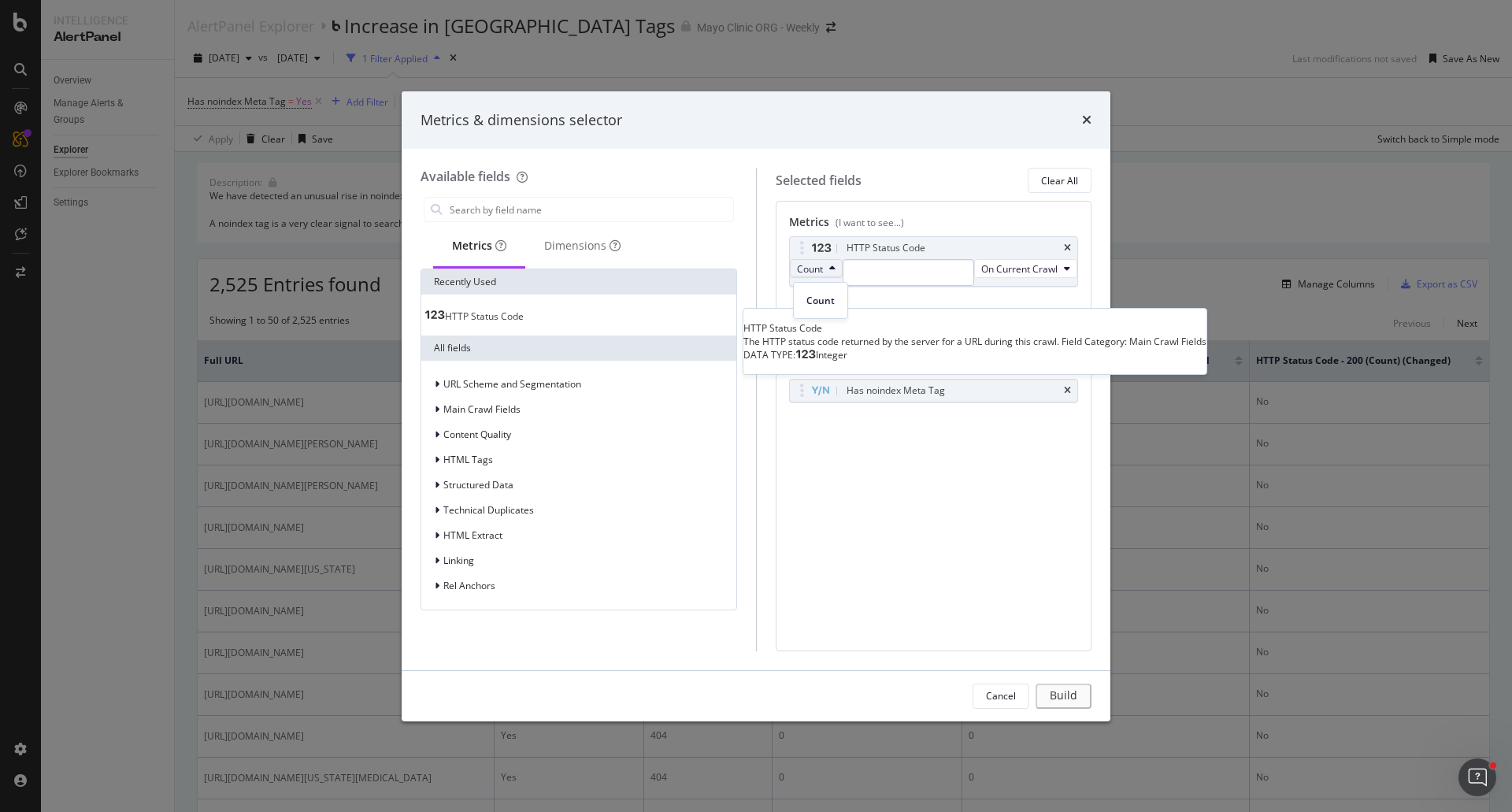
click at [499, 316] on span "HTTP Status Code" at bounding box center [484, 316] width 79 height 14
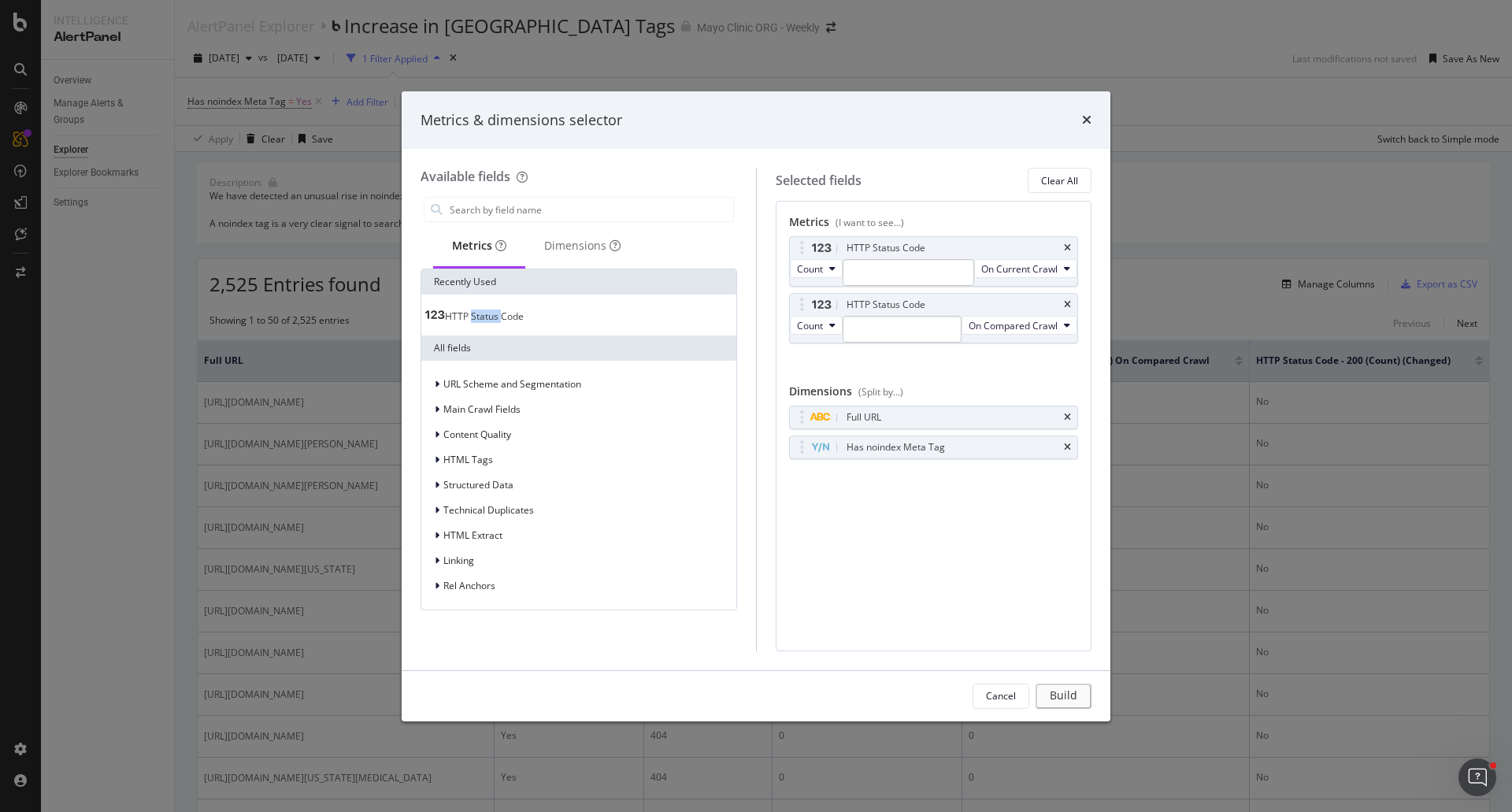
click at [499, 316] on span "HTTP Status Code" at bounding box center [484, 316] width 79 height 14
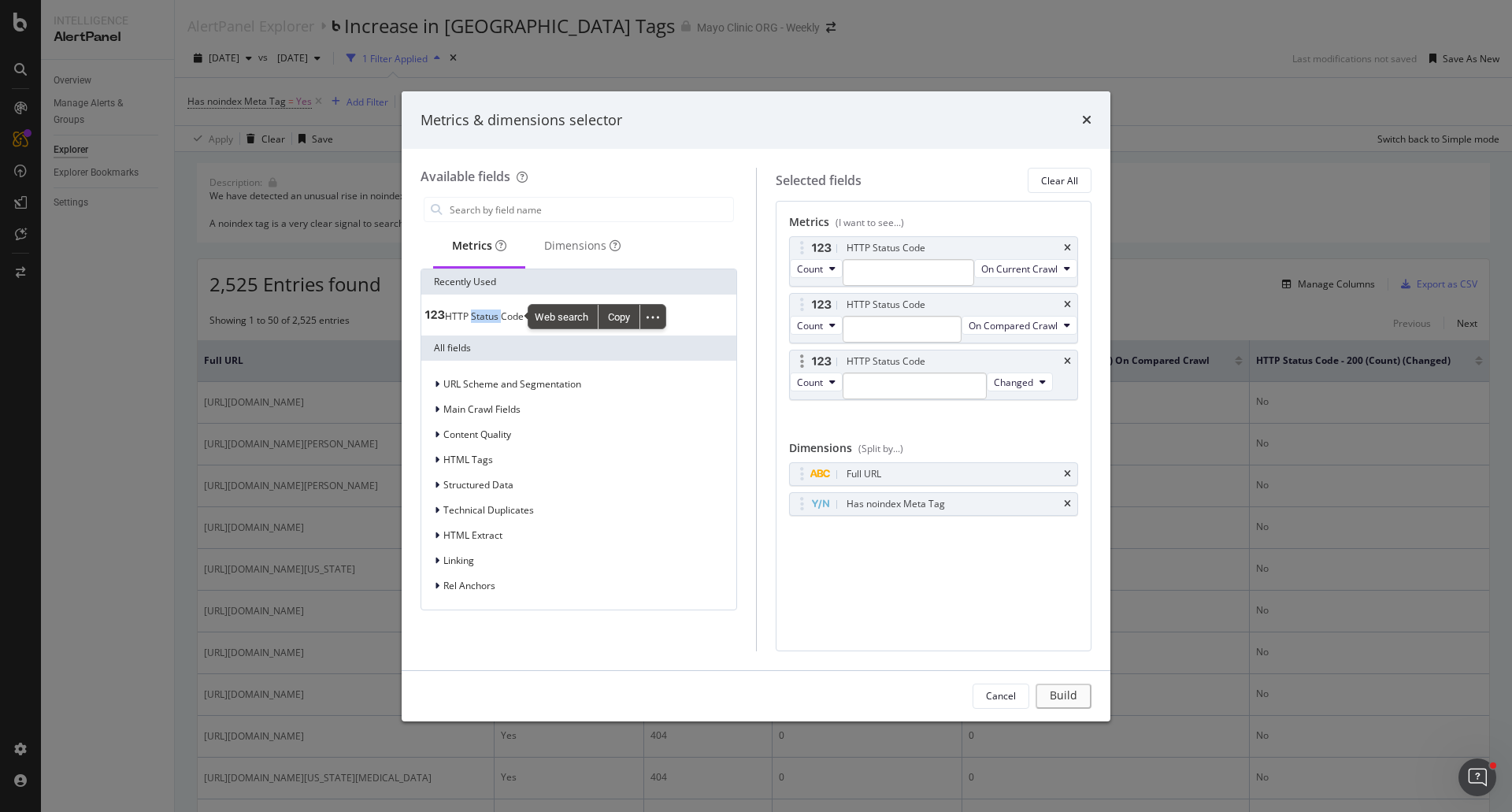
click at [818, 399] on div "Count Changed" at bounding box center [921, 385] width 263 height 27
click at [815, 389] on span "Count" at bounding box center [810, 382] width 26 height 14
click at [881, 399] on input "modal" at bounding box center [915, 385] width 144 height 27
click at [953, 177] on div "Selected fields Clear All" at bounding box center [933, 181] width 316 height 26
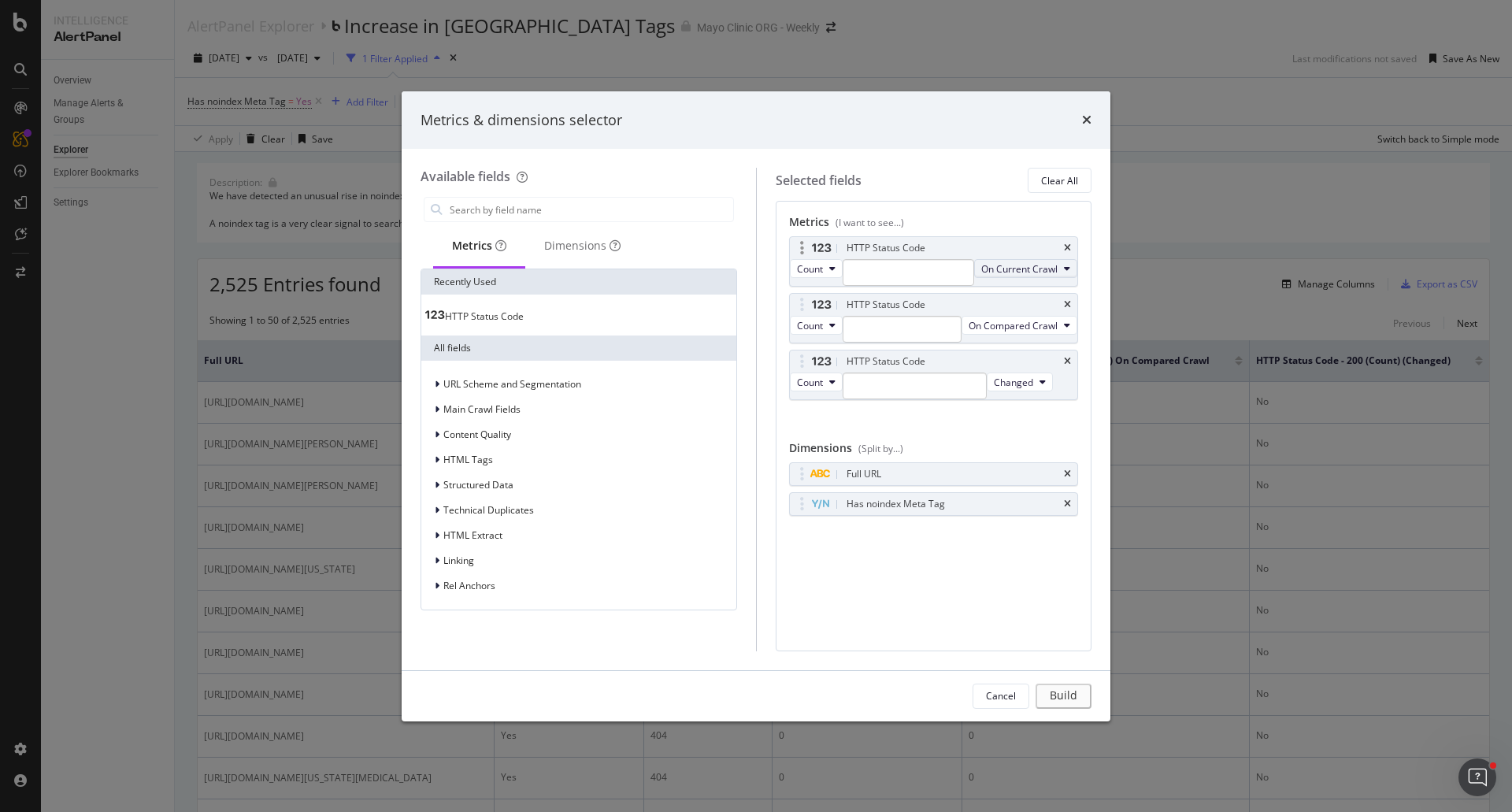
click at [981, 276] on span "On Current Crawl" at bounding box center [1018, 269] width 76 height 14
click at [818, 262] on div "Count On Current Crawl" at bounding box center [934, 272] width 288 height 27
click at [817, 276] on span "Count" at bounding box center [810, 269] width 26 height 14
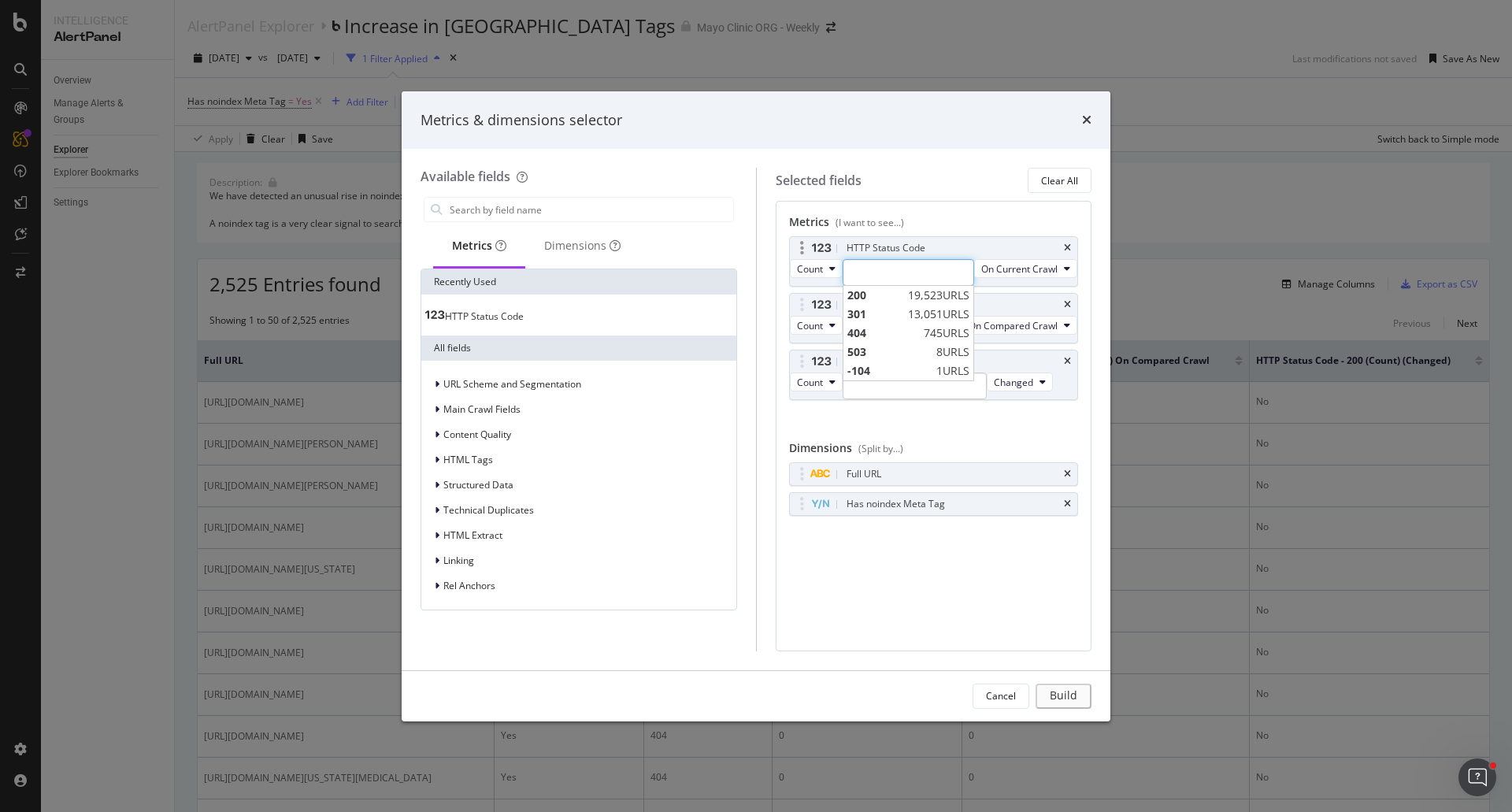
click at [944, 278] on input "modal" at bounding box center [909, 272] width 132 height 27
click at [966, 204] on div "Metrics (I want to see...) HTTP Status Code Count On Current Crawl HTTP Status …" at bounding box center [933, 425] width 316 height 449
click at [1066, 248] on icon "times" at bounding box center [1067, 248] width 7 height 10
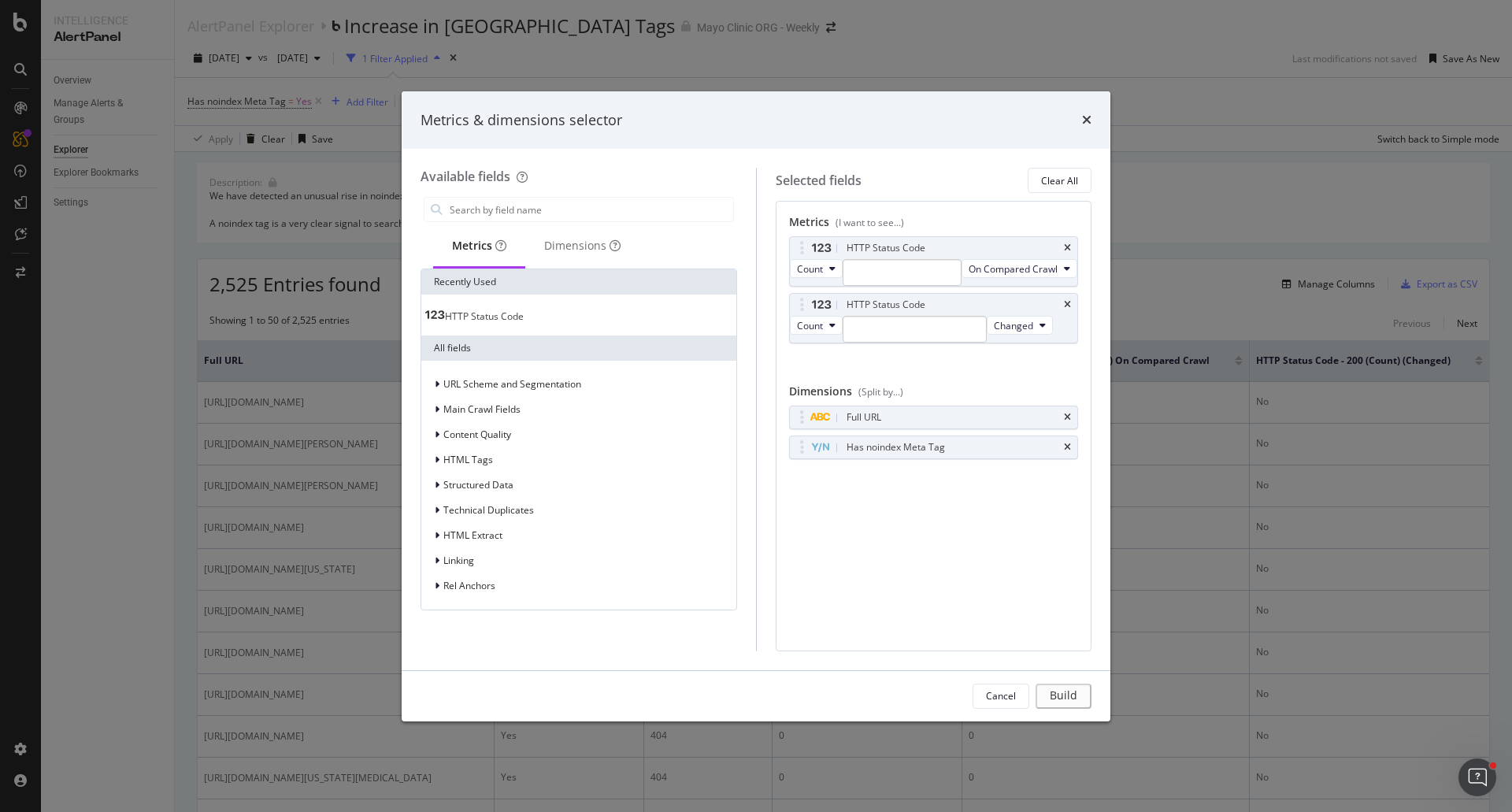
click at [1066, 248] on icon "times" at bounding box center [1067, 248] width 7 height 10
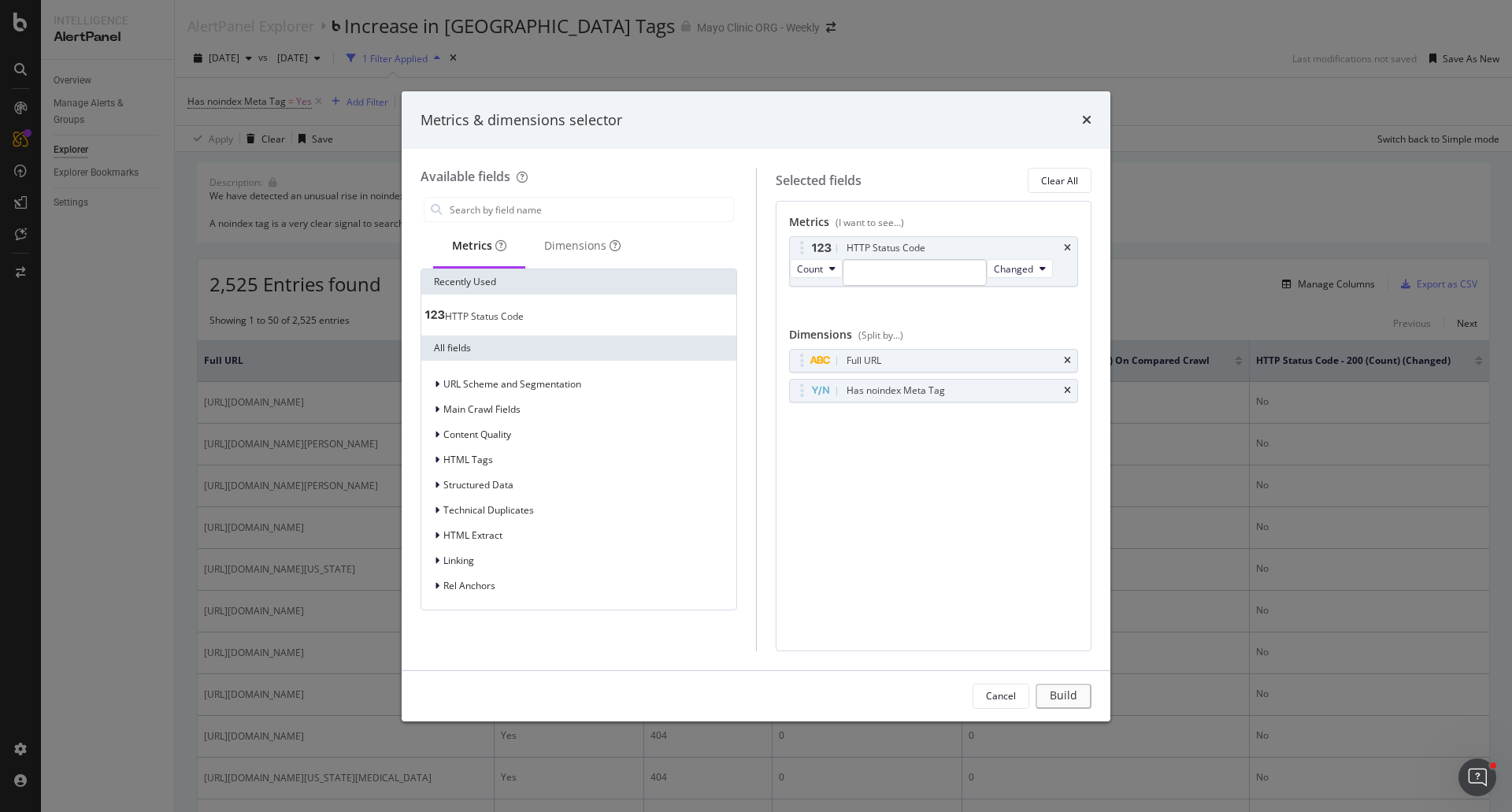
click at [1066, 248] on icon "times" at bounding box center [1067, 248] width 7 height 10
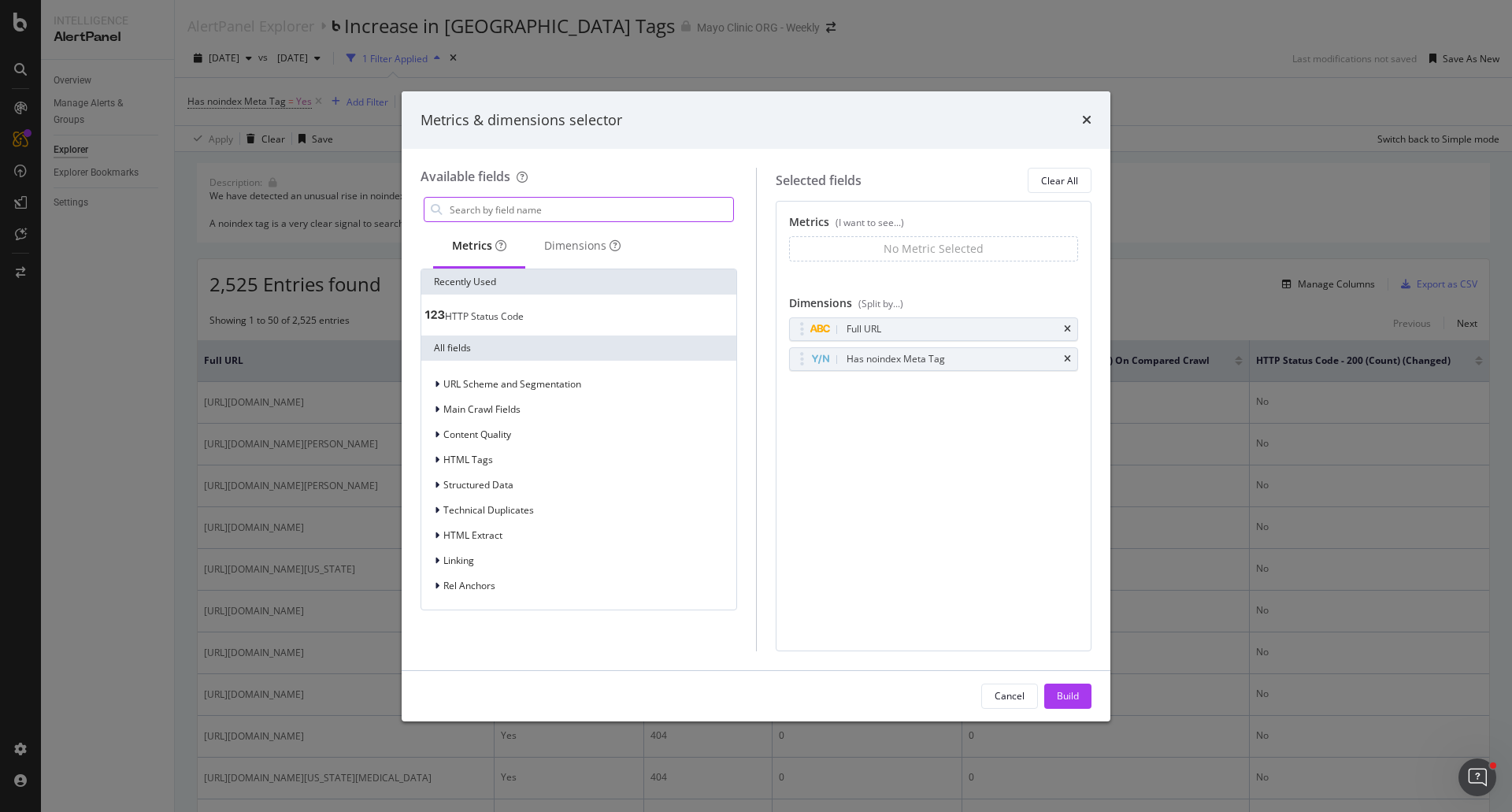
click at [499, 208] on input "modal" at bounding box center [591, 209] width 285 height 24
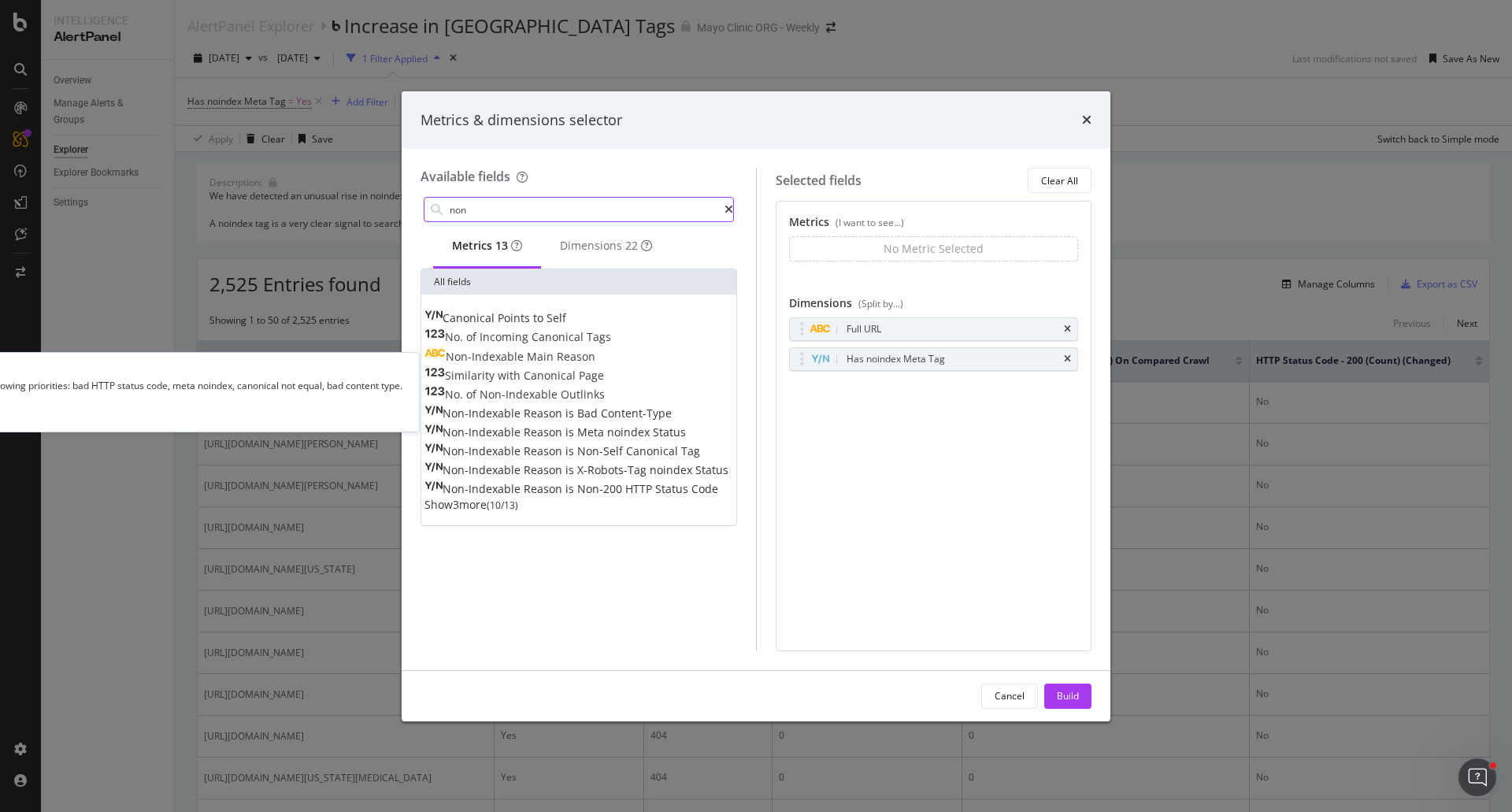
type input "non"
click at [526, 363] on span "Non-Indexable" at bounding box center [486, 356] width 81 height 15
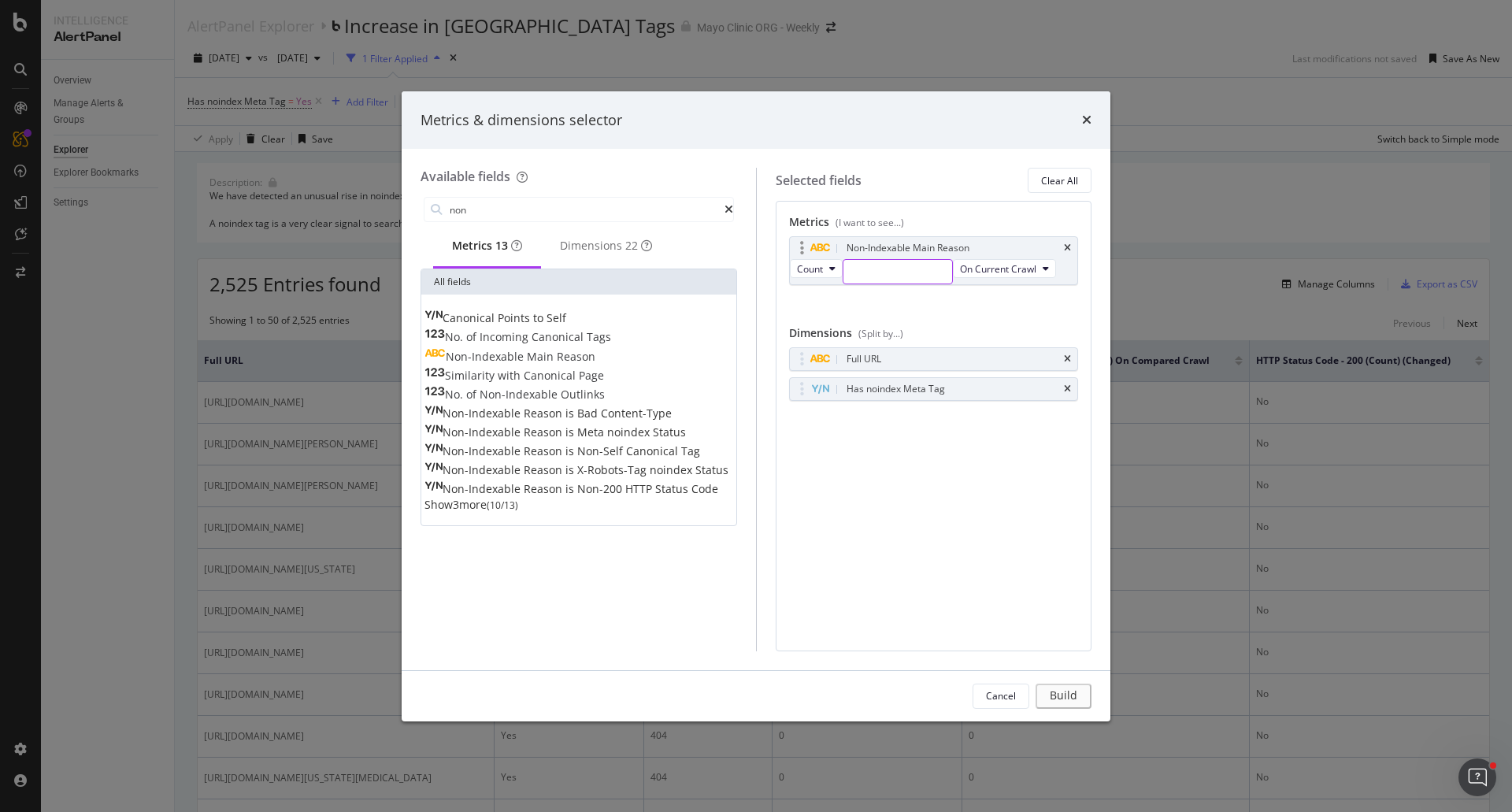
click at [933, 273] on input "modal" at bounding box center [898, 272] width 109 height 24
click at [999, 272] on span "On Current Crawl" at bounding box center [997, 269] width 76 height 14
click at [995, 360] on span "Changed" at bounding box center [1022, 359] width 89 height 14
click at [935, 278] on input "modal" at bounding box center [898, 272] width 109 height 24
click at [872, 327] on span "Meta noindex" at bounding box center [868, 332] width 41 height 16
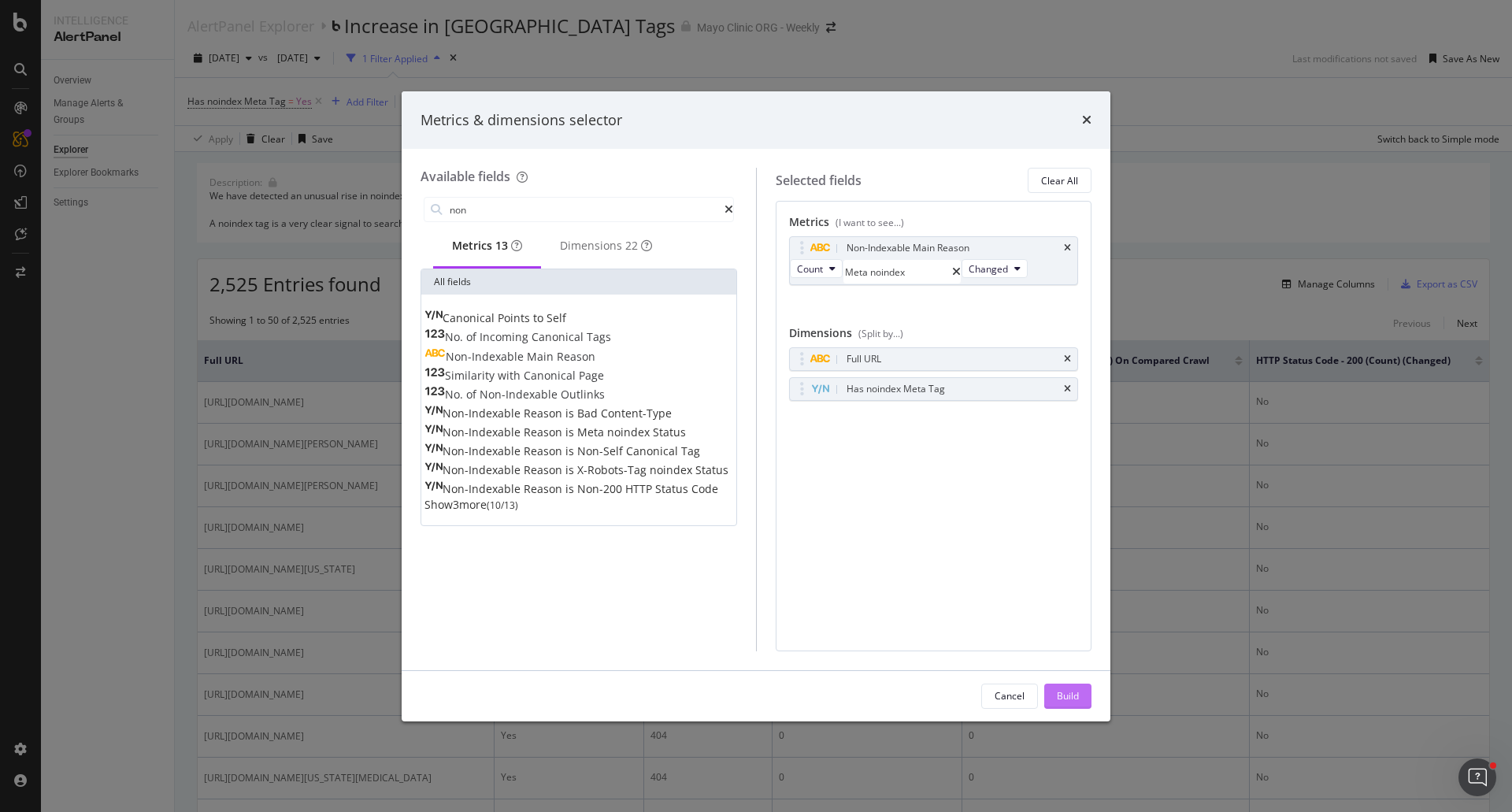
click at [1073, 698] on div "Build" at bounding box center [1068, 696] width 22 height 14
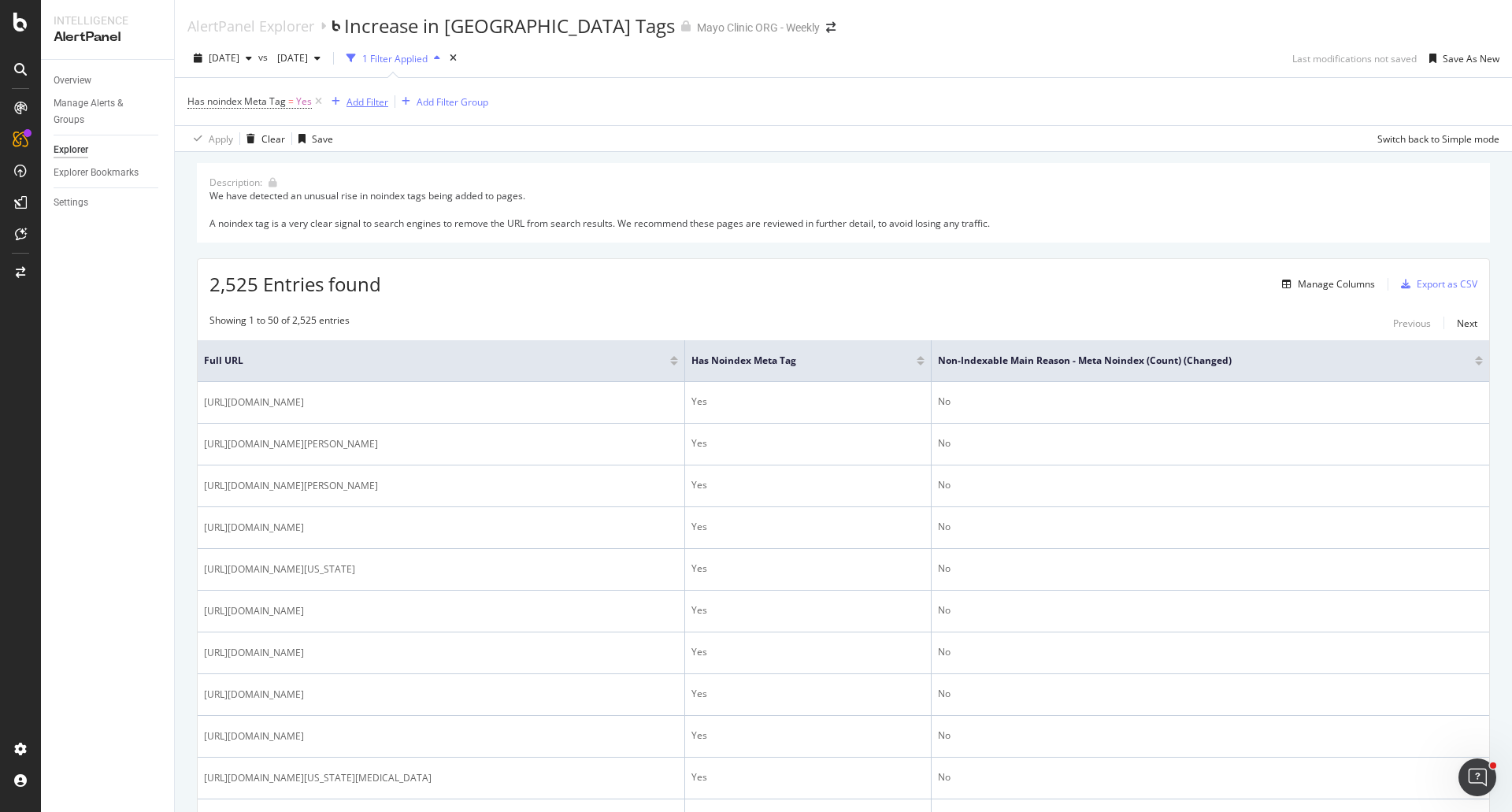
click at [362, 101] on div "Add Filter" at bounding box center [367, 102] width 41 height 14
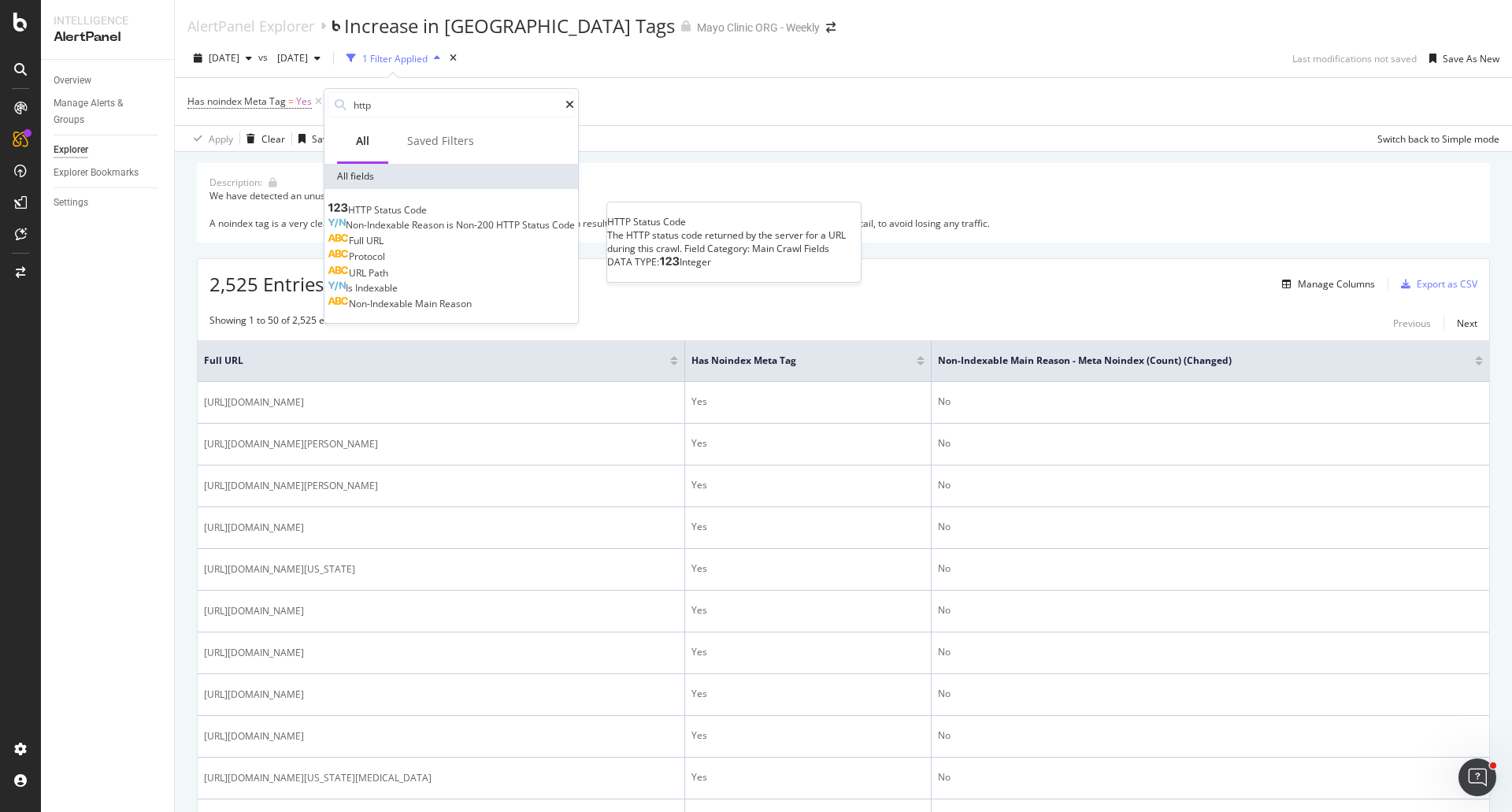
type input "http"
click at [404, 204] on span "Status" at bounding box center [389, 210] width 30 height 14
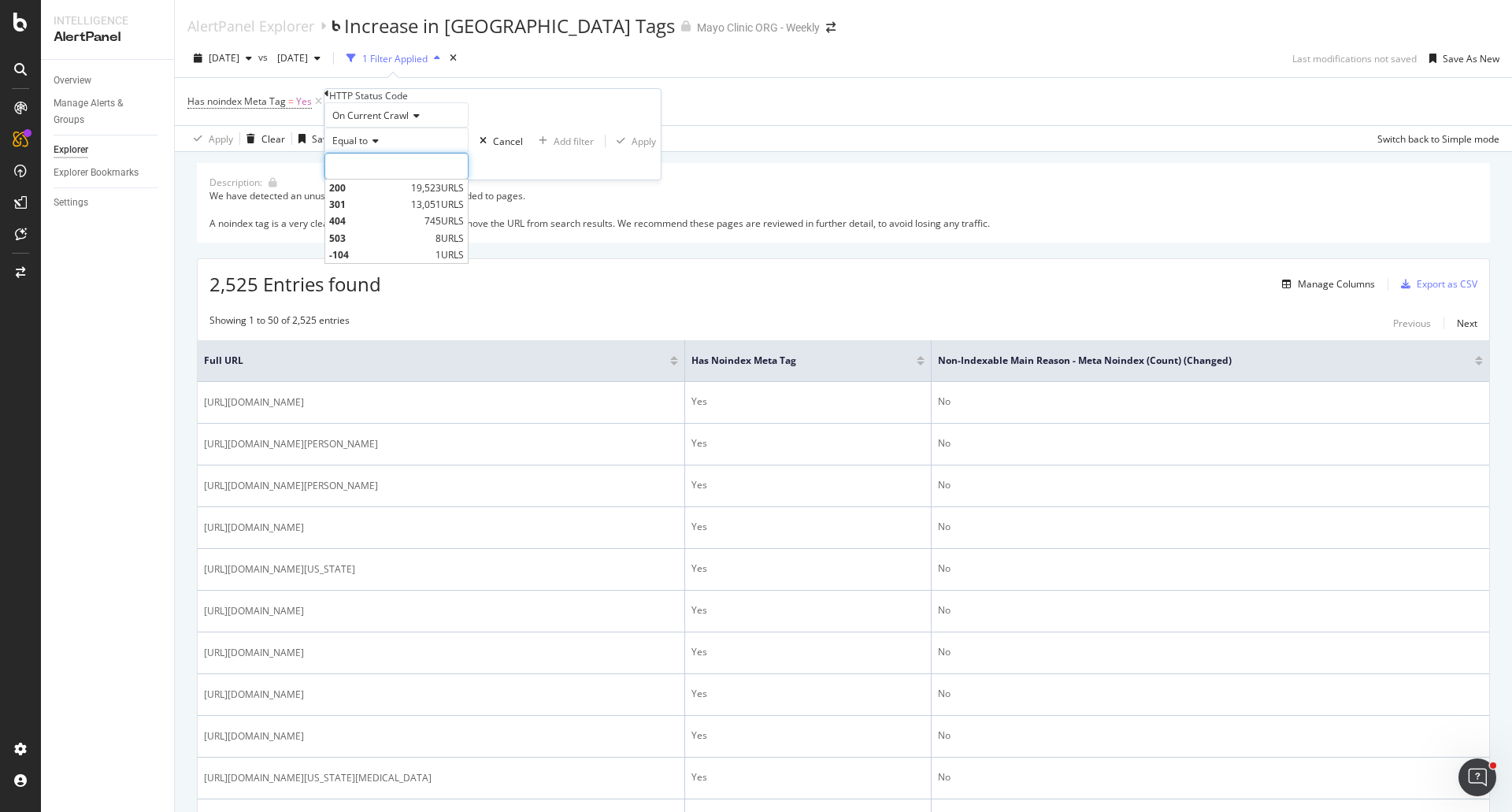
click at [402, 180] on input "number" at bounding box center [396, 166] width 144 height 27
click at [395, 195] on span "200" at bounding box center [367, 188] width 78 height 14
type input "200"
click at [631, 148] on div "Apply" at bounding box center [643, 141] width 25 height 14
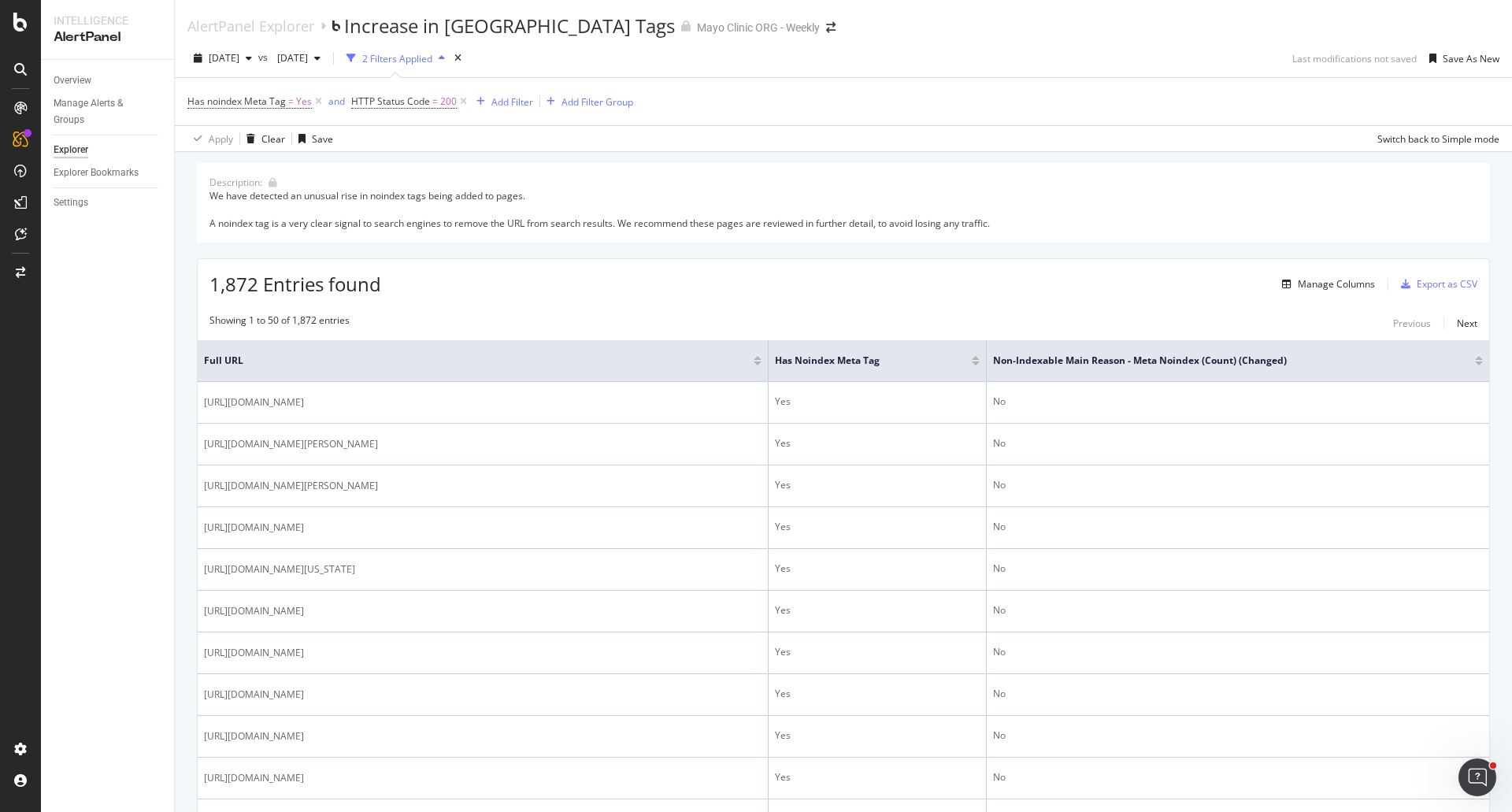
click at [1474, 360] on div at bounding box center [1478, 358] width 8 height 4
click at [1474, 362] on div at bounding box center [1478, 364] width 8 height 4
click at [1328, 280] on div "Manage Columns" at bounding box center [1336, 284] width 77 height 14
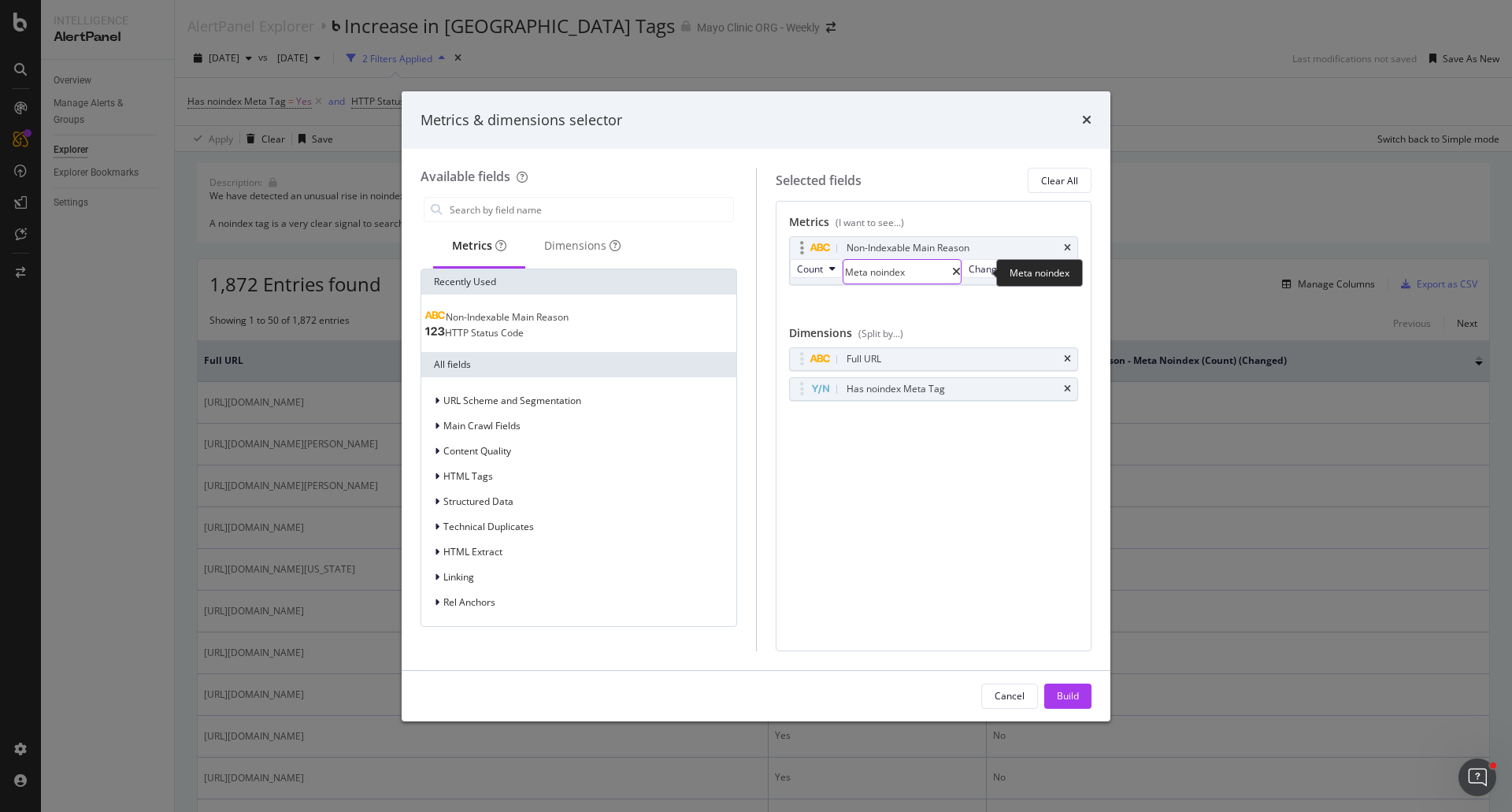
click at [926, 271] on input "Meta noindex" at bounding box center [898, 272] width 109 height 24
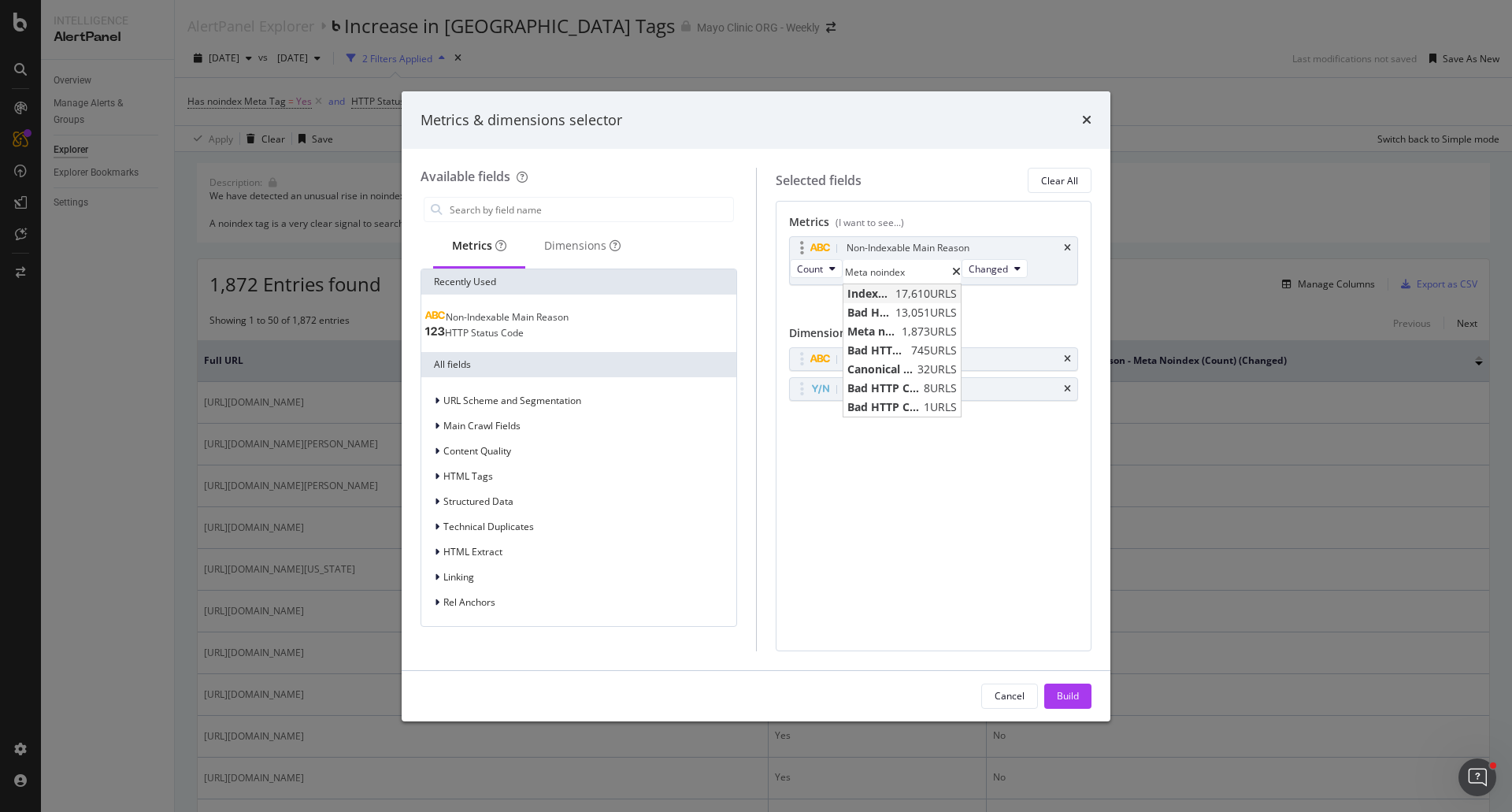
click at [891, 292] on span "Indexable" at bounding box center [869, 293] width 44 height 16
click at [1074, 694] on div "Build" at bounding box center [1068, 696] width 22 height 14
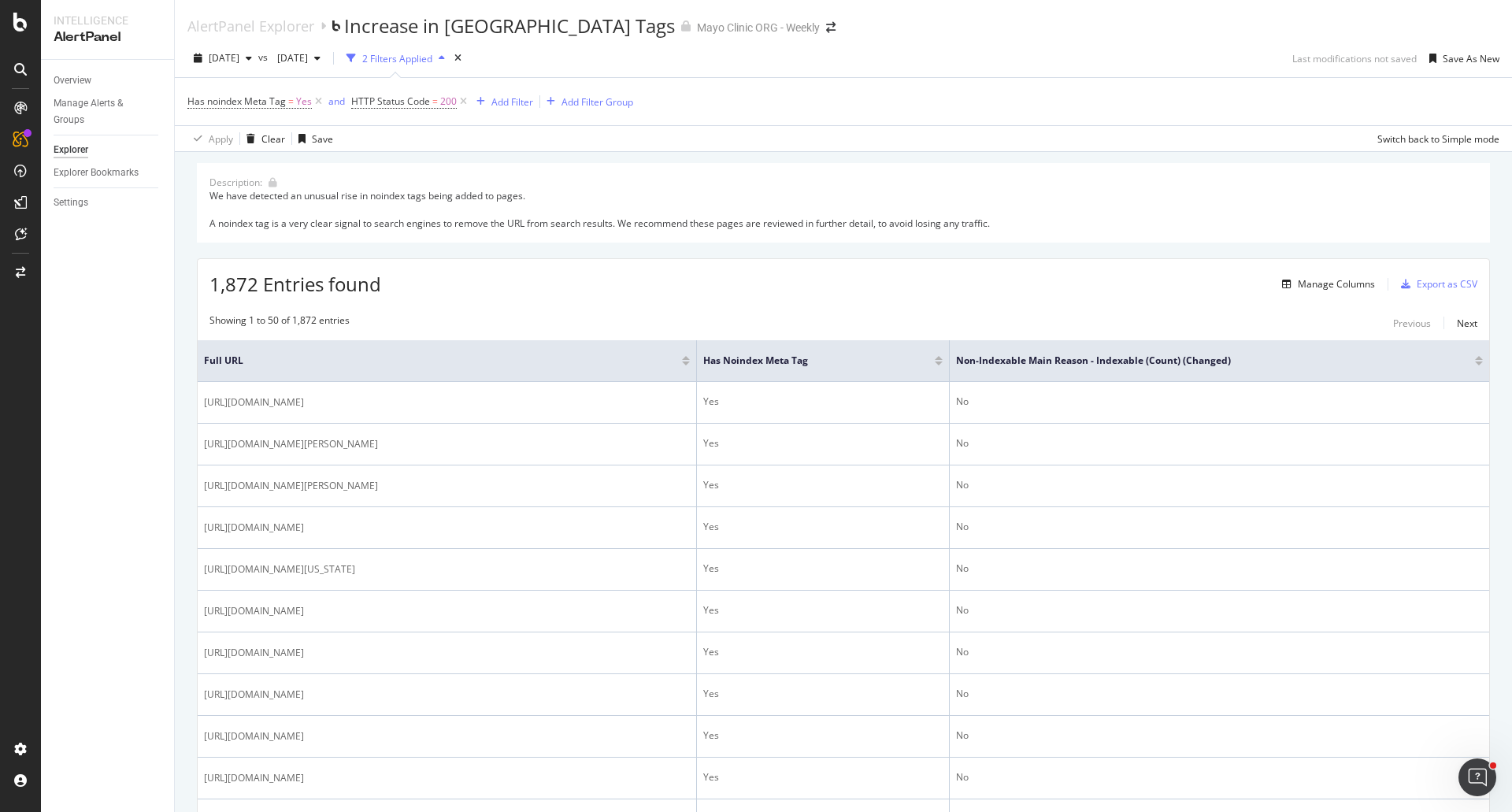
click at [1474, 361] on div at bounding box center [1478, 361] width 8 height 10
click at [1474, 365] on div at bounding box center [1478, 364] width 8 height 4
click at [1474, 359] on div at bounding box center [1478, 358] width 8 height 4
click at [1333, 289] on div "Manage Columns" at bounding box center [1336, 284] width 77 height 14
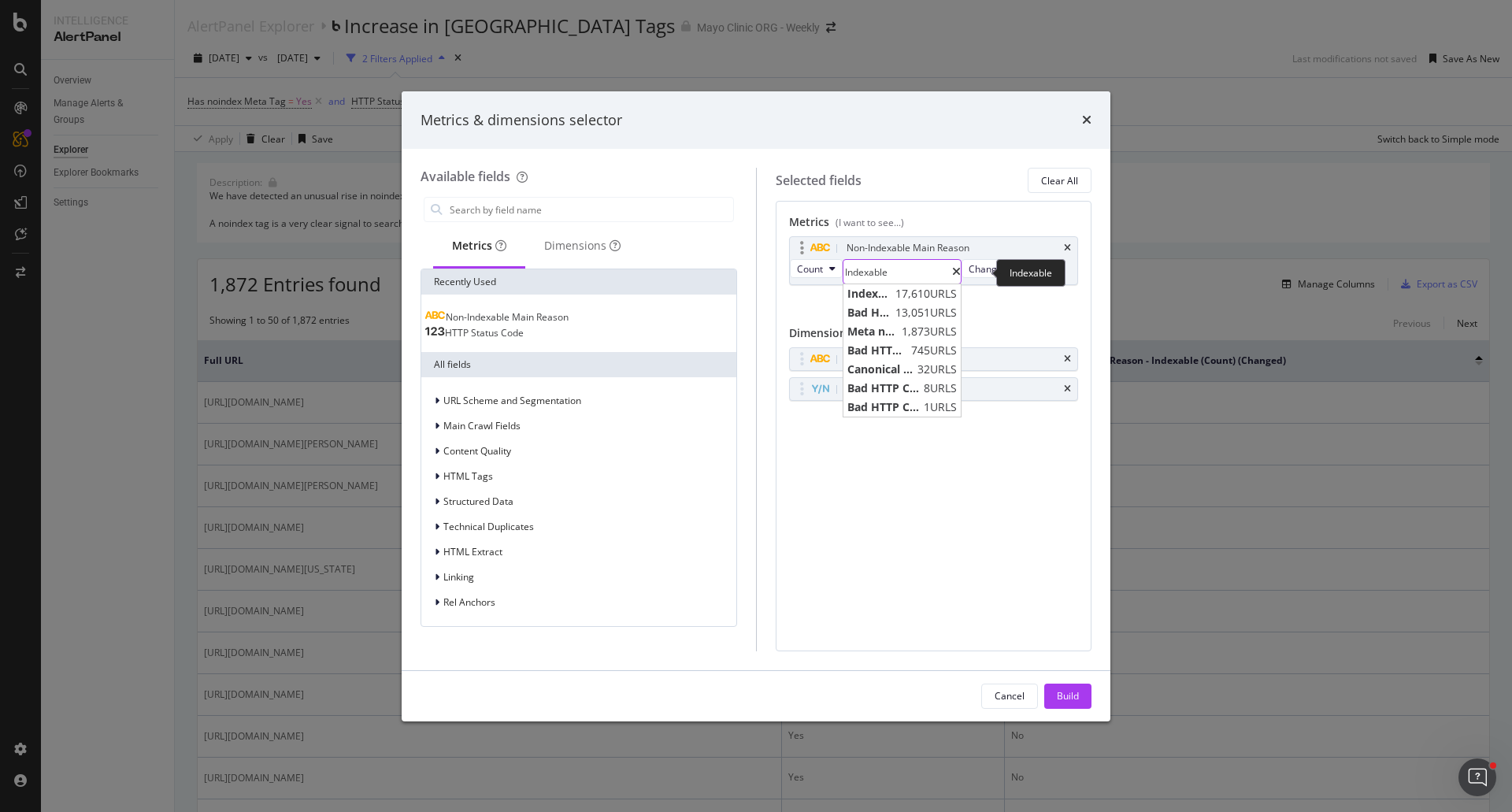
click at [921, 277] on input "Indexable" at bounding box center [898, 272] width 109 height 24
click at [900, 346] on span "Bad HTTP Code 404" at bounding box center [877, 351] width 60 height 16
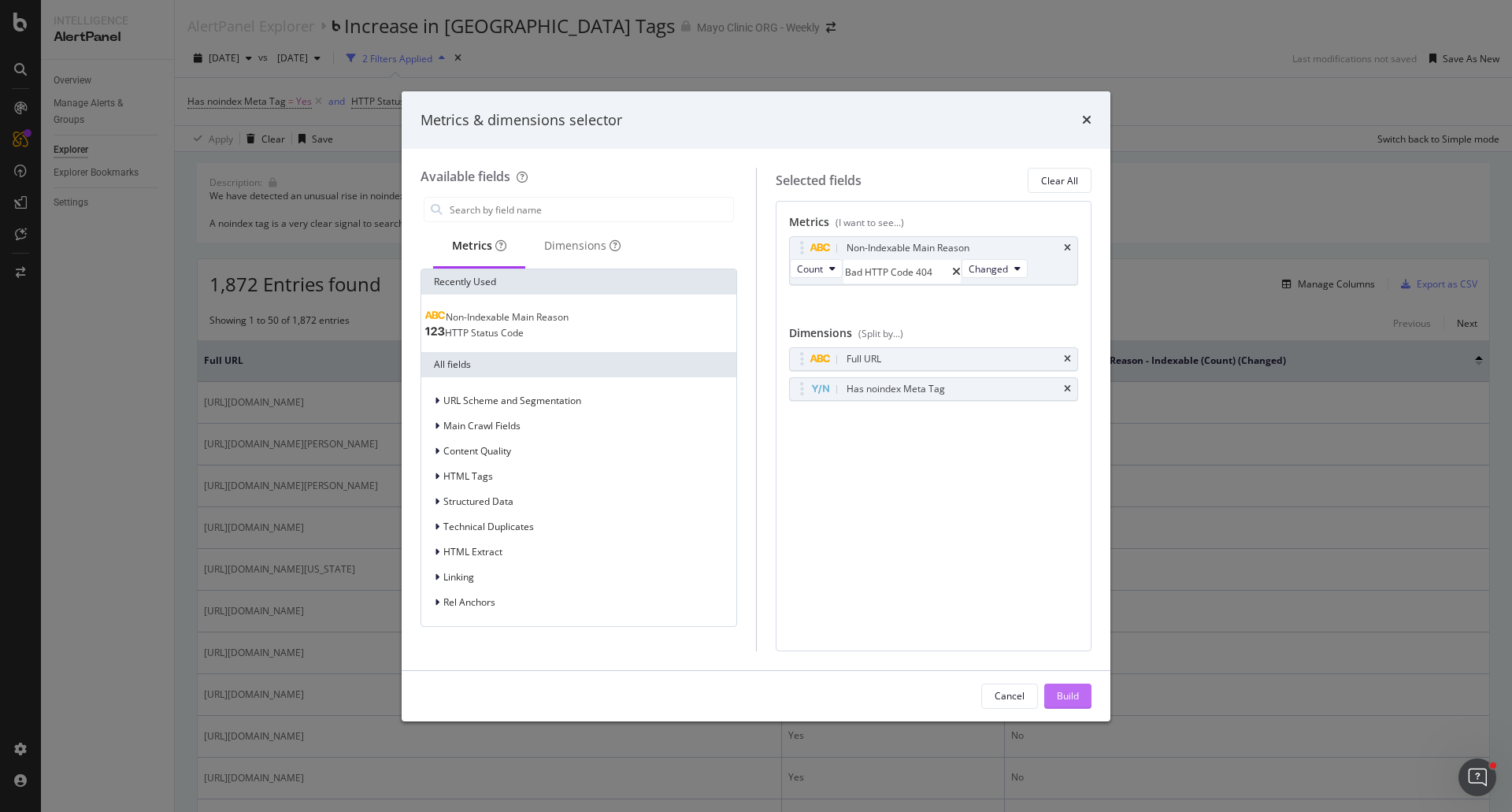
click at [1064, 694] on div "Build" at bounding box center [1068, 696] width 22 height 14
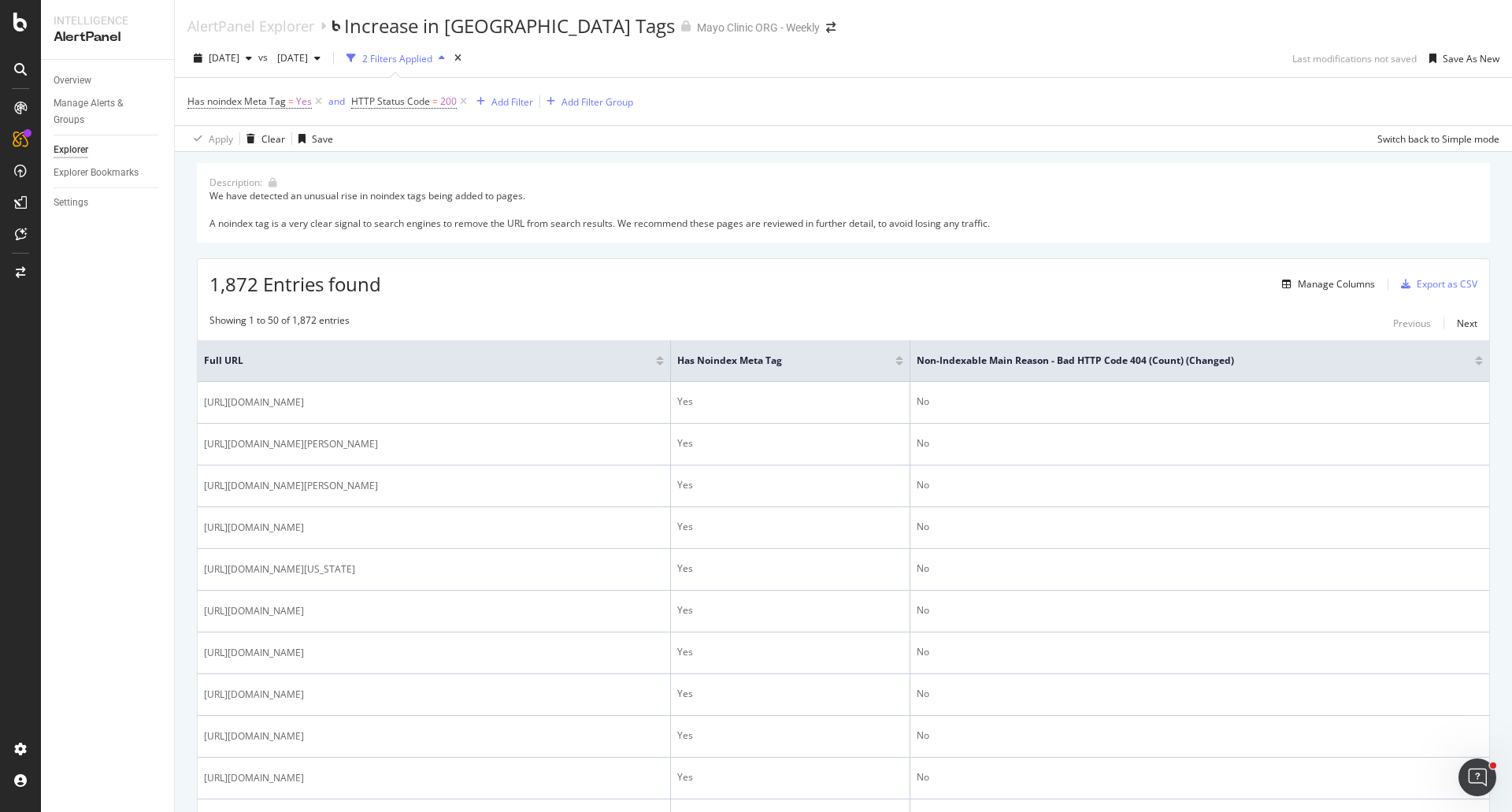
click at [1474, 359] on div at bounding box center [1478, 358] width 8 height 4
click at [1474, 362] on div at bounding box center [1478, 364] width 8 height 4
click at [1336, 287] on div "Manage Columns" at bounding box center [1336, 284] width 77 height 14
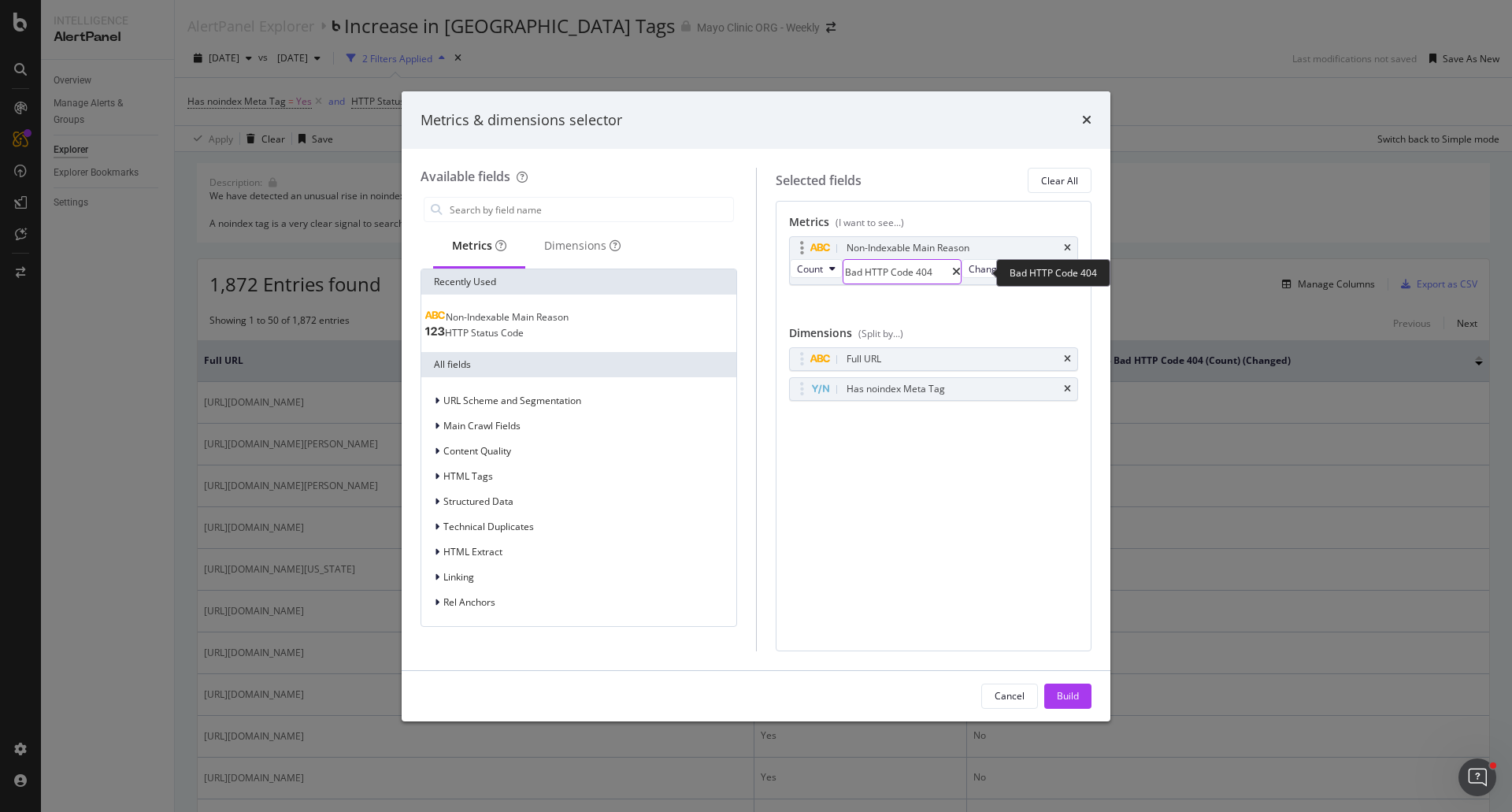
click at [941, 281] on input "Bad HTTP Code 404" at bounding box center [898, 272] width 109 height 24
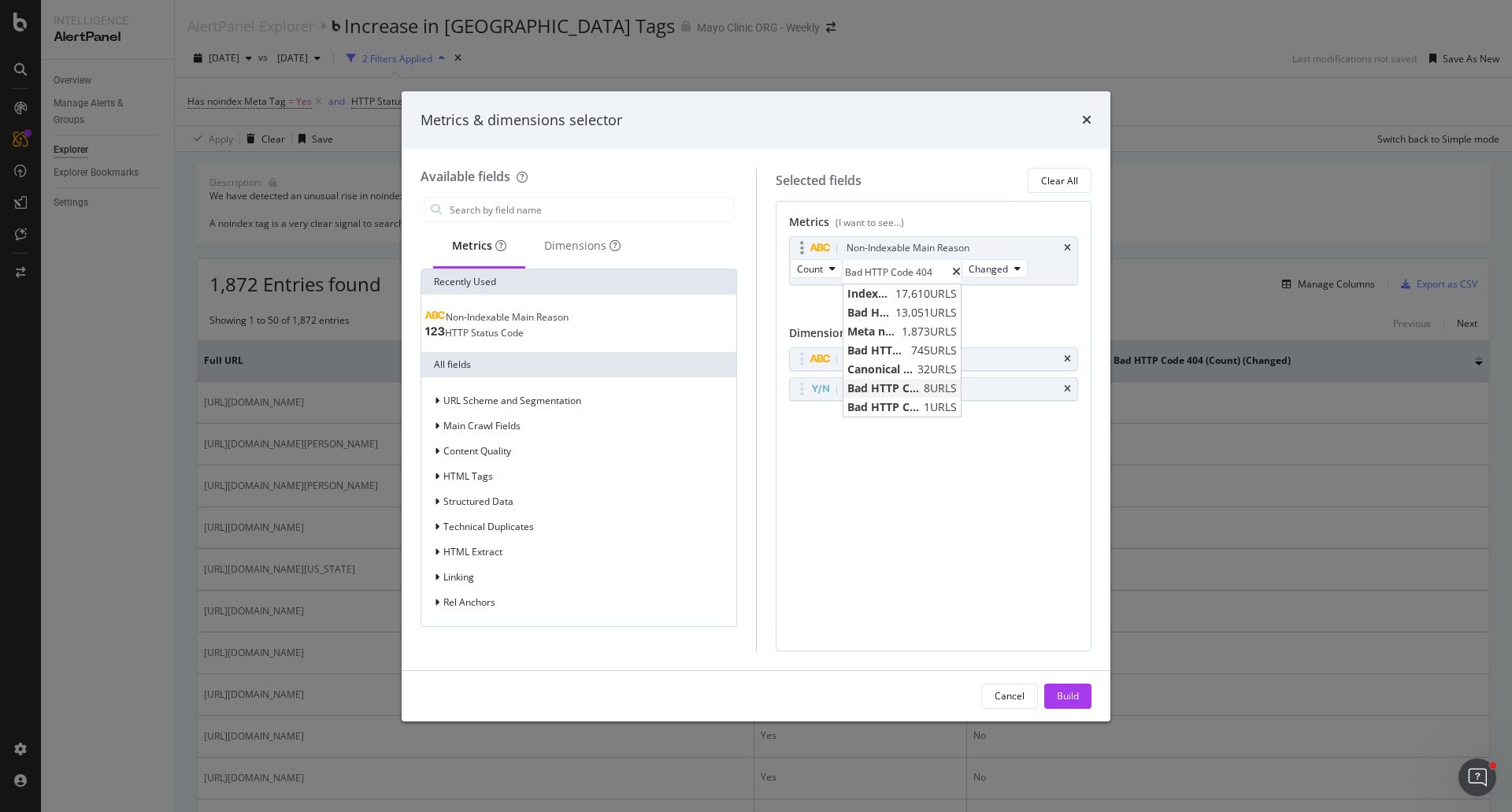
click at [902, 382] on span "Bad HTTP Code 503" at bounding box center [883, 388] width 72 height 16
click at [865, 265] on input "Bad HTTP Code 503" at bounding box center [898, 272] width 109 height 24
click at [898, 401] on span "Bad HTTP Code -104" at bounding box center [883, 407] width 72 height 16
click at [874, 272] on input "Bad HTTP Code -104" at bounding box center [898, 272] width 109 height 24
click at [875, 344] on span "Bad HTTP Code 404" at bounding box center [877, 351] width 60 height 16
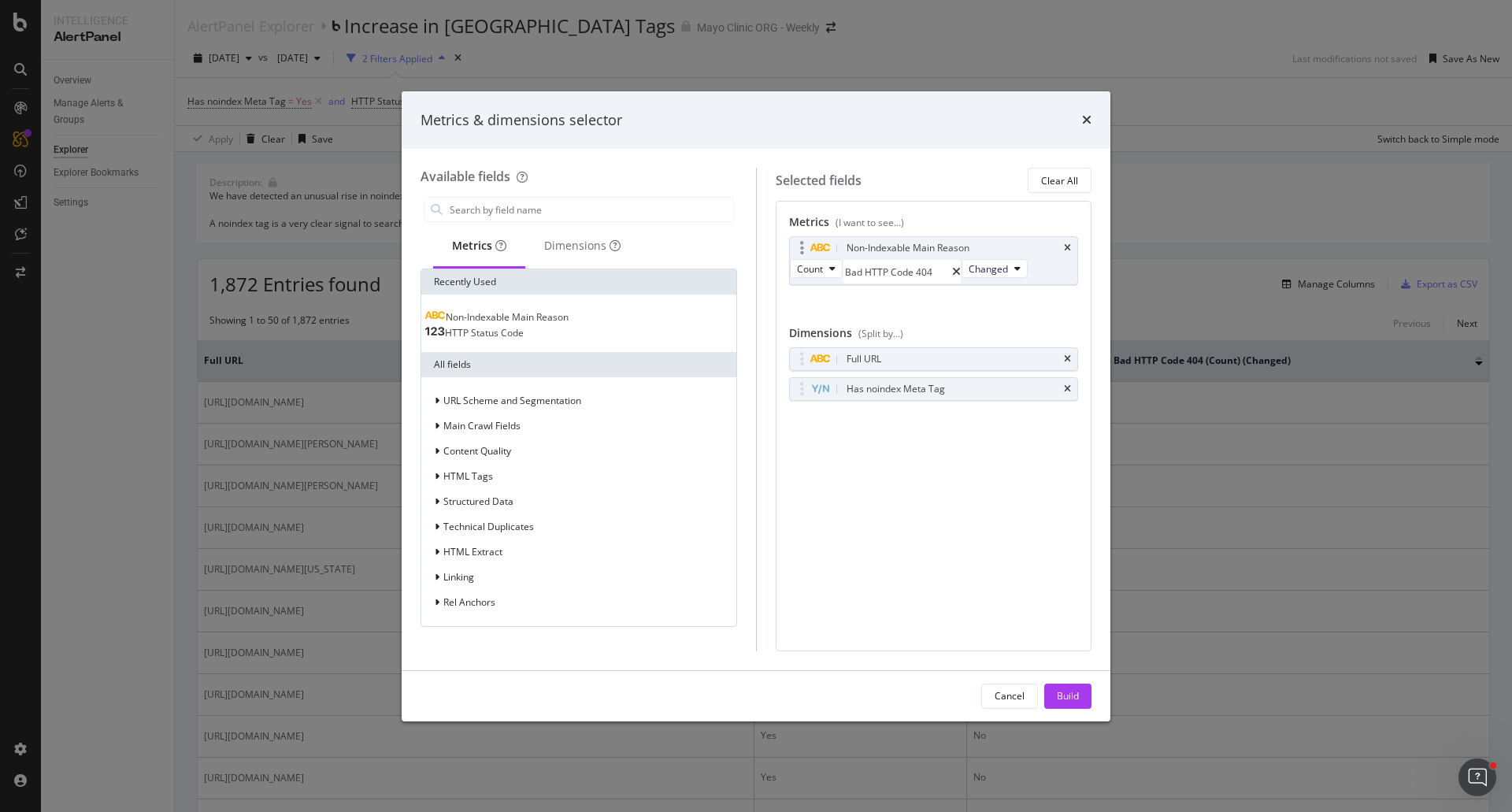
click at [790, 259] on div "modal" at bounding box center [790, 259] width 0 height 0
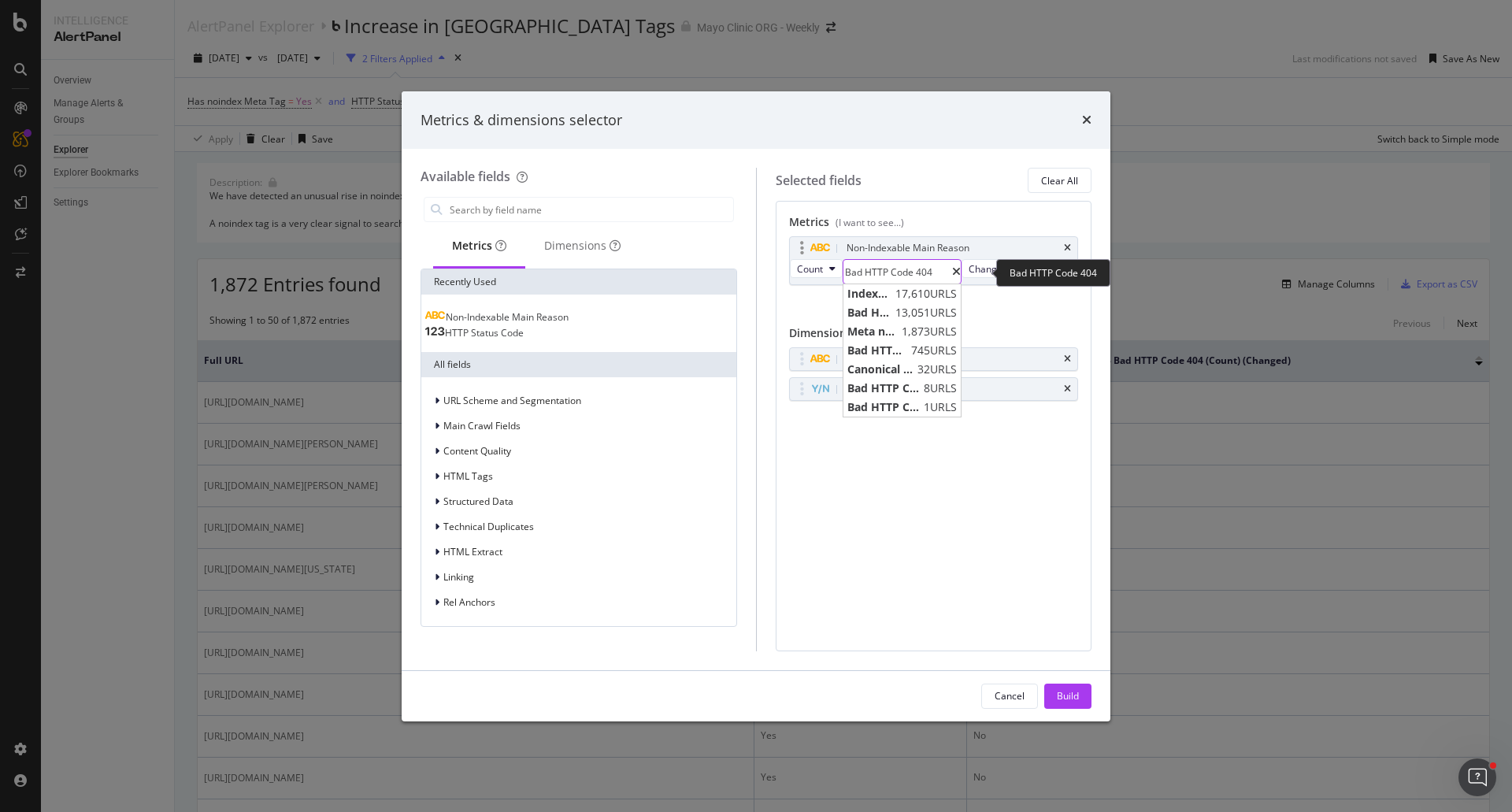
click at [872, 275] on input "Bad HTTP Code 404" at bounding box center [898, 272] width 109 height 24
click at [872, 308] on span "Bad HTTP Code 301" at bounding box center [869, 313] width 44 height 16
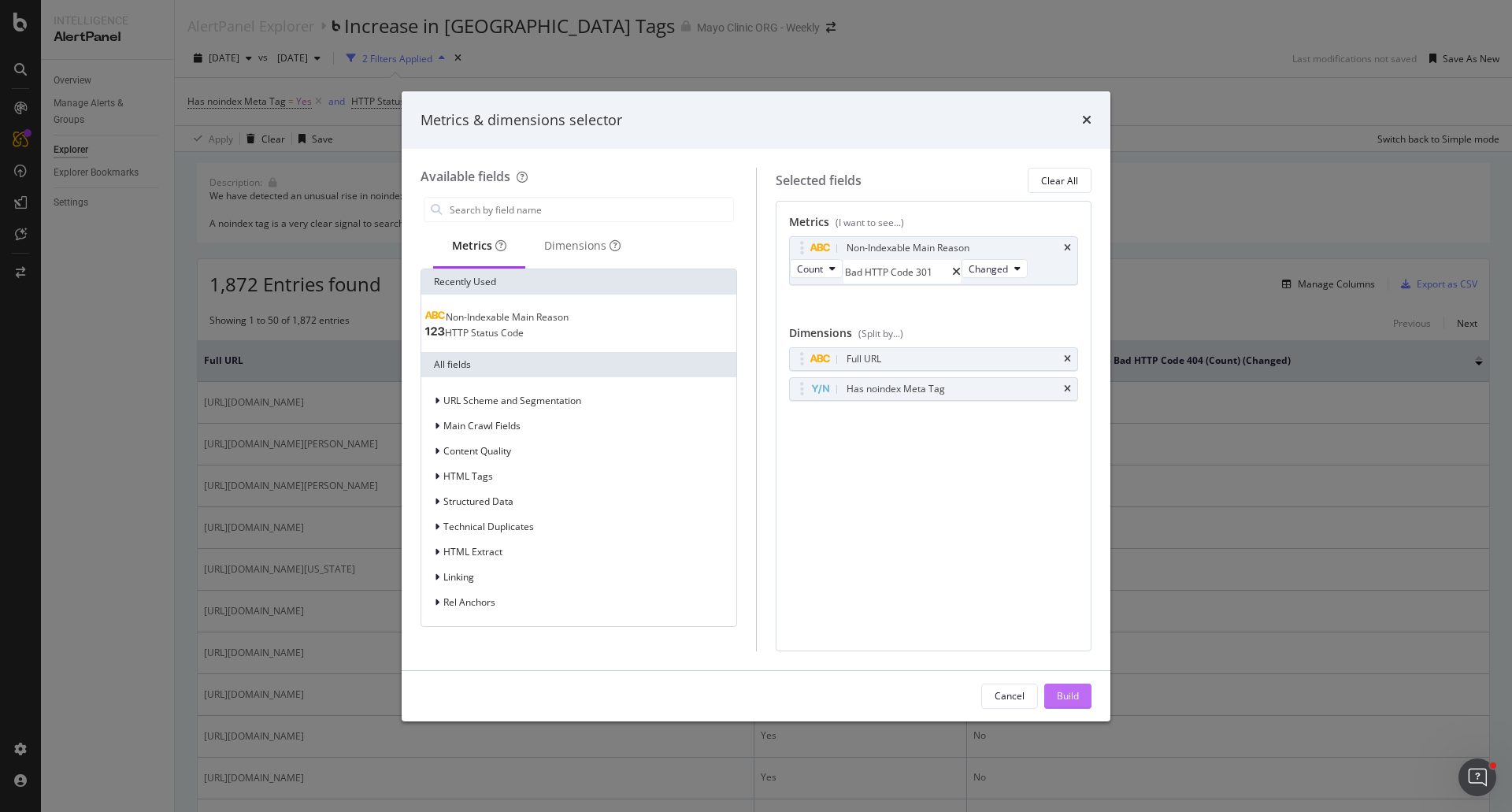
click at [1062, 697] on div "Build" at bounding box center [1068, 696] width 22 height 14
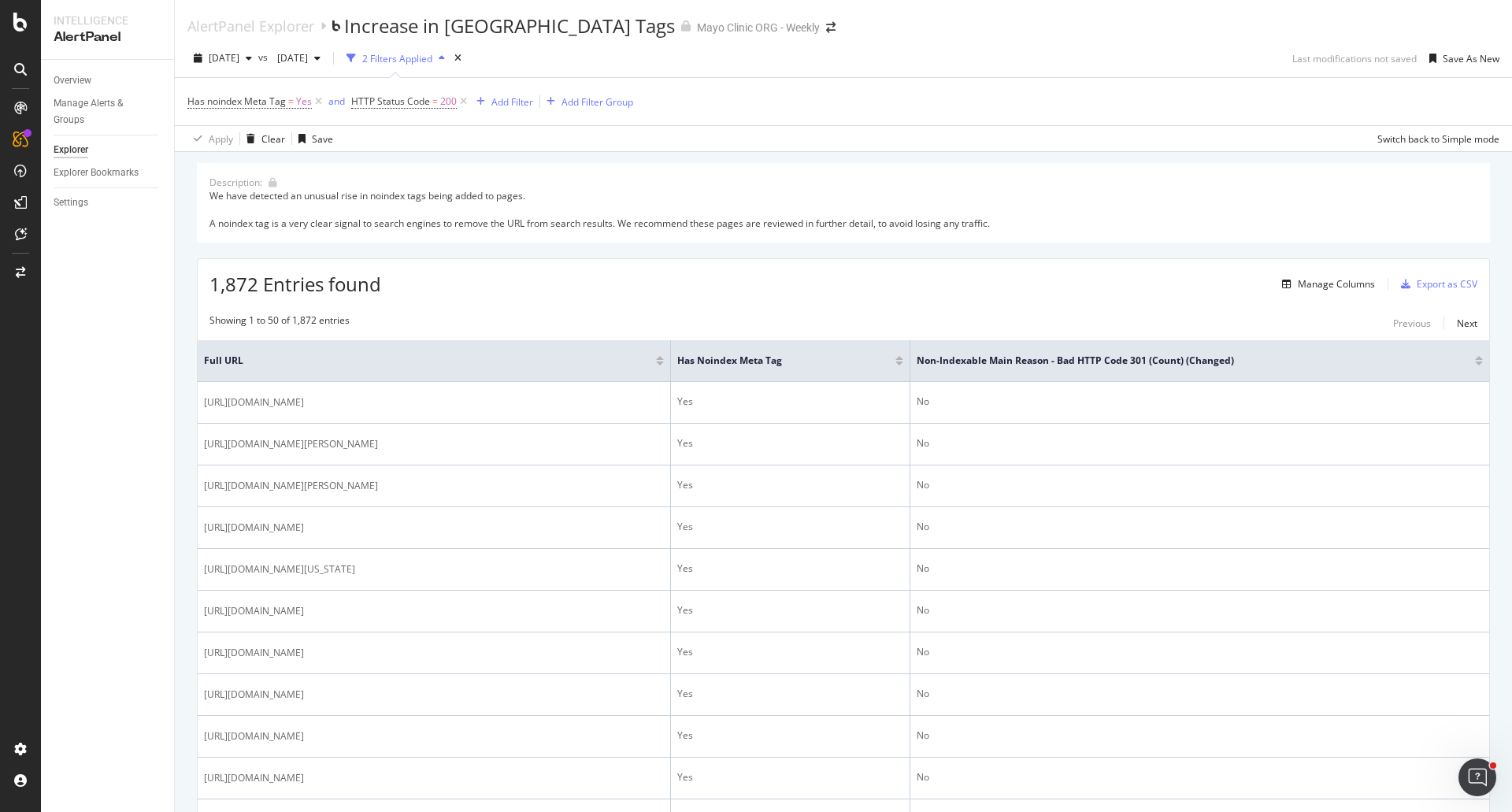
click at [1474, 362] on div at bounding box center [1478, 364] width 8 height 4
click at [1474, 359] on div at bounding box center [1478, 358] width 8 height 4
click at [1328, 286] on div "Manage Columns" at bounding box center [1336, 284] width 77 height 14
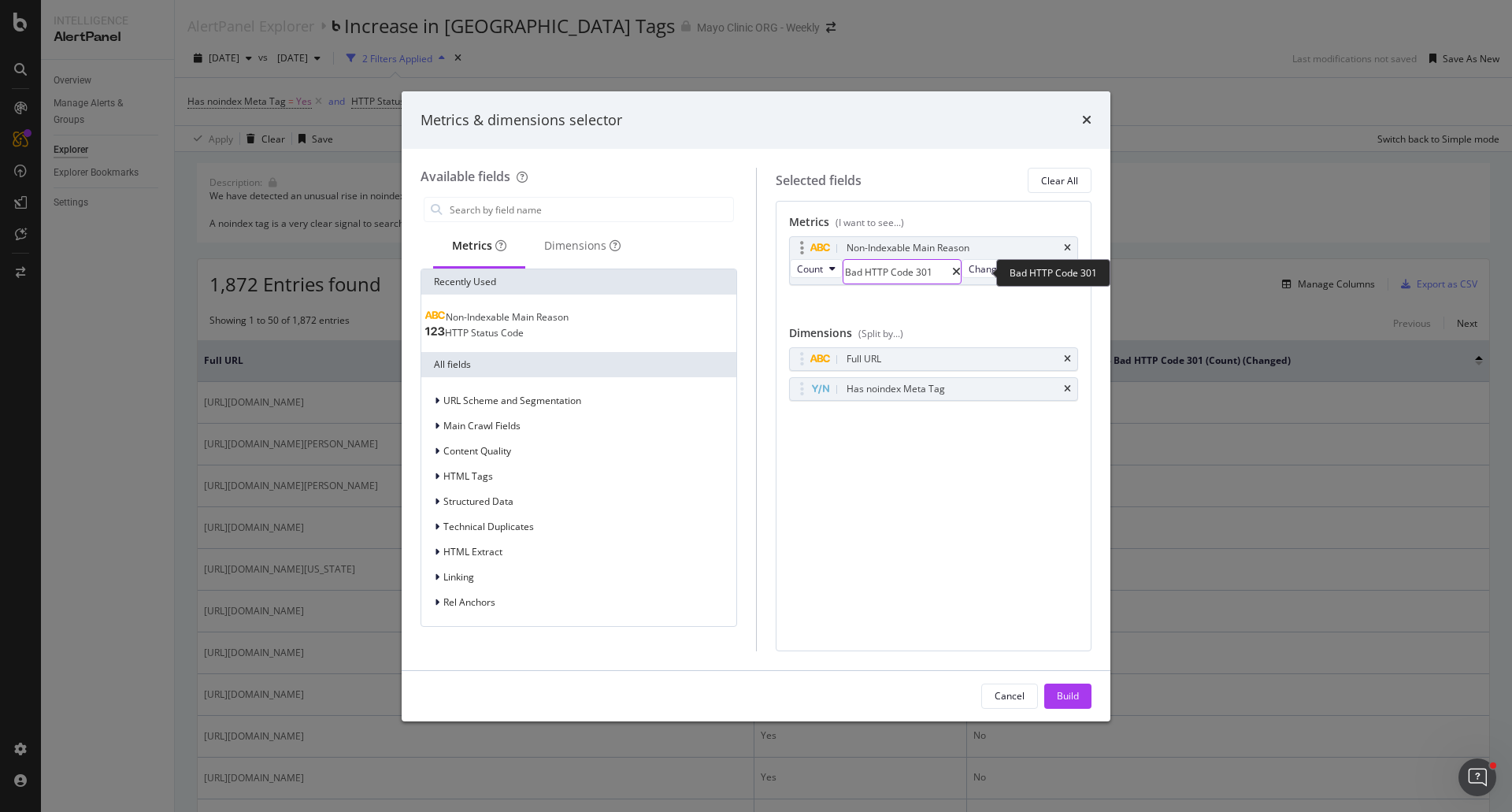
click at [883, 270] on input "Bad HTTP Code 301" at bounding box center [898, 272] width 109 height 24
drag, startPoint x: 1091, startPoint y: 121, endPoint x: 1081, endPoint y: 113, distance: 12.8
click at [1091, 121] on div "Metrics & dimensions selector" at bounding box center [756, 120] width 708 height 58
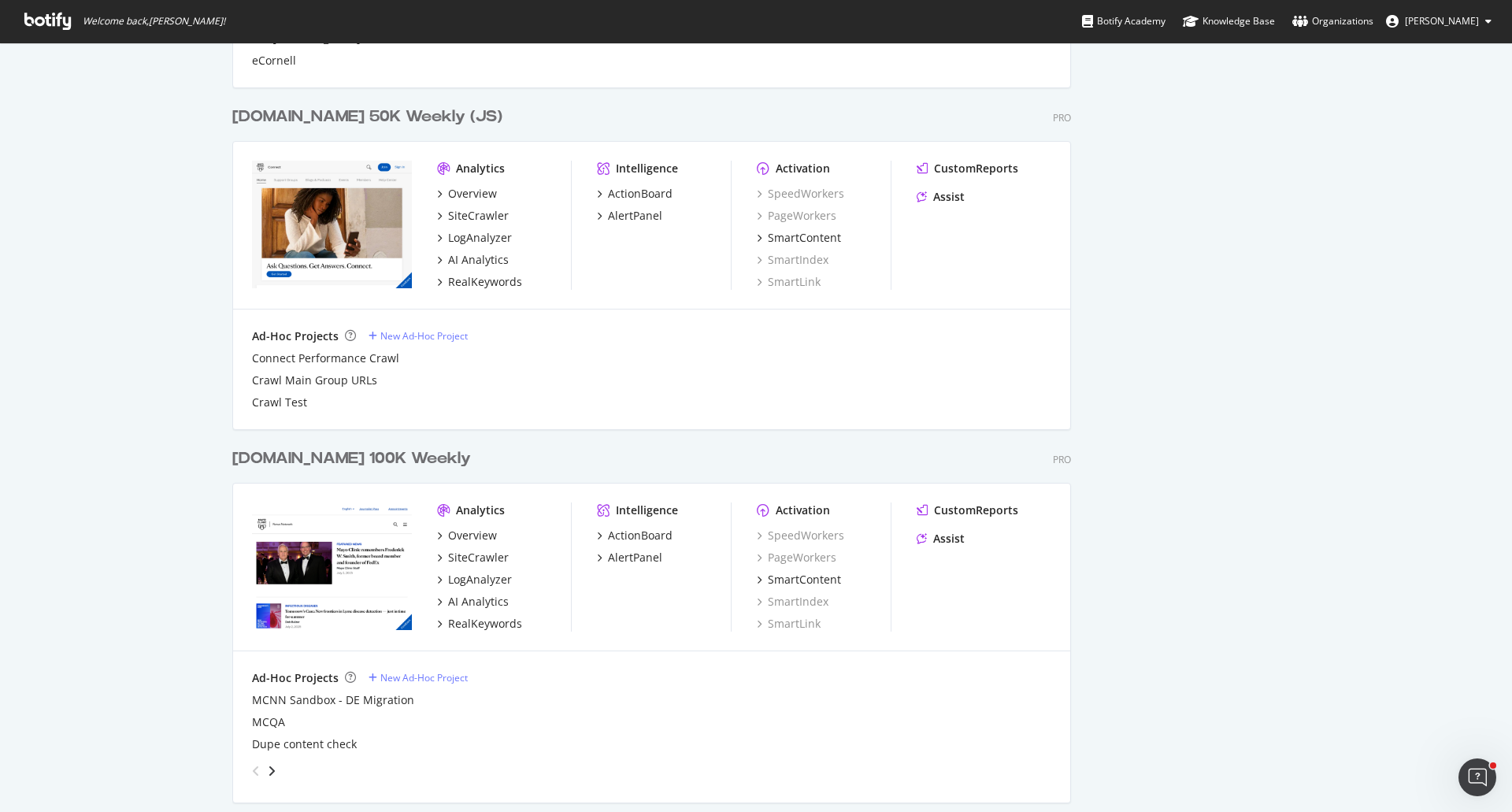
scroll to position [1563, 0]
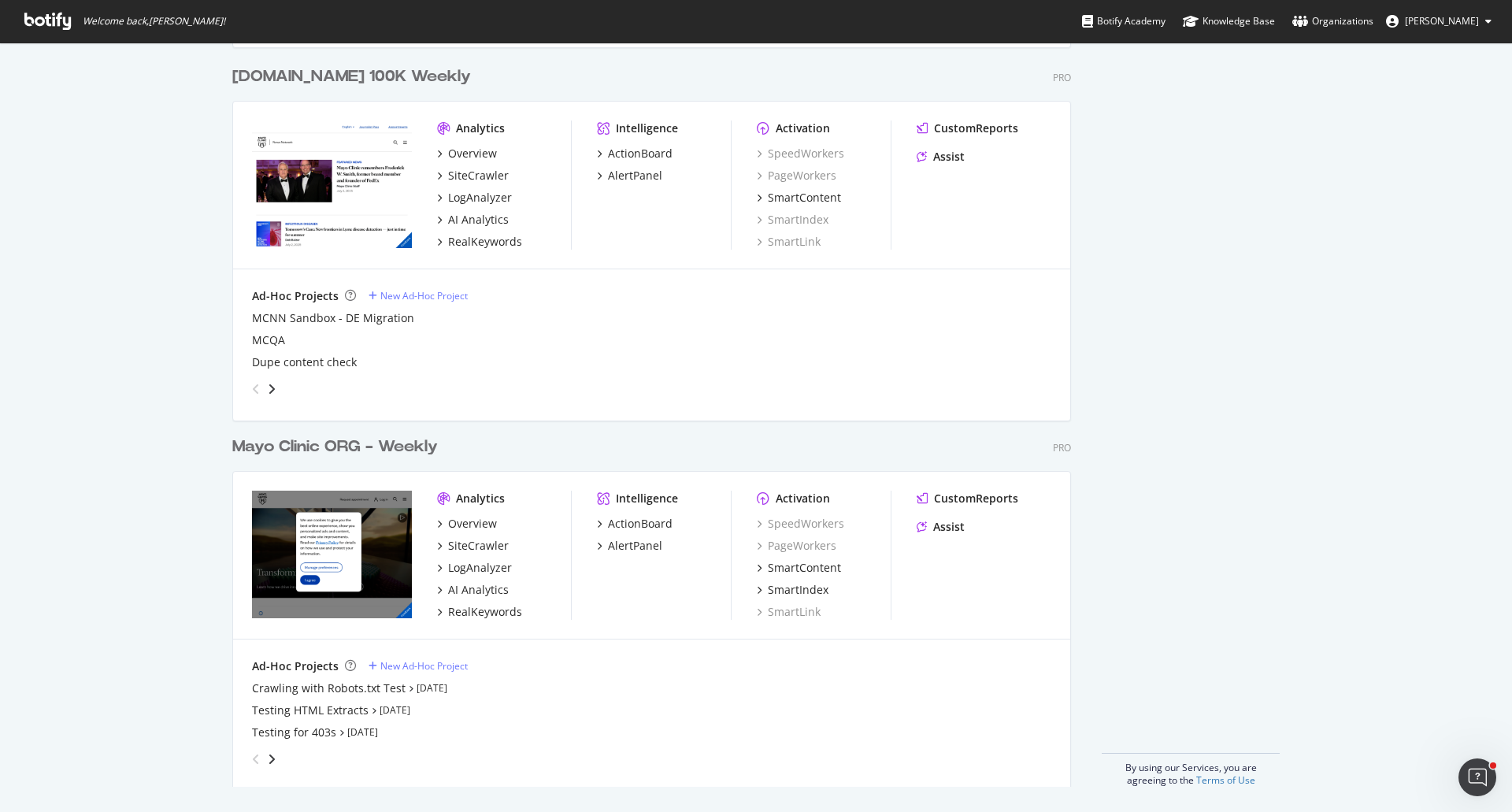
click at [331, 443] on div "Mayo Clinic ORG - Weekly" at bounding box center [335, 447] width 205 height 23
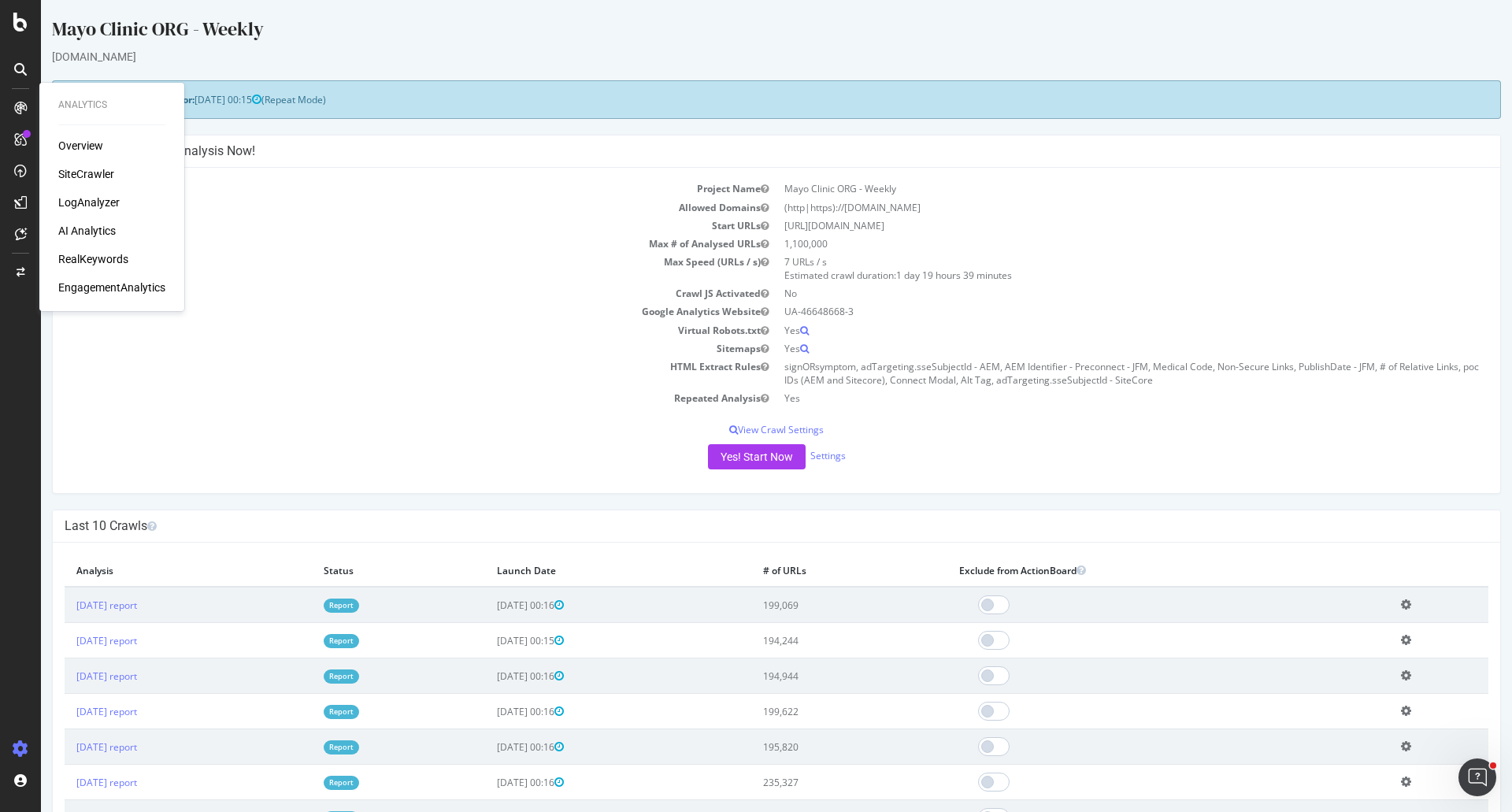
click at [95, 173] on div "SiteCrawler" at bounding box center [86, 174] width 56 height 16
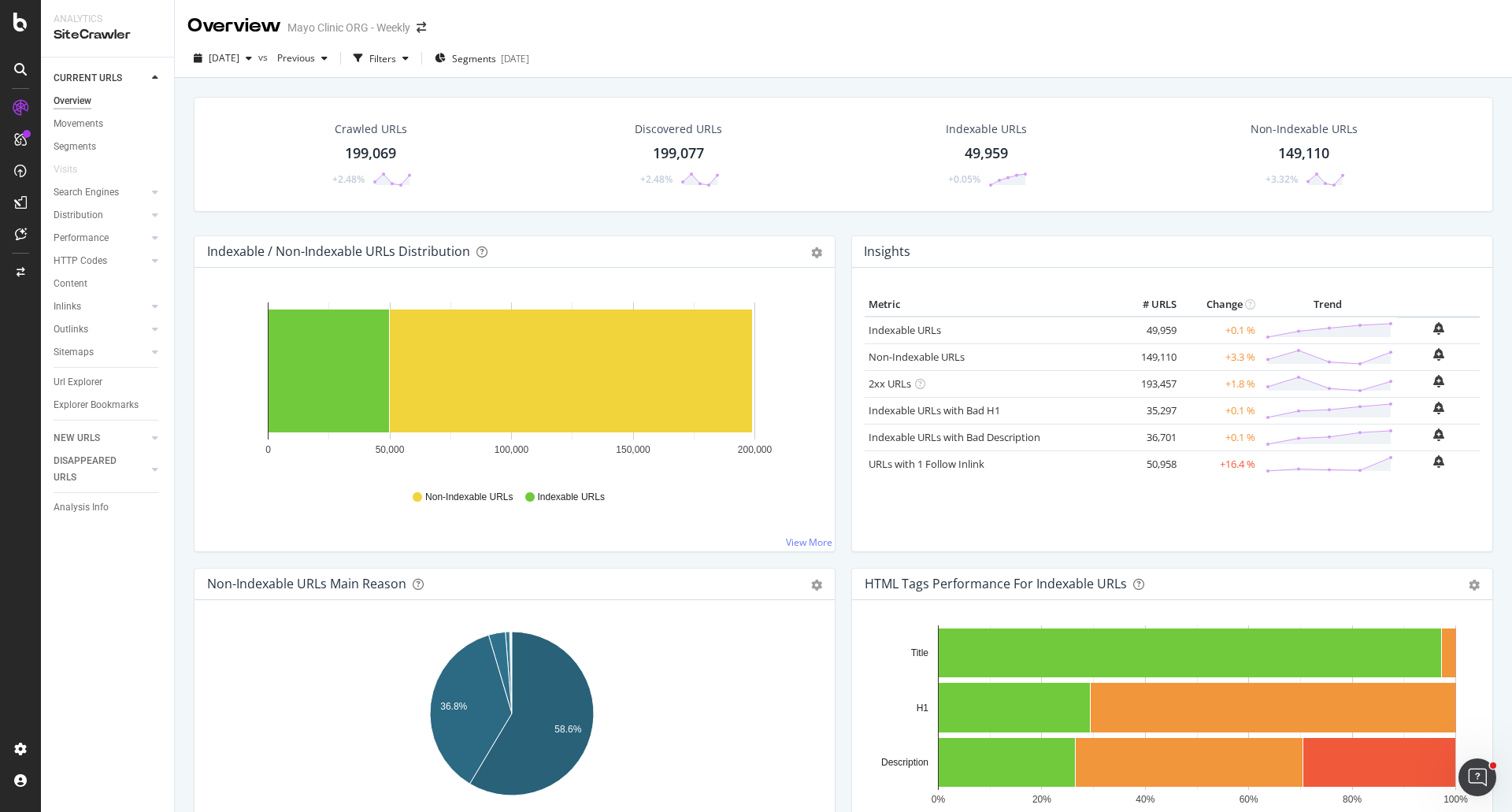
click at [350, 148] on div "199,069" at bounding box center [370, 153] width 51 height 21
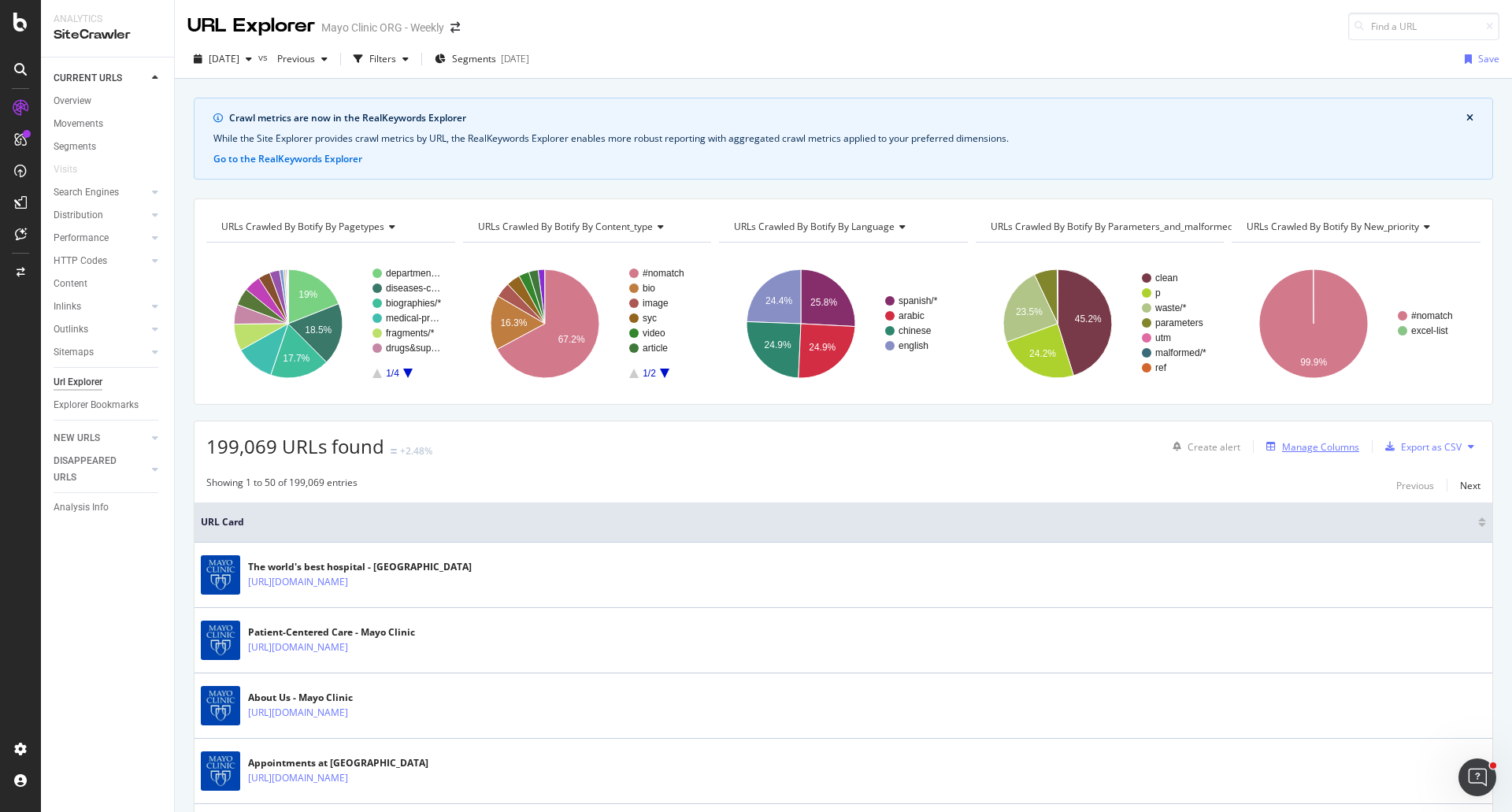
click at [1302, 441] on div "Manage Columns" at bounding box center [1320, 447] width 77 height 14
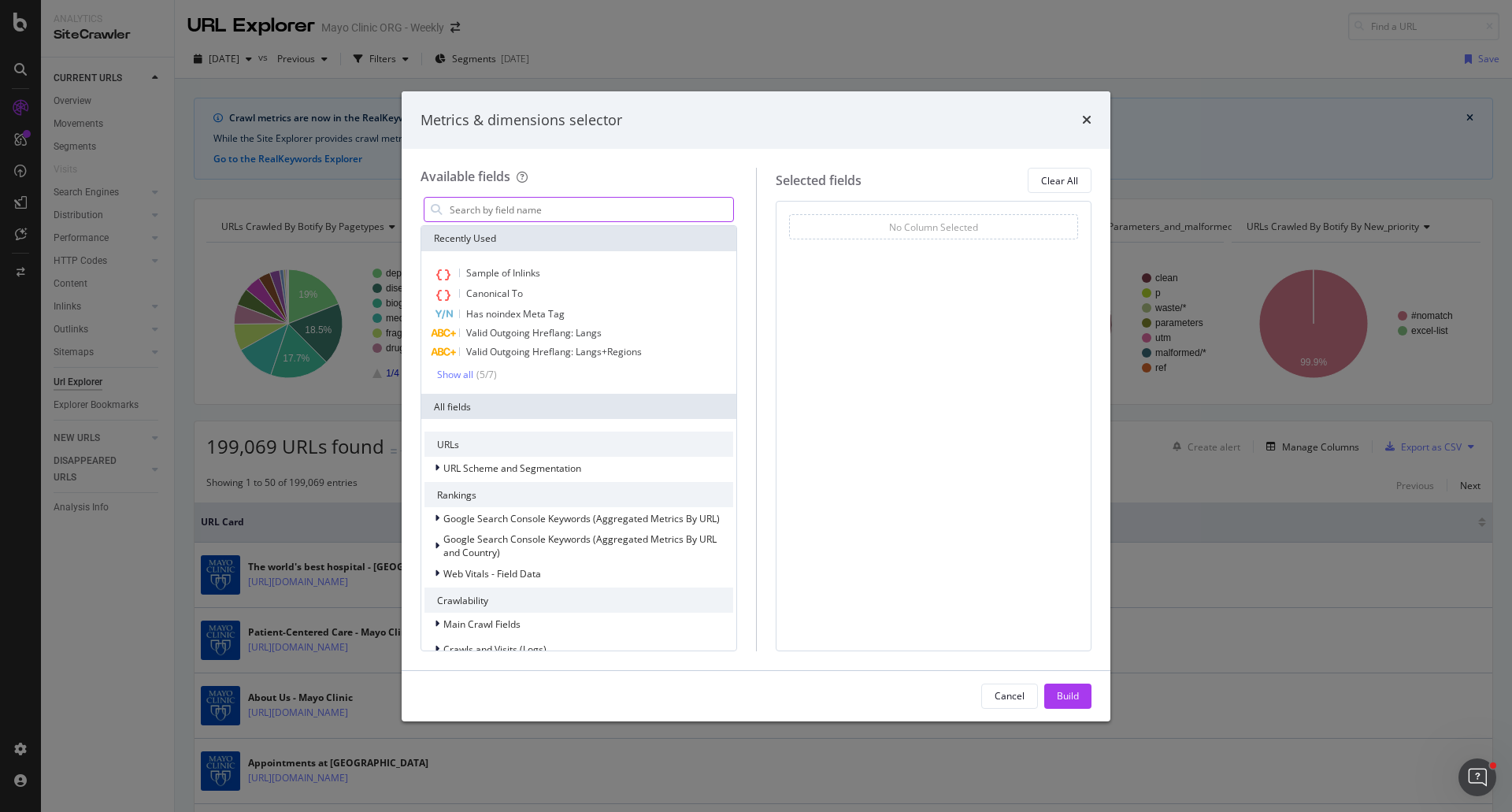
click at [551, 204] on input "modal" at bounding box center [591, 209] width 285 height 24
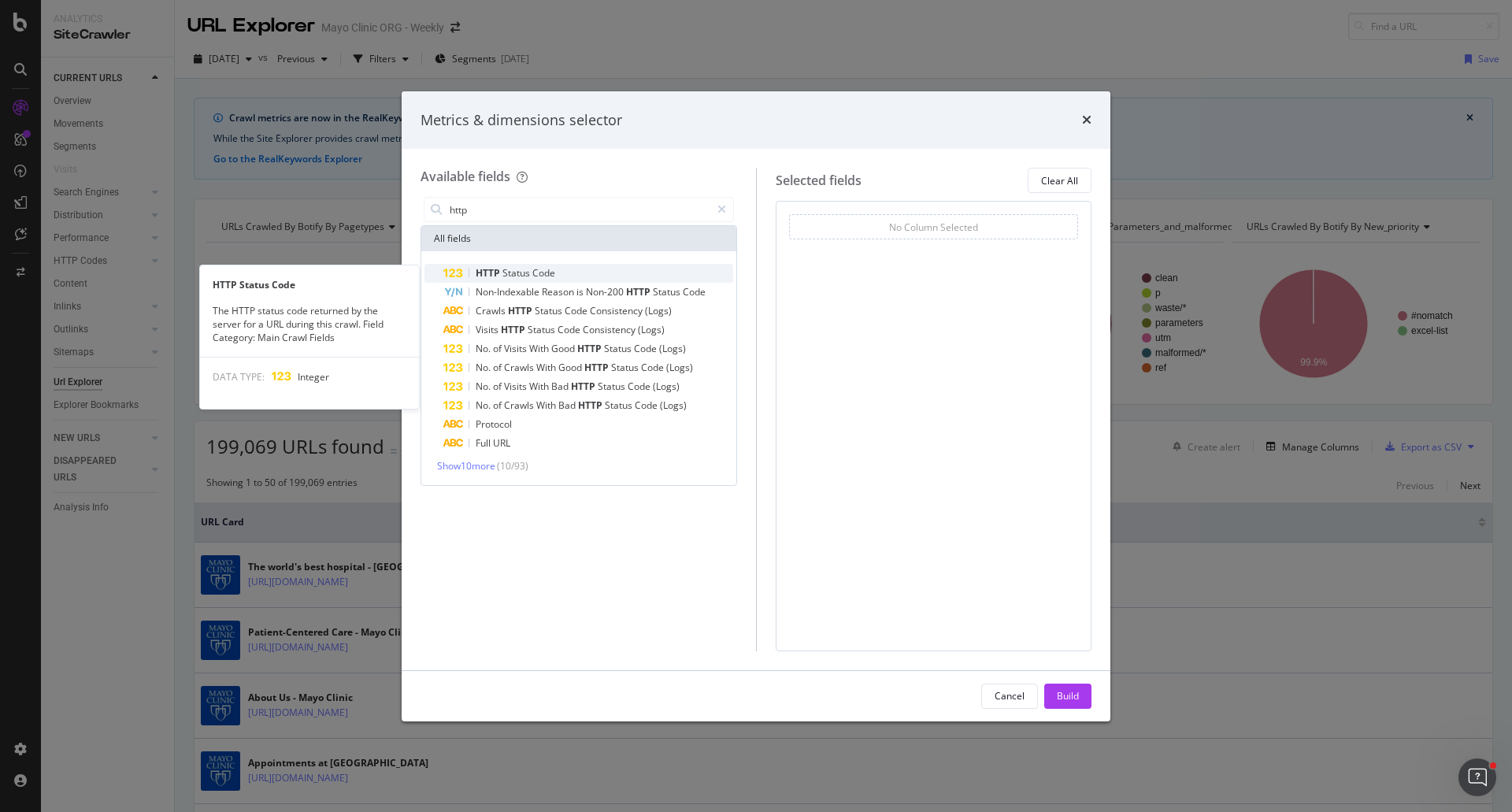
type input "http"
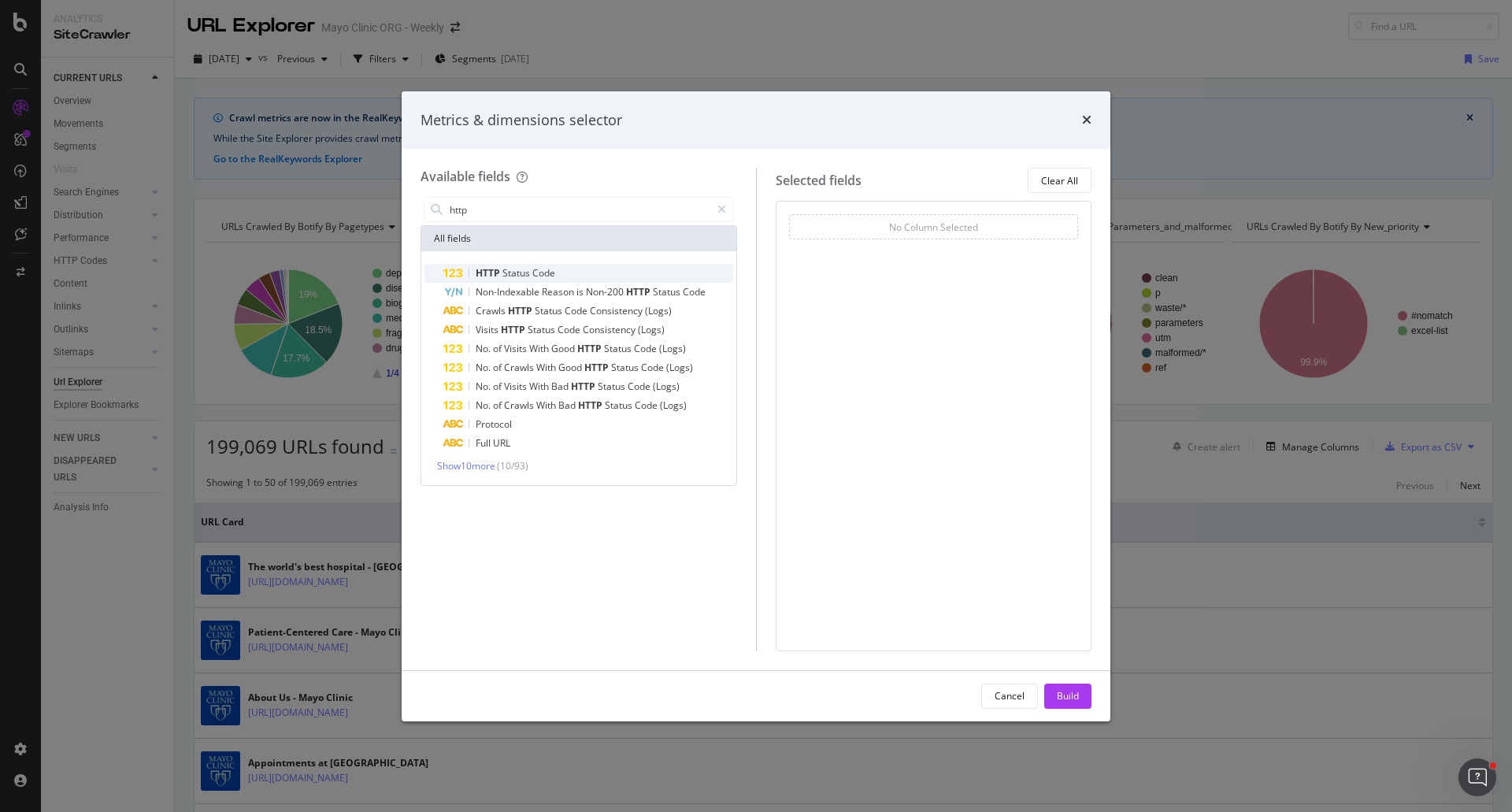
click at [533, 280] on span "Code" at bounding box center [543, 273] width 23 height 14
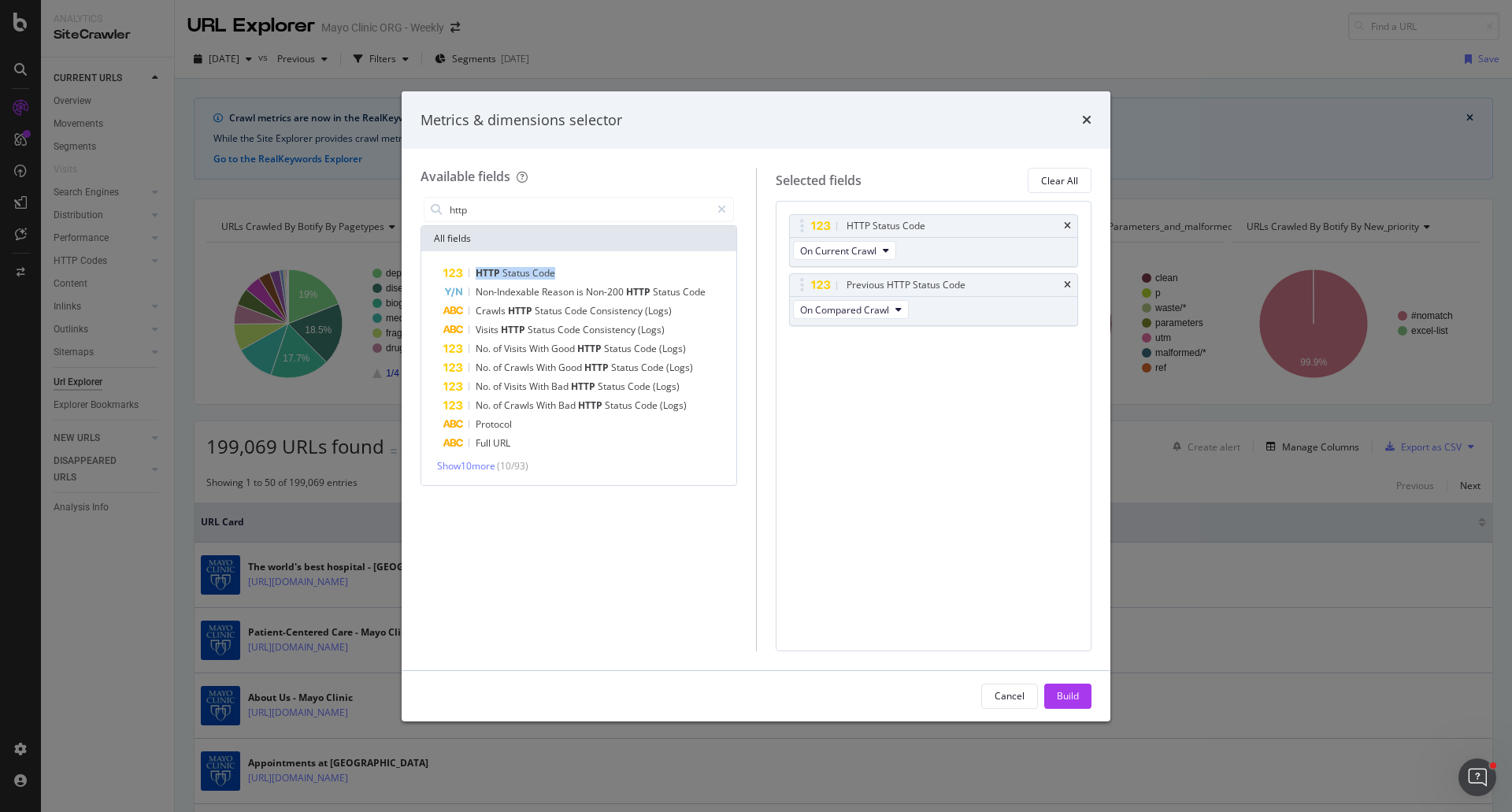
click at [533, 280] on span "Code" at bounding box center [543, 273] width 23 height 14
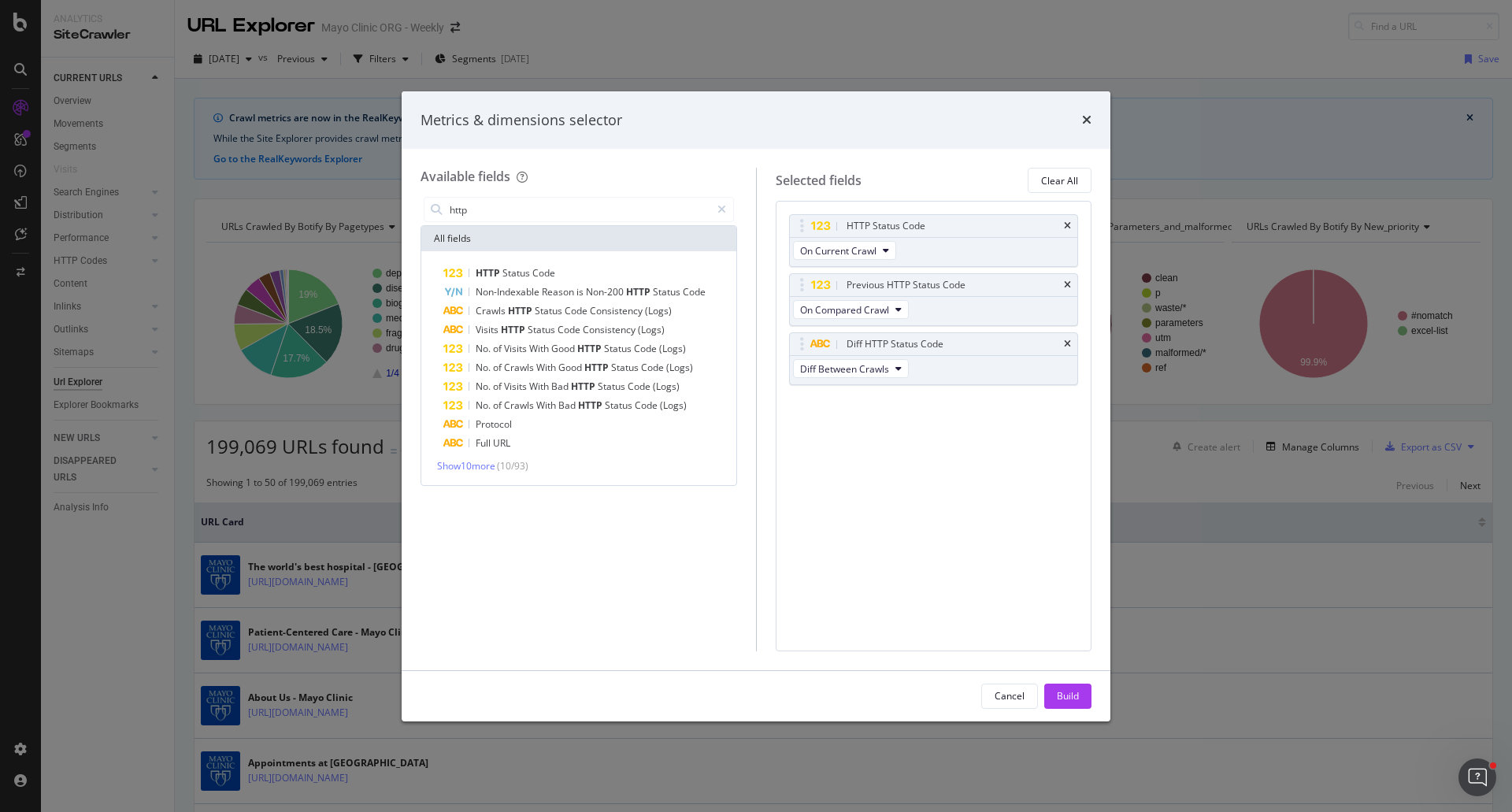
click at [937, 469] on div "HTTP Status Code On Current Crawl Previous HTTP Status Code On Compared Crawl D…" at bounding box center [933, 425] width 316 height 449
drag, startPoint x: 1003, startPoint y: 694, endPoint x: 884, endPoint y: 561, distance: 178.5
click at [1003, 694] on div "Cancel" at bounding box center [1009, 696] width 30 height 14
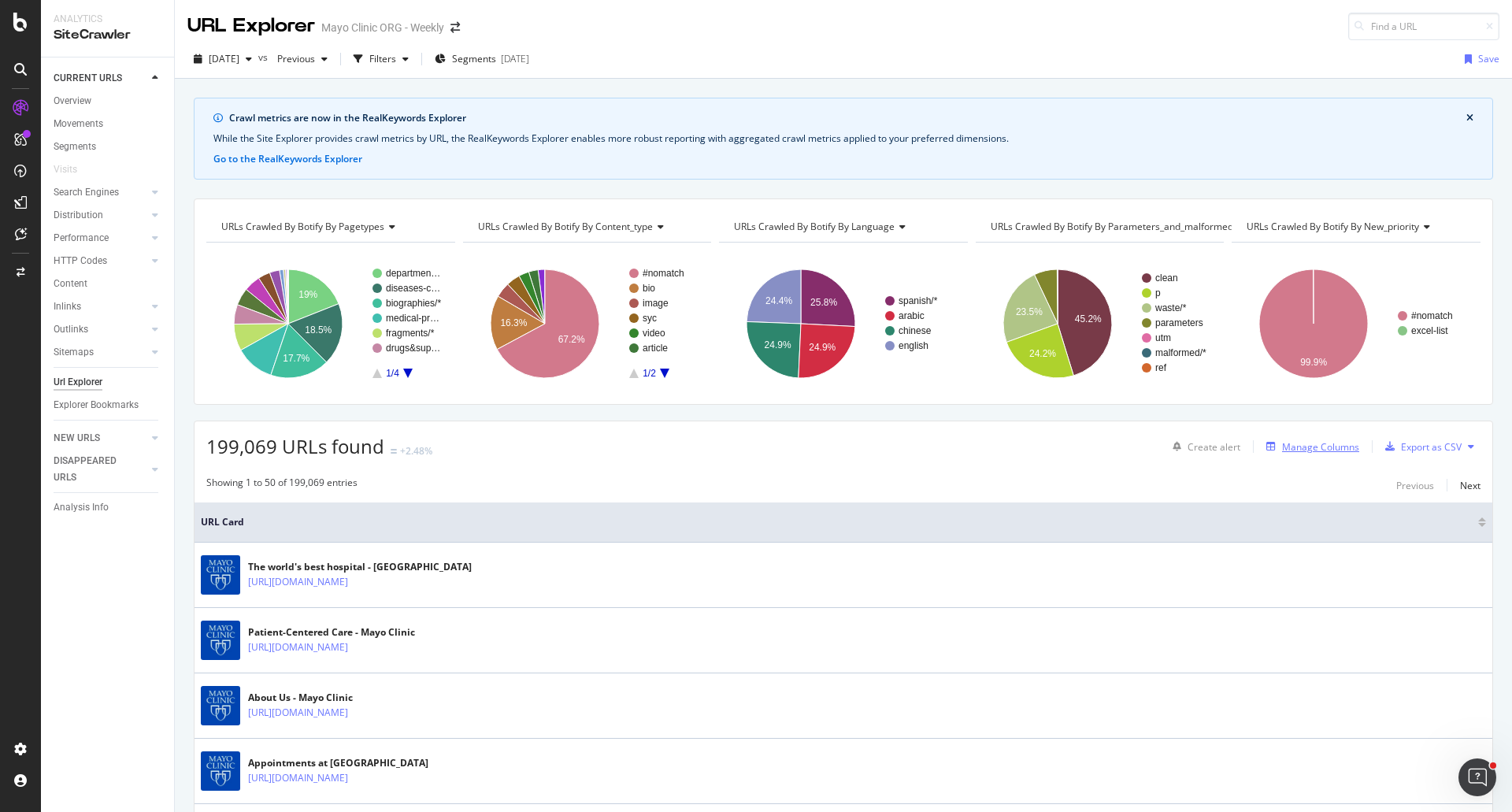
click at [1282, 449] on div "Manage Columns" at bounding box center [1320, 447] width 77 height 14
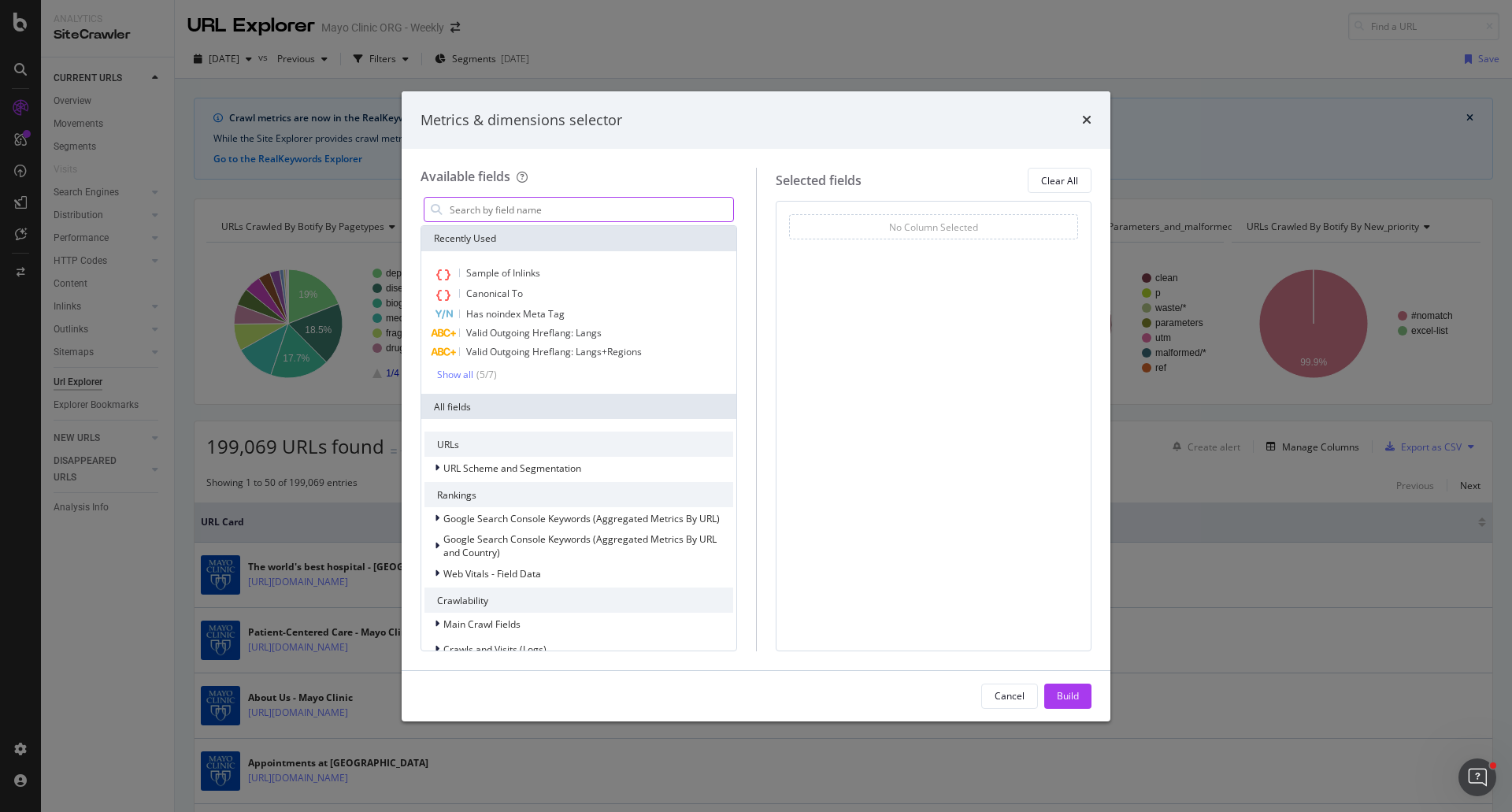
click at [526, 211] on input "modal" at bounding box center [591, 209] width 285 height 24
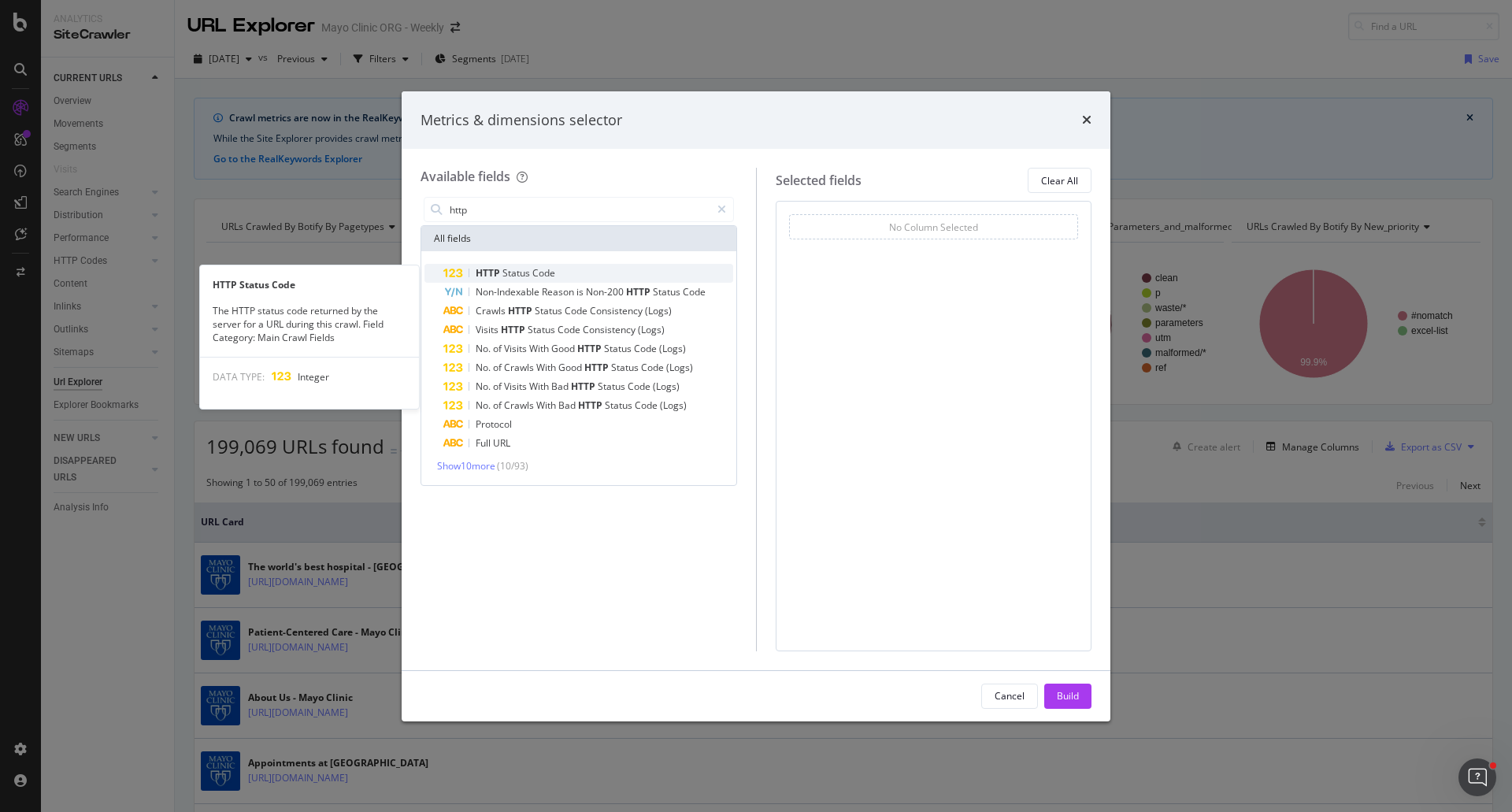
type input "http"
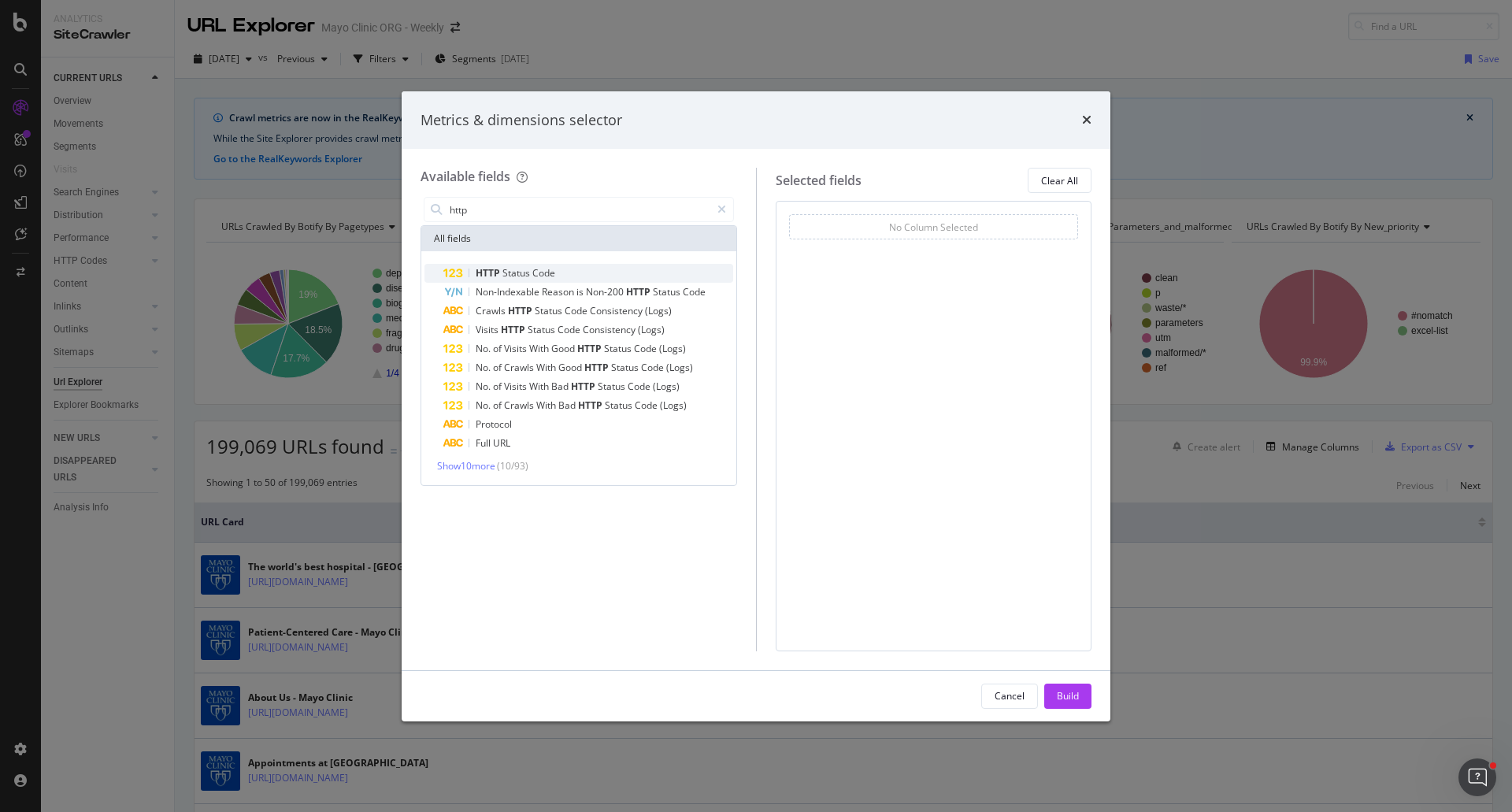
click at [538, 272] on span "Code" at bounding box center [543, 273] width 23 height 14
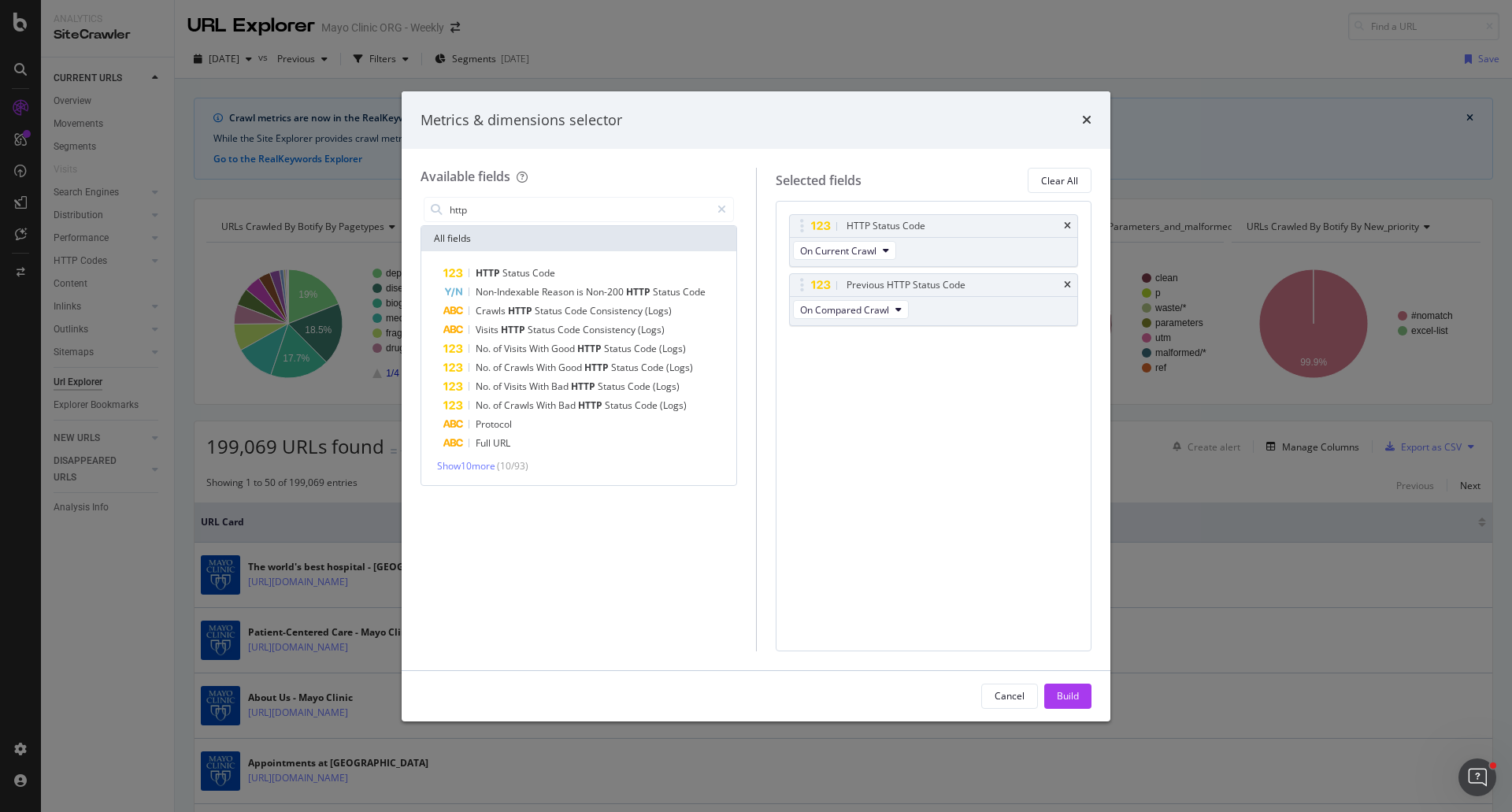
click at [538, 272] on span "Code" at bounding box center [543, 273] width 23 height 14
click at [885, 369] on span "Diff Between Crawls" at bounding box center [844, 369] width 89 height 14
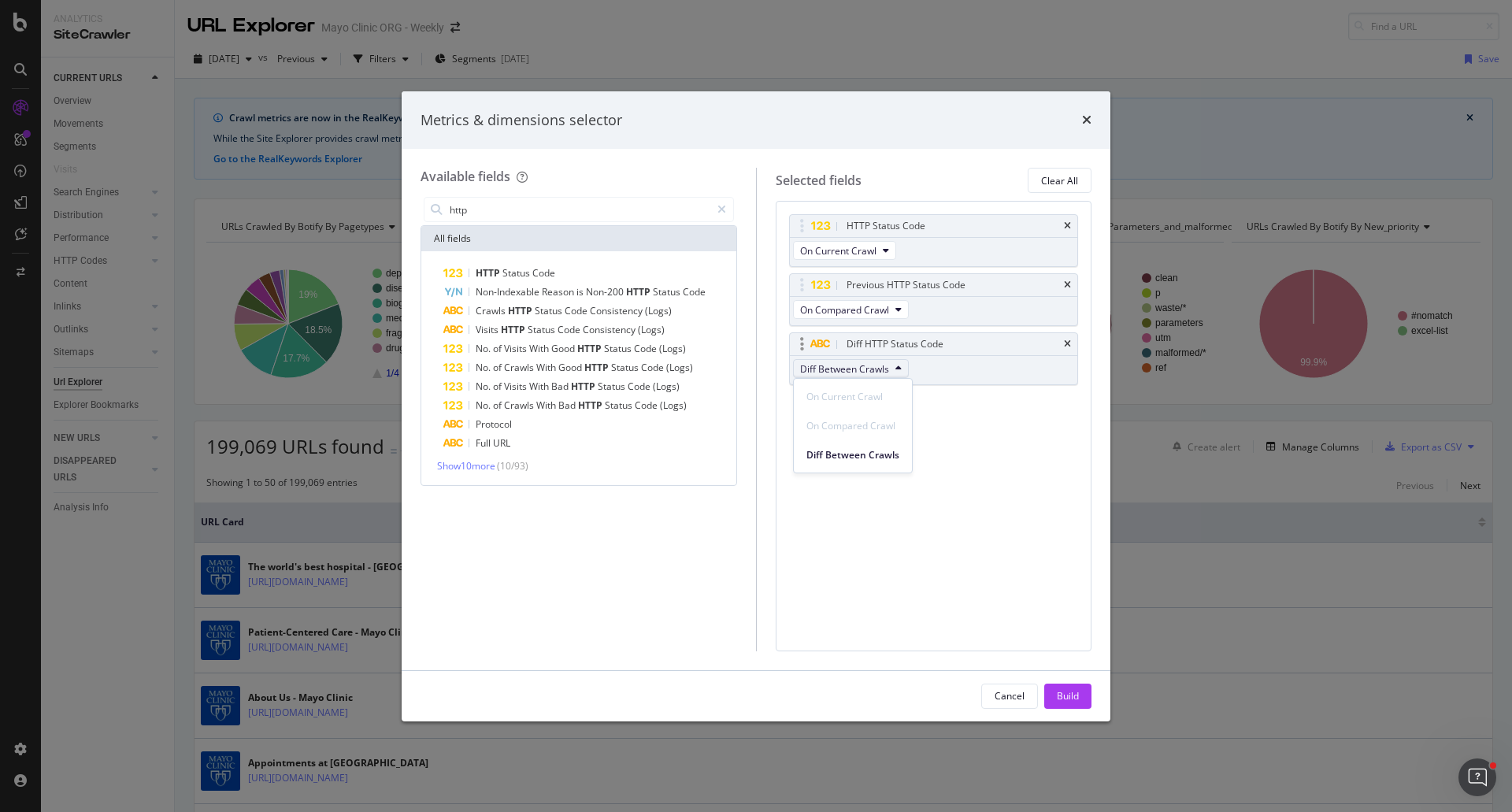
click at [885, 369] on span "Diff Between Crawls" at bounding box center [844, 369] width 89 height 14
click at [833, 305] on span "On Compared Crawl" at bounding box center [844, 310] width 89 height 14
click at [834, 244] on span "On Current Crawl" at bounding box center [837, 251] width 76 height 14
